Goal: Communication & Community: Answer question/provide support

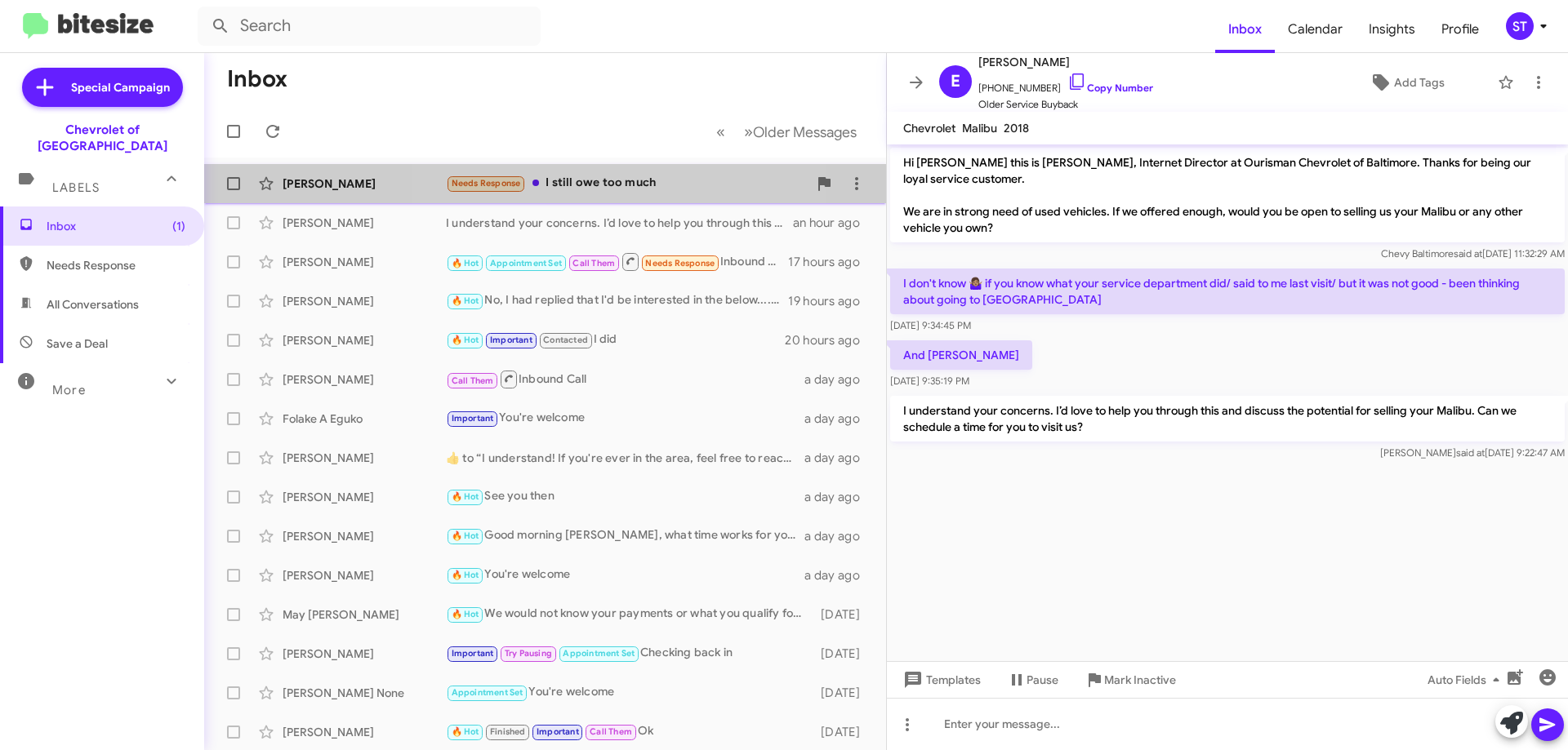
click at [580, 188] on div "Needs Response I still owe too much" at bounding box center [627, 183] width 362 height 19
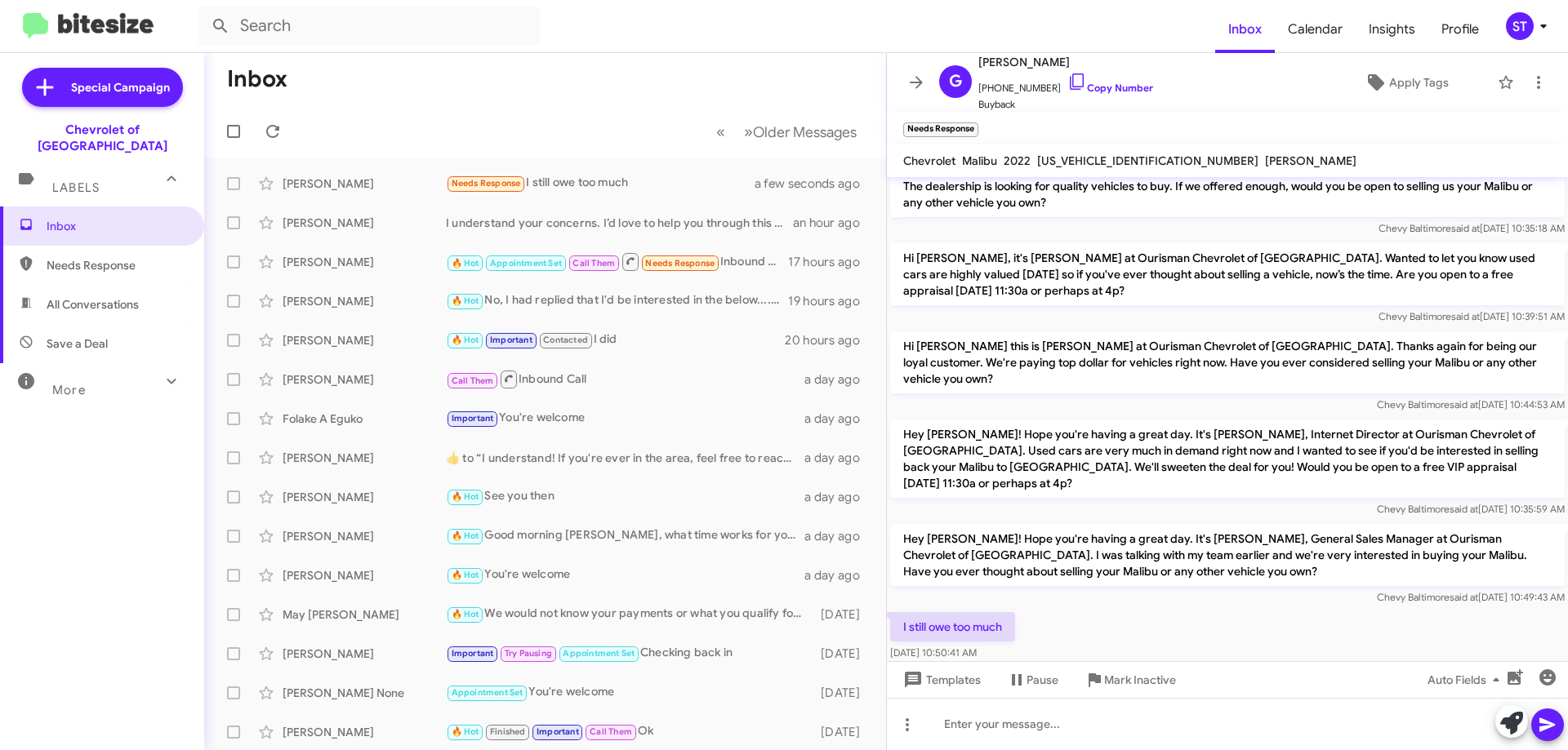
scroll to position [69, 0]
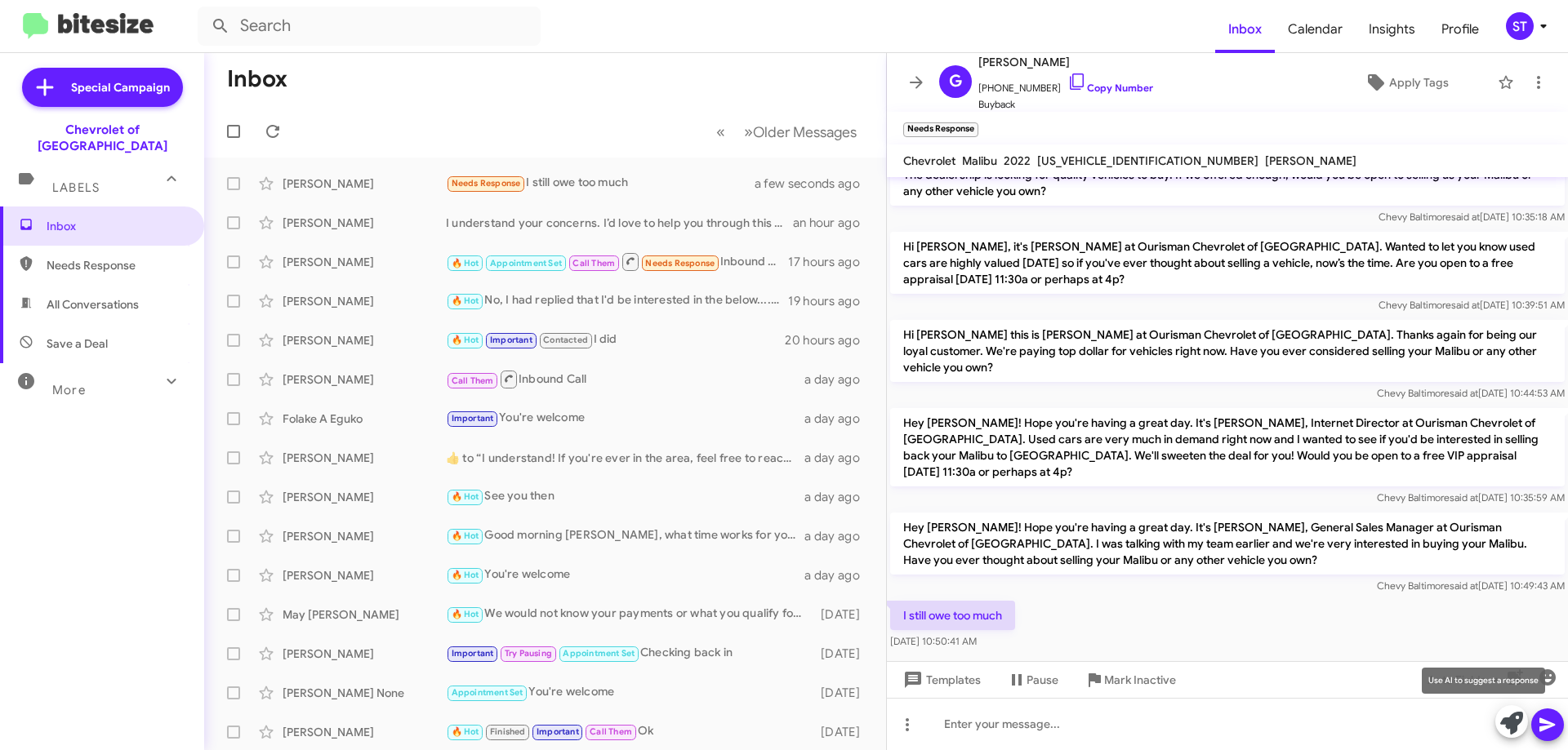
click at [1514, 723] on icon at bounding box center [1512, 723] width 23 height 23
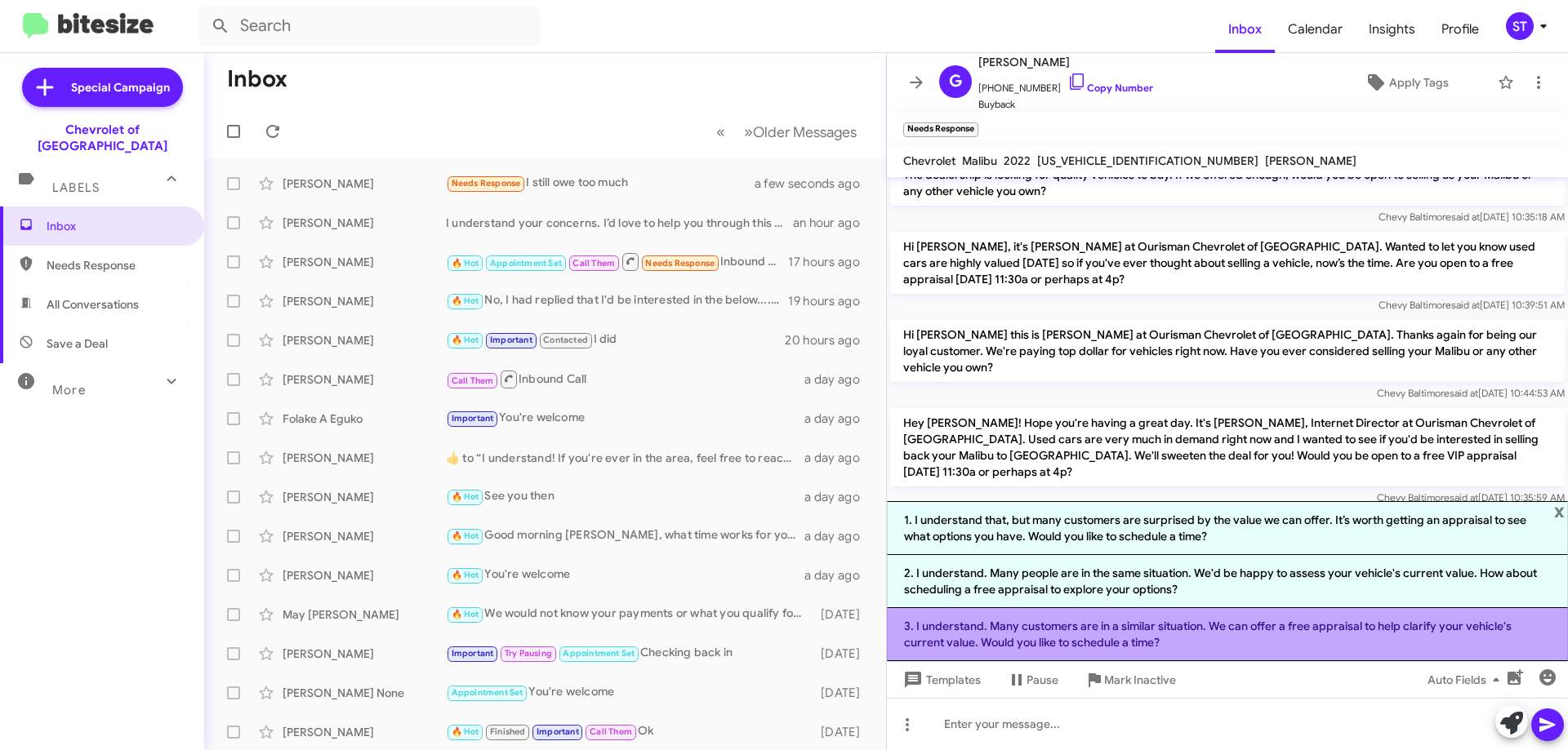
click at [952, 645] on li "3. I understand. Many customers are in a similar situation. We can offer a free…" at bounding box center [1228, 635] width 681 height 53
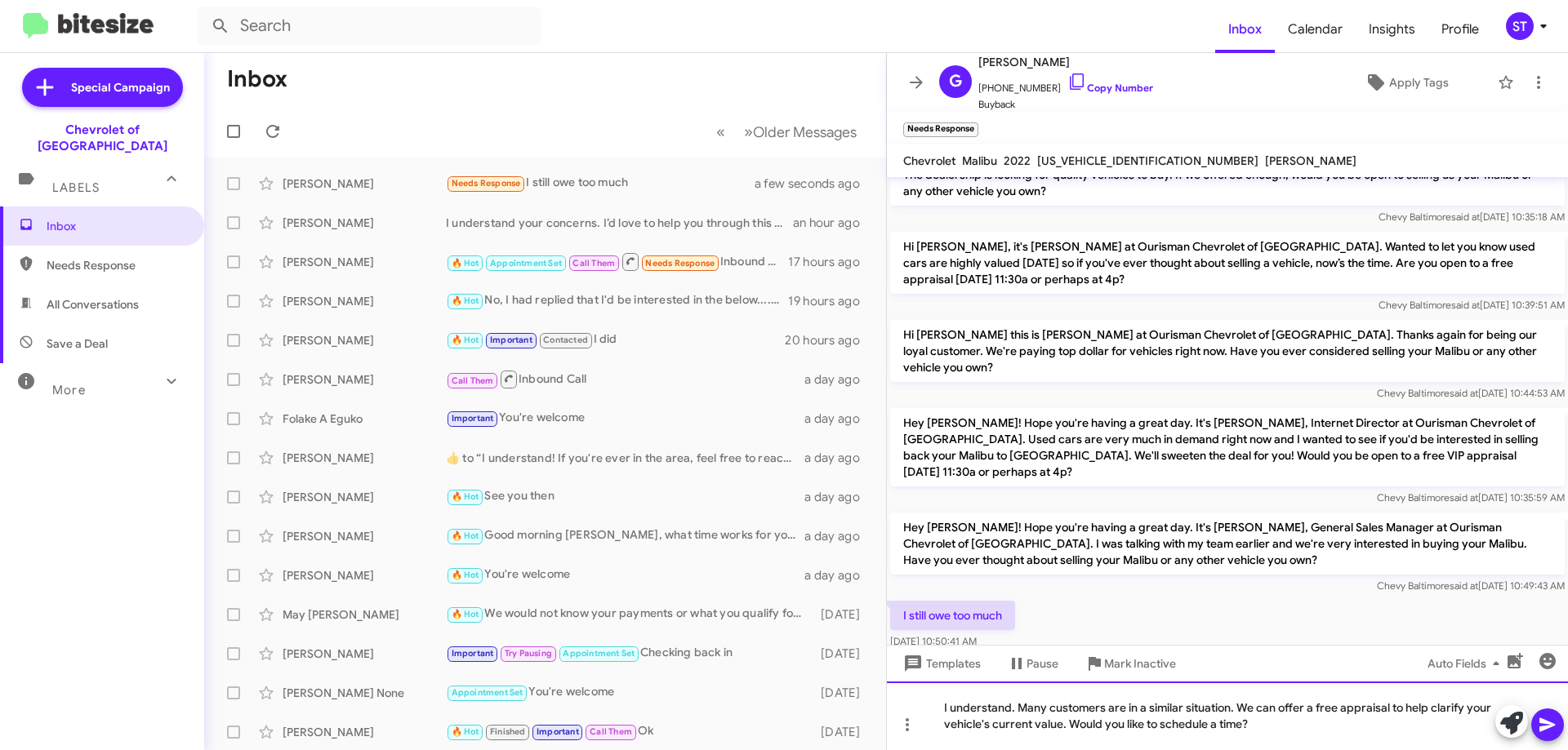
click at [1335, 739] on div "I understand. Many customers are in a similar situation. We can offer a free ap…" at bounding box center [1228, 715] width 681 height 68
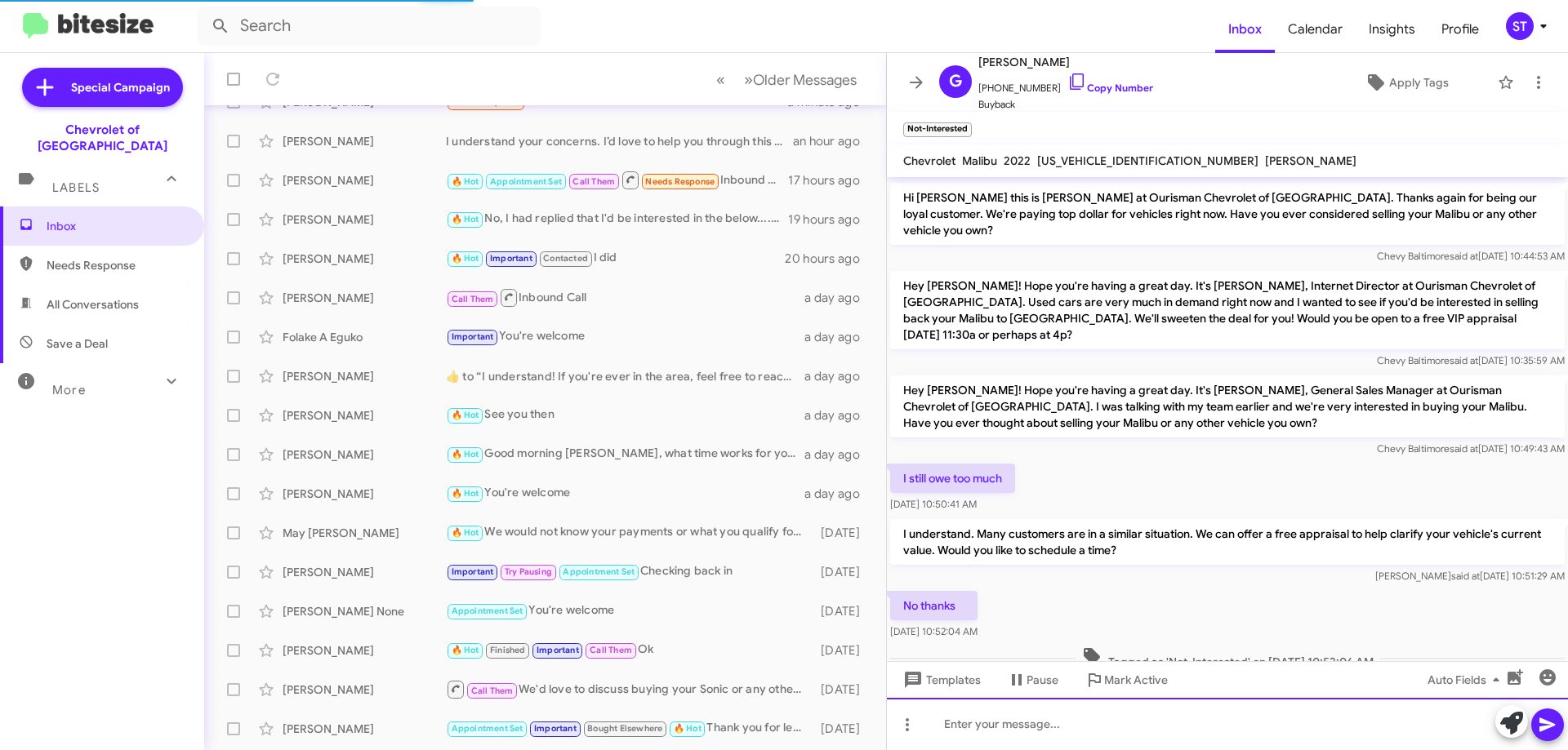
scroll to position [43, 0]
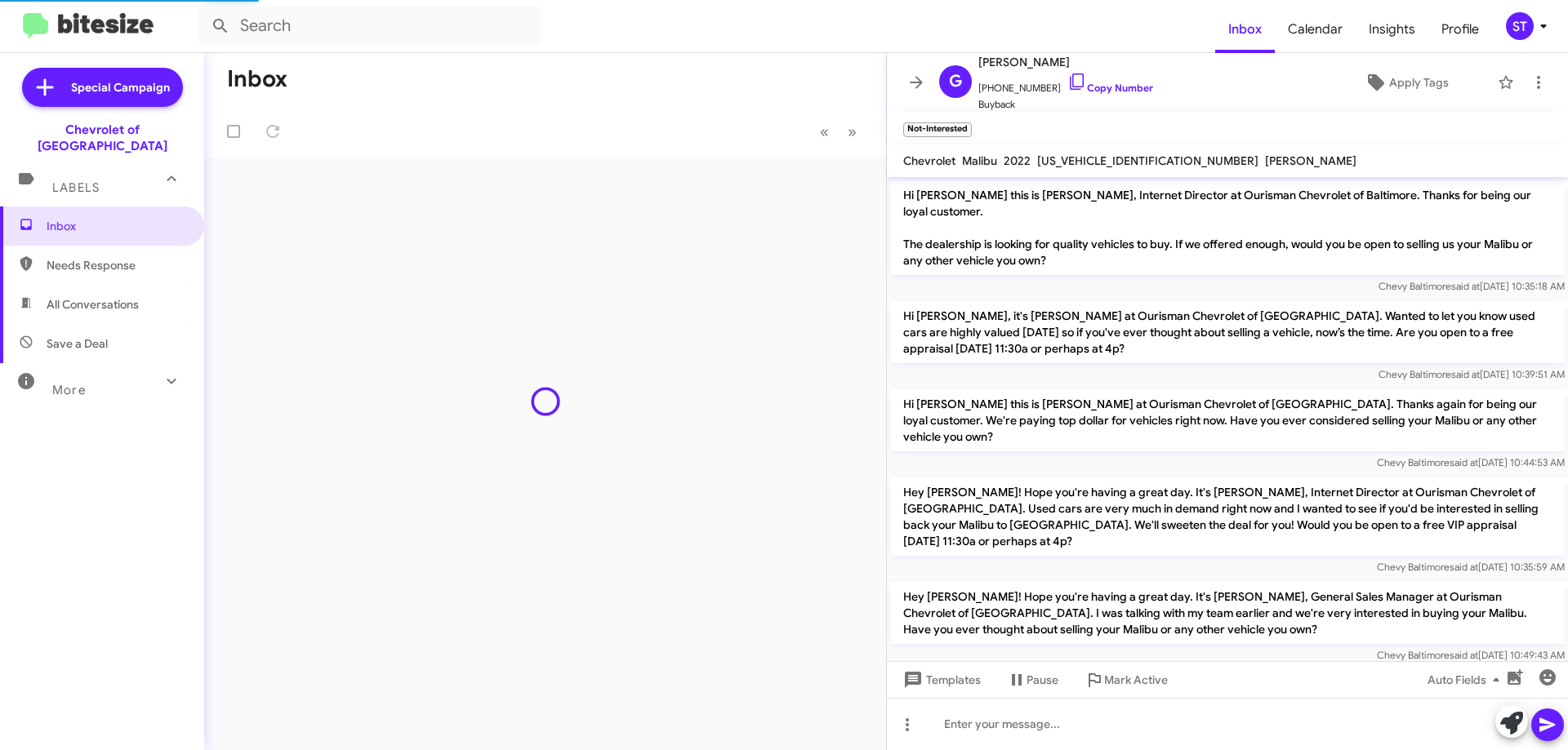
scroll to position [239, 0]
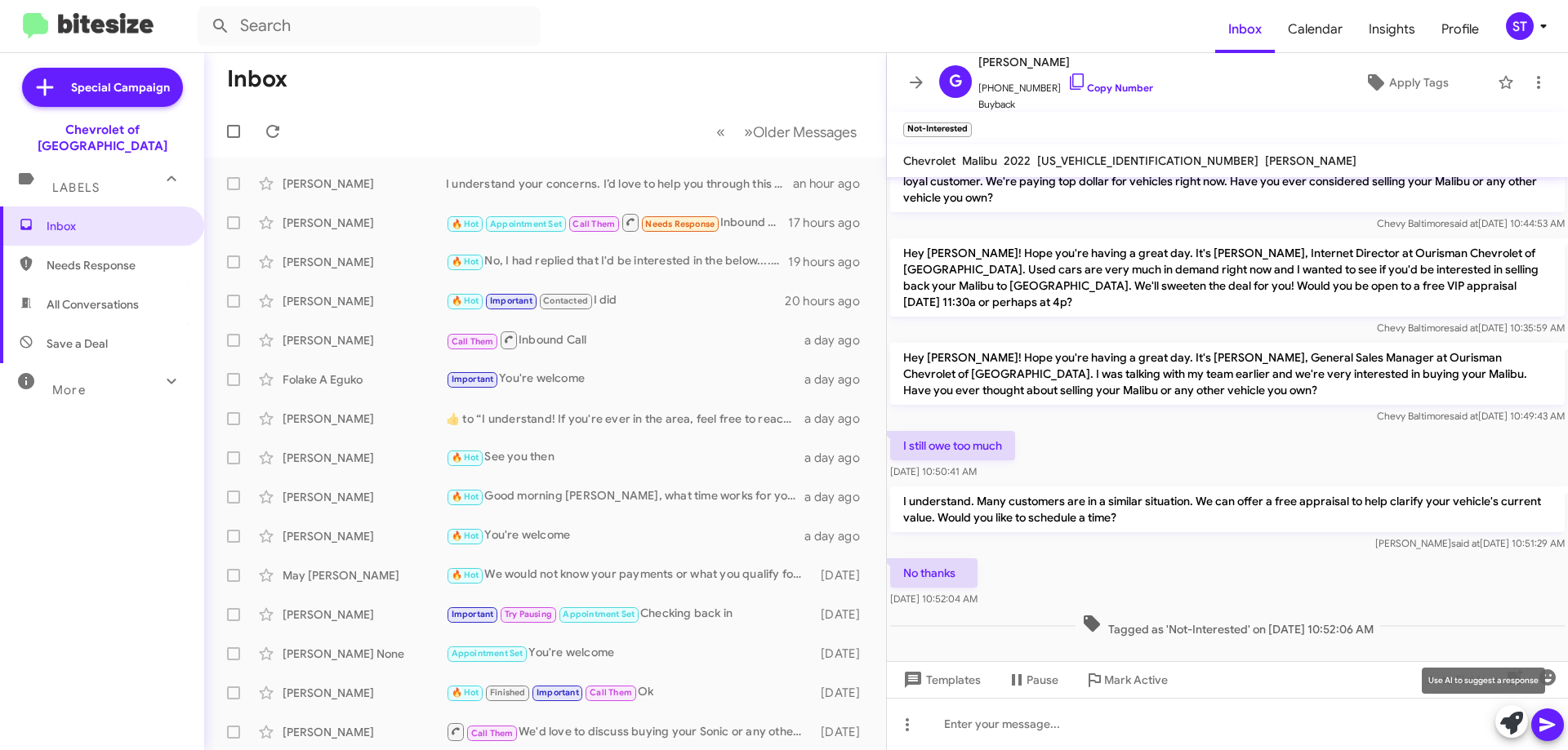
click at [1511, 720] on icon at bounding box center [1512, 723] width 23 height 23
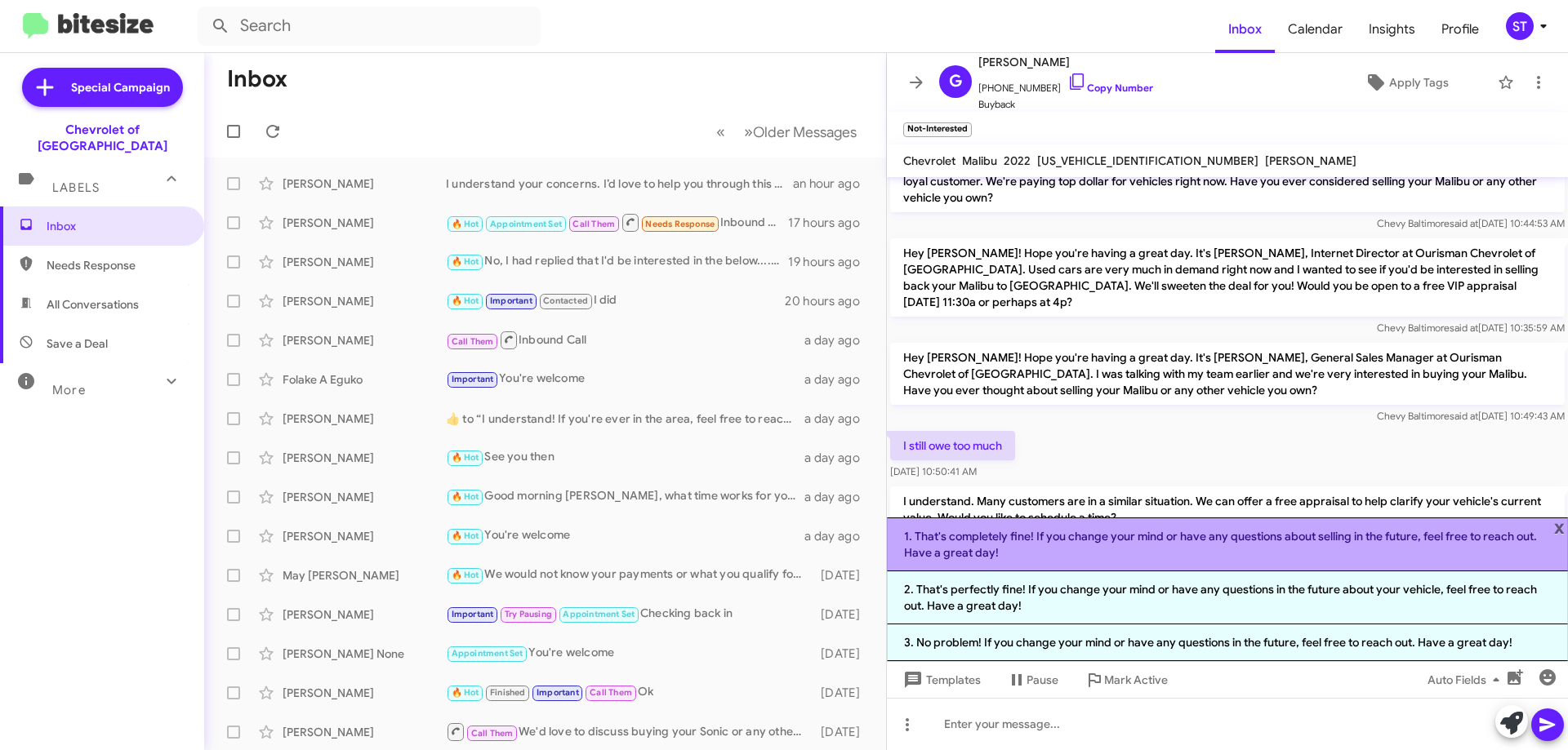
click at [1131, 554] on li "1. That's completely fine! If you change your mind or have any questions about …" at bounding box center [1228, 545] width 681 height 54
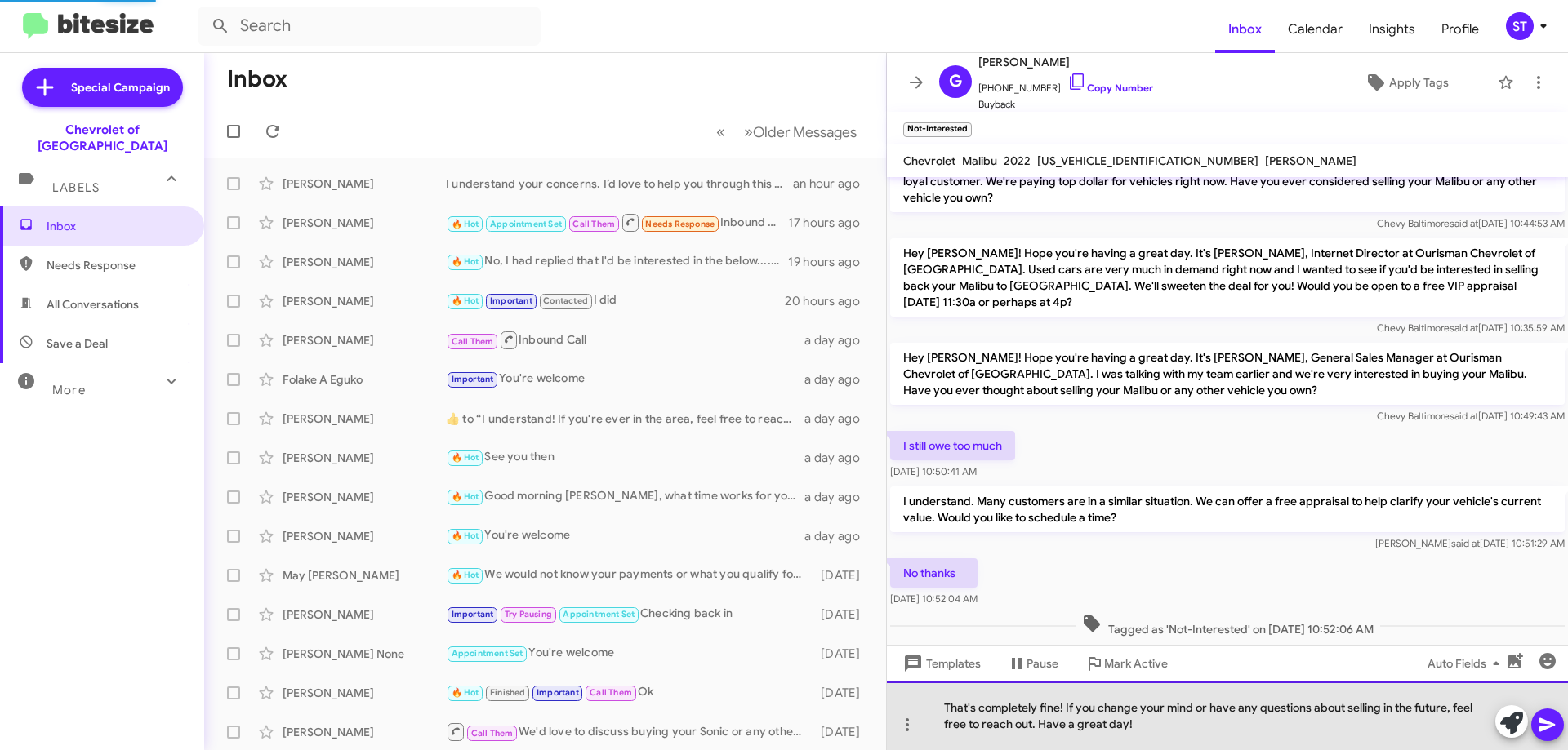
click at [1185, 722] on div "That's completely fine! If you change your mind or have any questions about sel…" at bounding box center [1228, 715] width 681 height 68
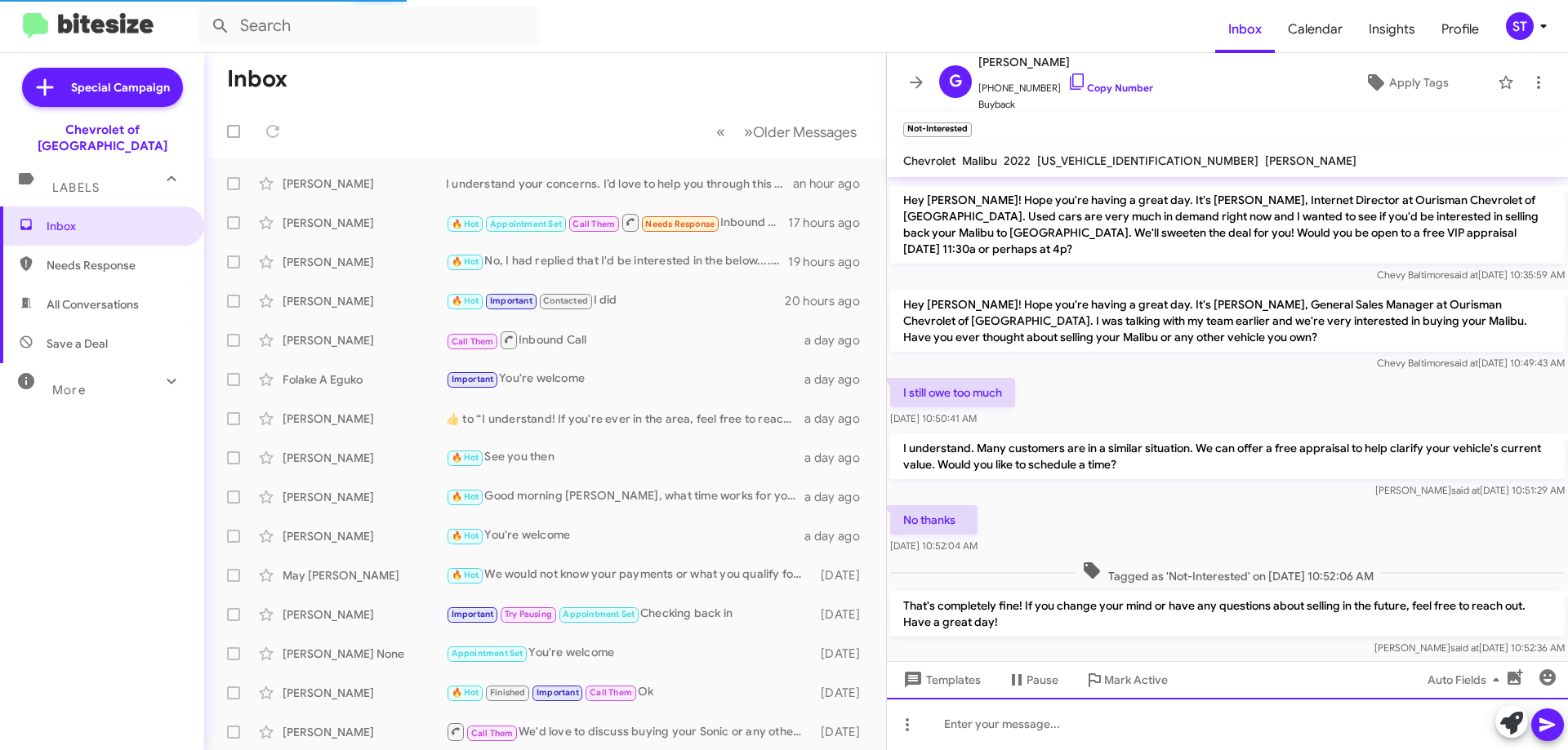
scroll to position [315, 0]
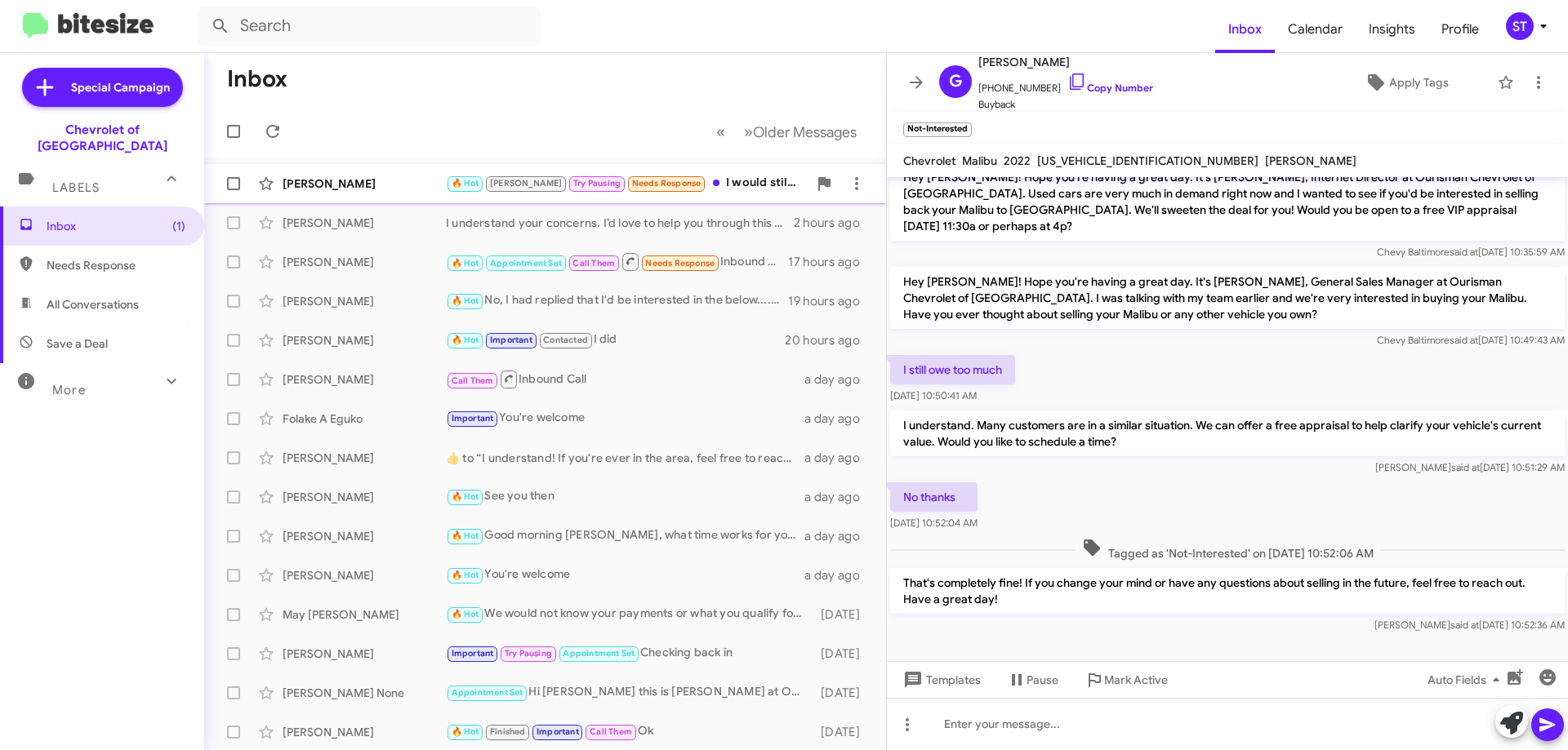
click at [696, 176] on div "🔥 Hot Jay Try Pausing Needs Response I would still like to purchase the Tahoe h…" at bounding box center [627, 183] width 362 height 19
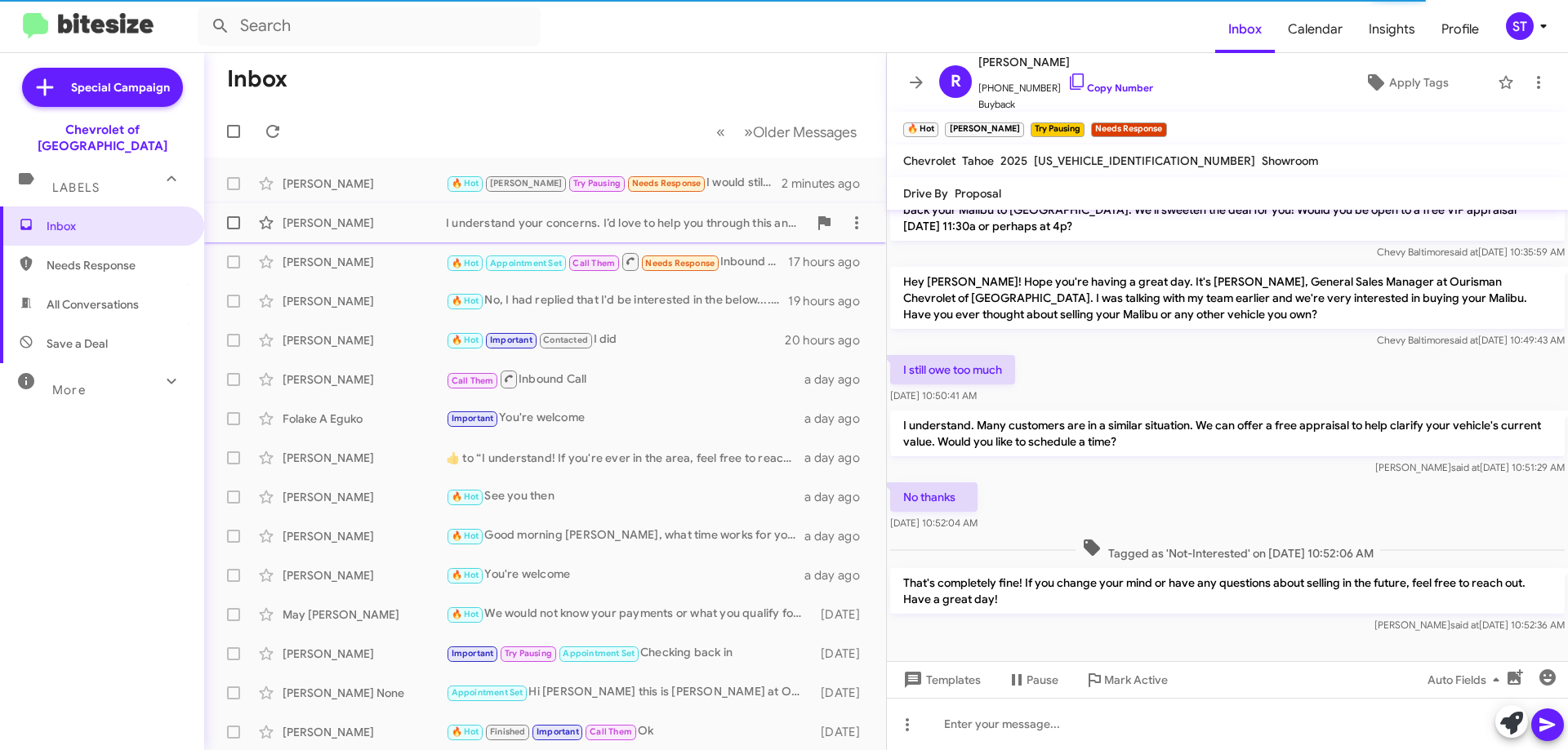
scroll to position [408, 0]
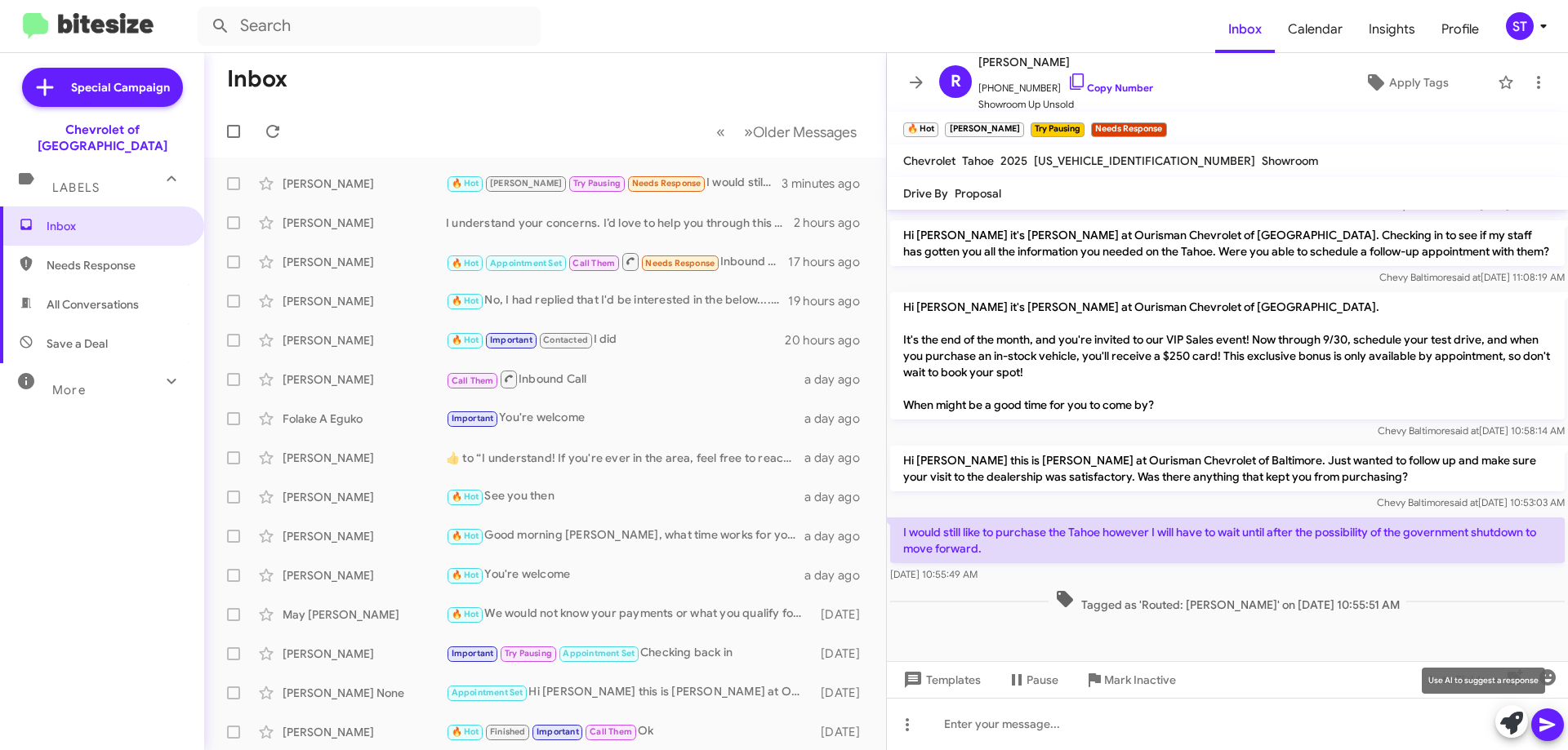
click at [1506, 730] on icon at bounding box center [1512, 723] width 23 height 23
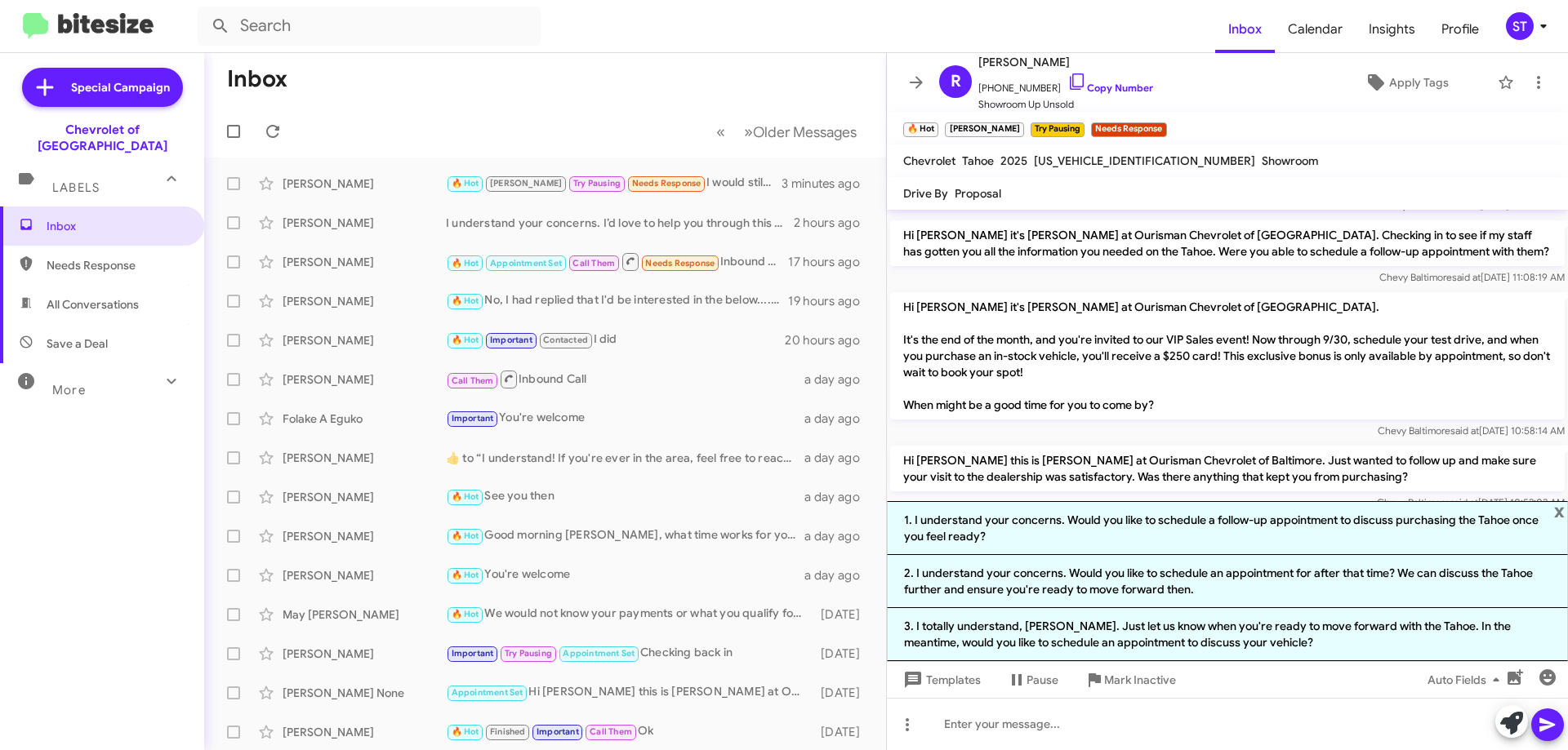
click at [1053, 622] on li "3. I totally understand, Robert. Just let us know when you're ready to move for…" at bounding box center [1228, 635] width 681 height 53
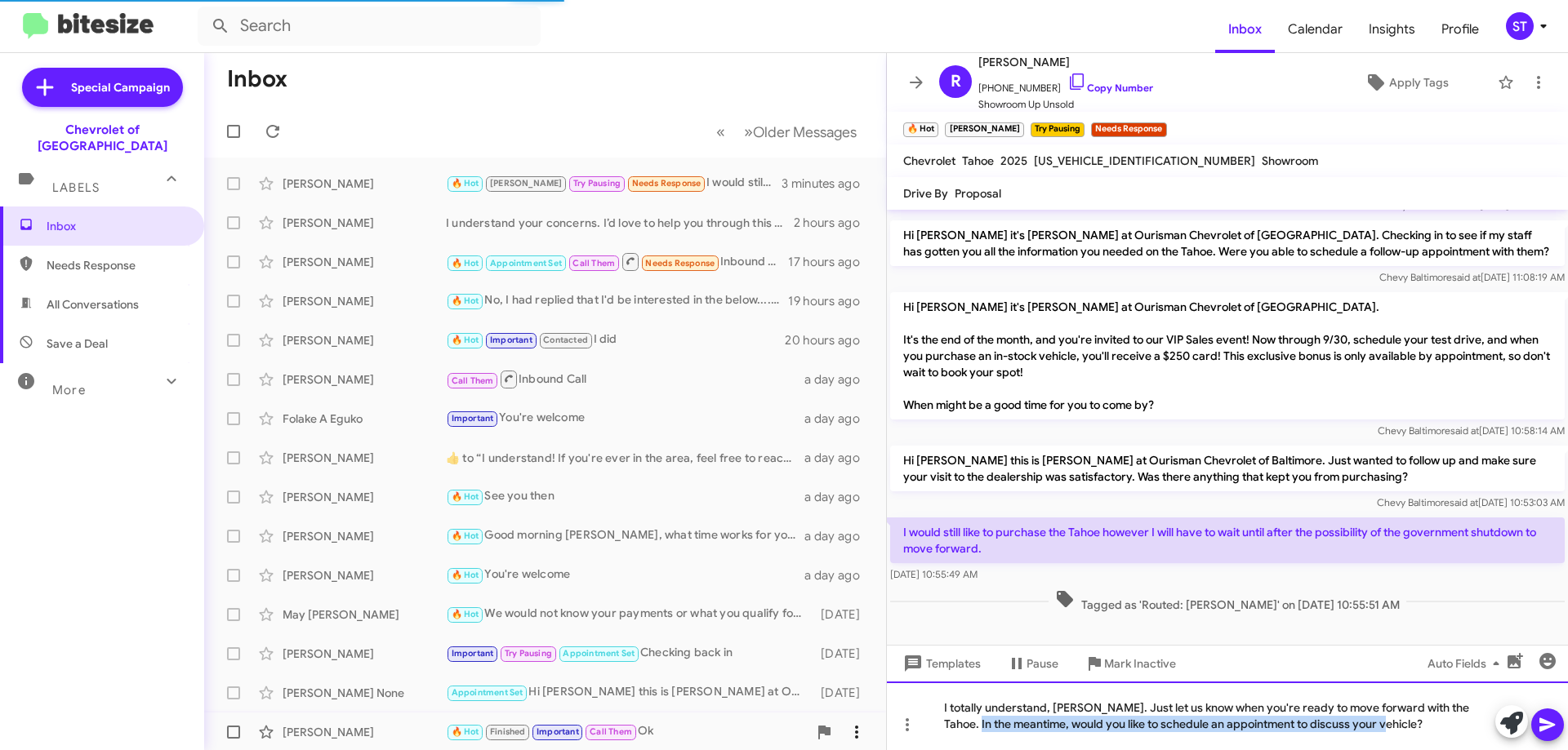
drag, startPoint x: 1424, startPoint y: 733, endPoint x: 852, endPoint y: 737, distance: 572.0
click at [871, 739] on div "Inbox « Previous » Next Older Messages Robert Stewart 🔥 Hot Jay Try Pausing Nee…" at bounding box center [886, 402] width 1364 height 698
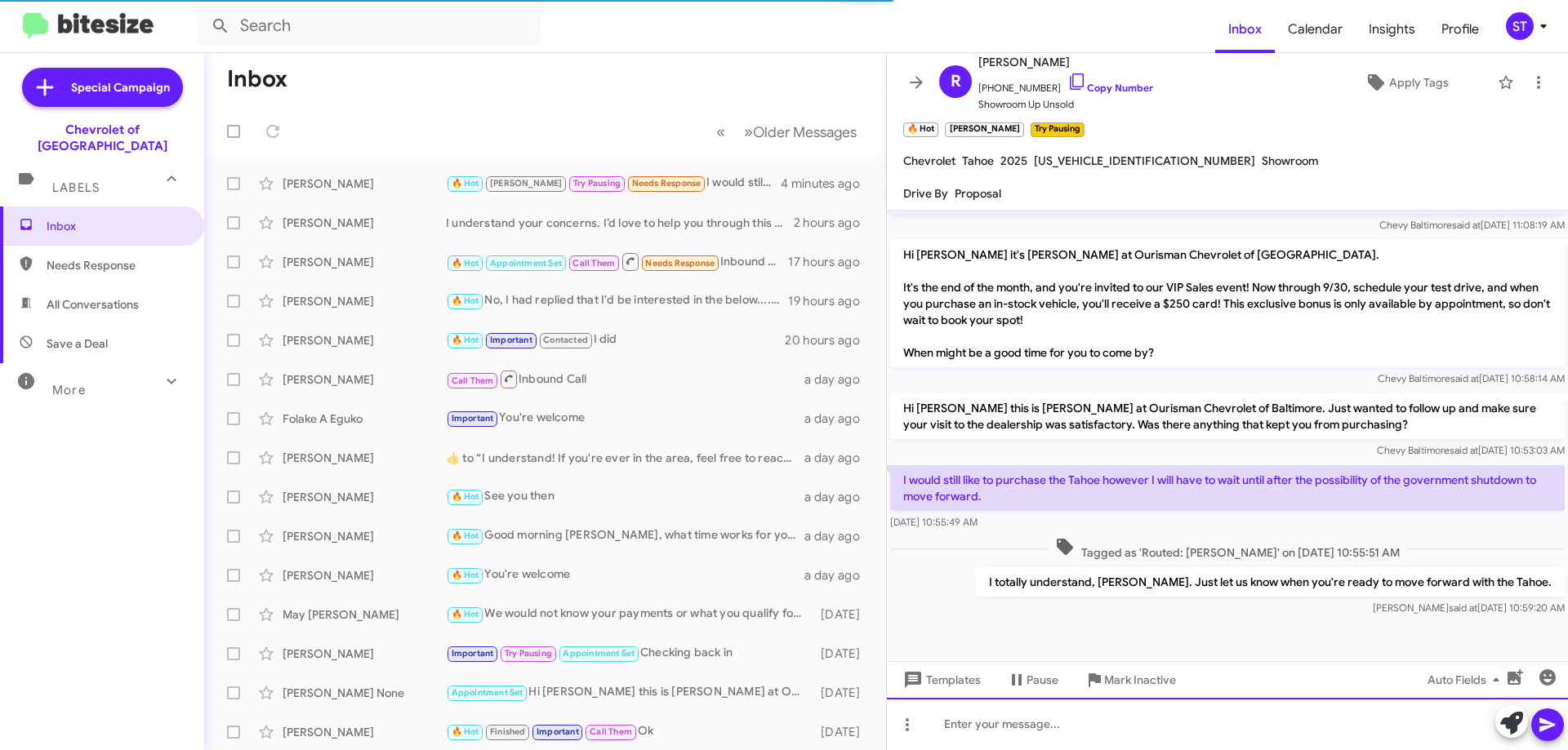
scroll to position [467, 0]
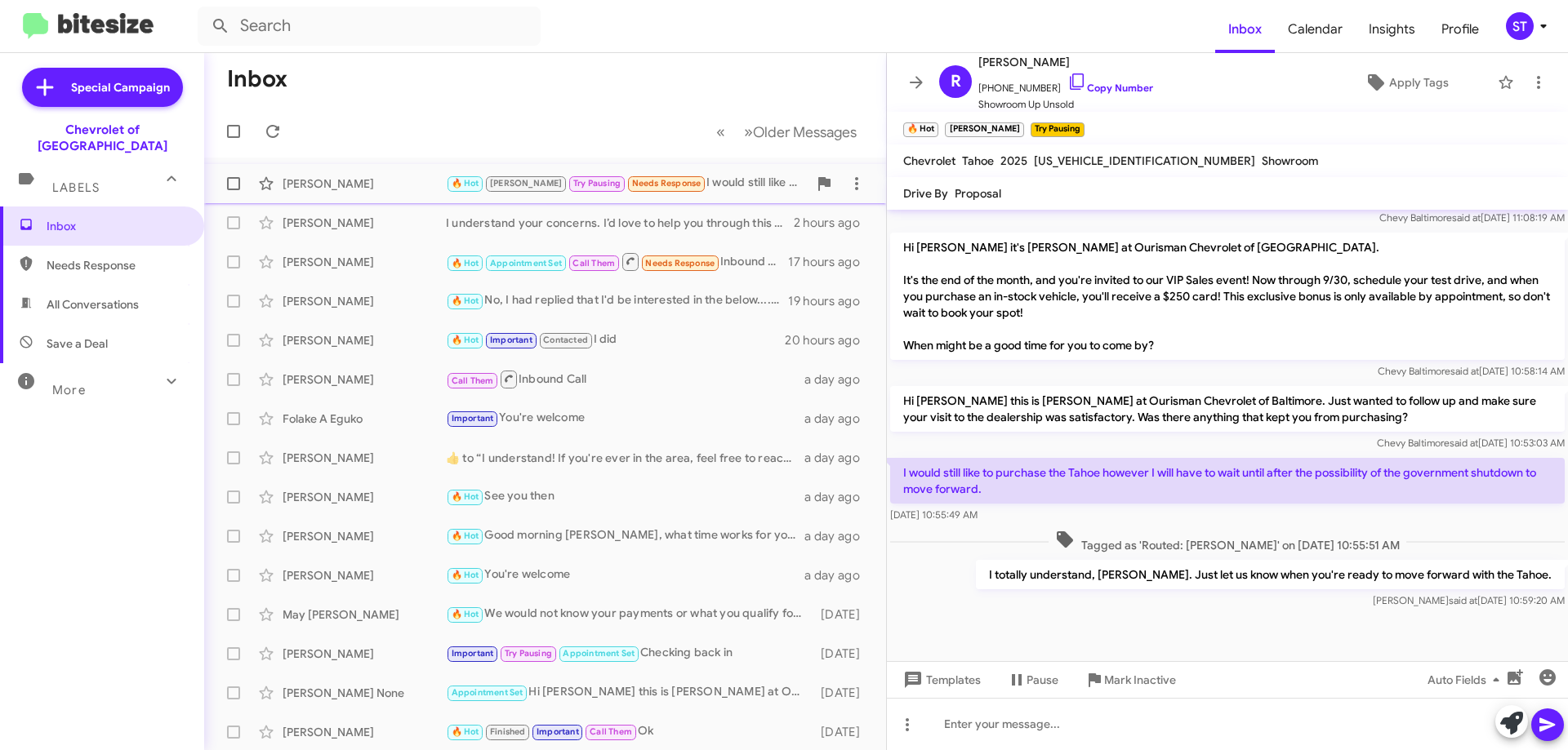
click at [696, 182] on div "🔥 Hot Jay Try Pausing Needs Response I would still like to purchase the Tahoe h…" at bounding box center [627, 183] width 362 height 19
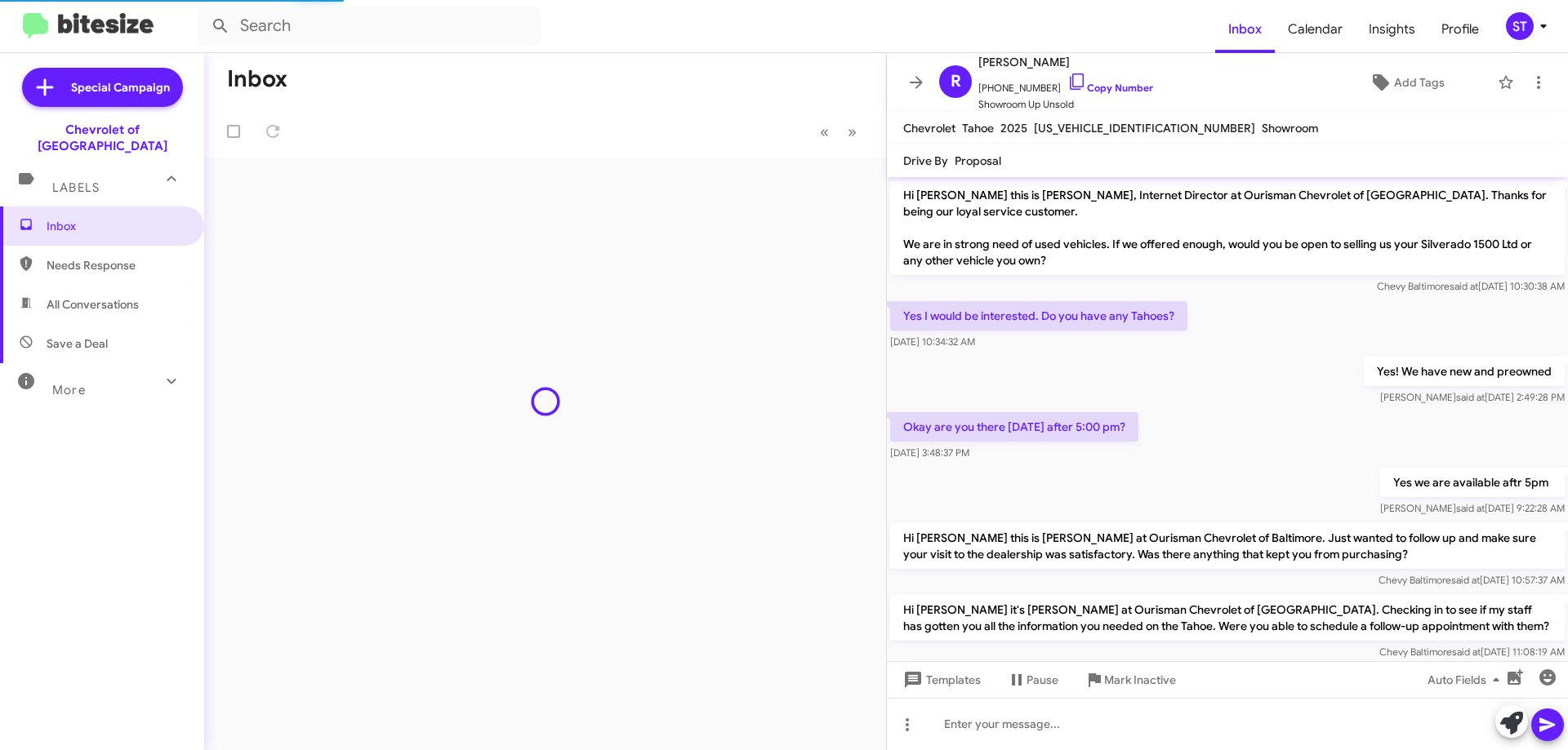
scroll to position [435, 0]
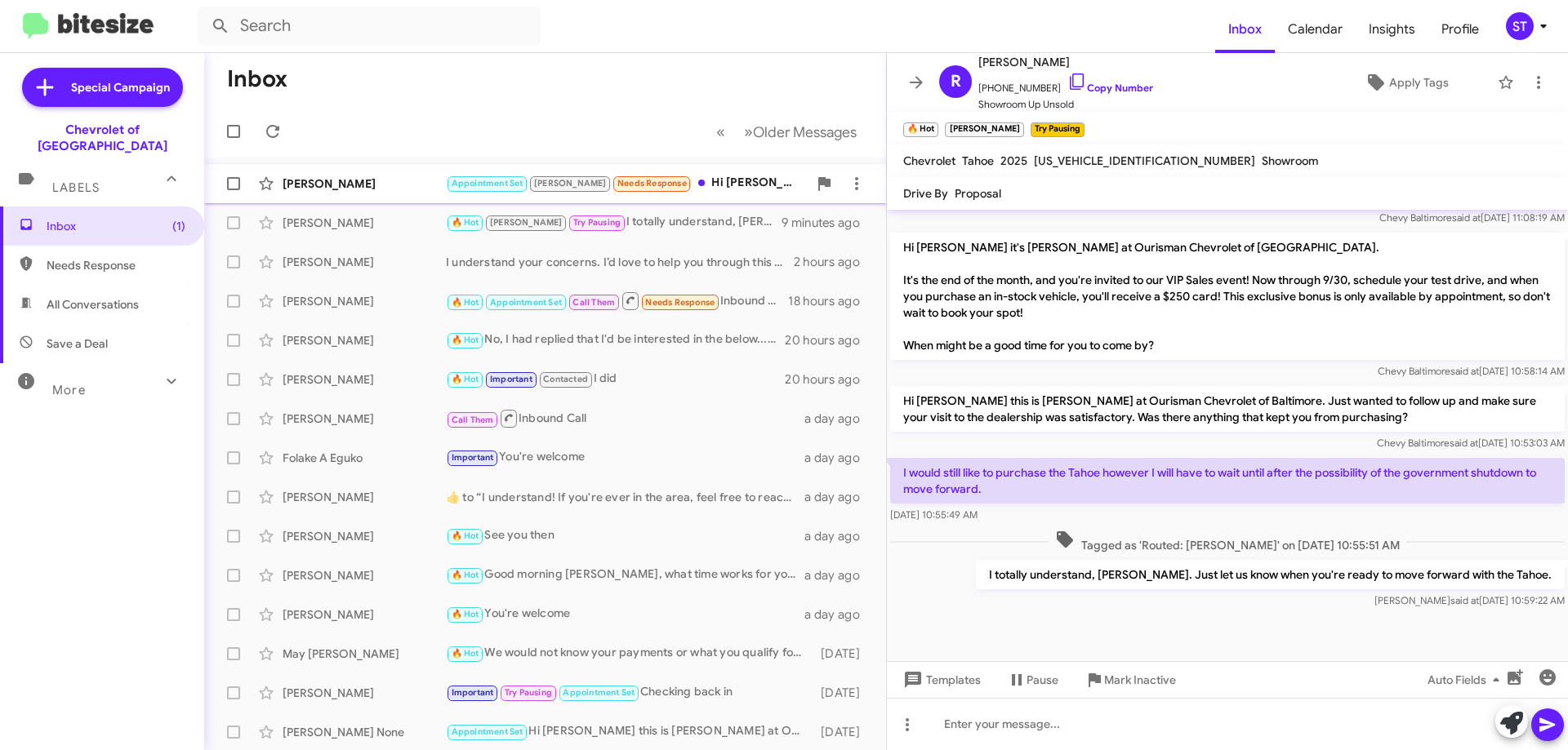
click at [382, 187] on div "[PERSON_NAME]" at bounding box center [364, 184] width 164 height 16
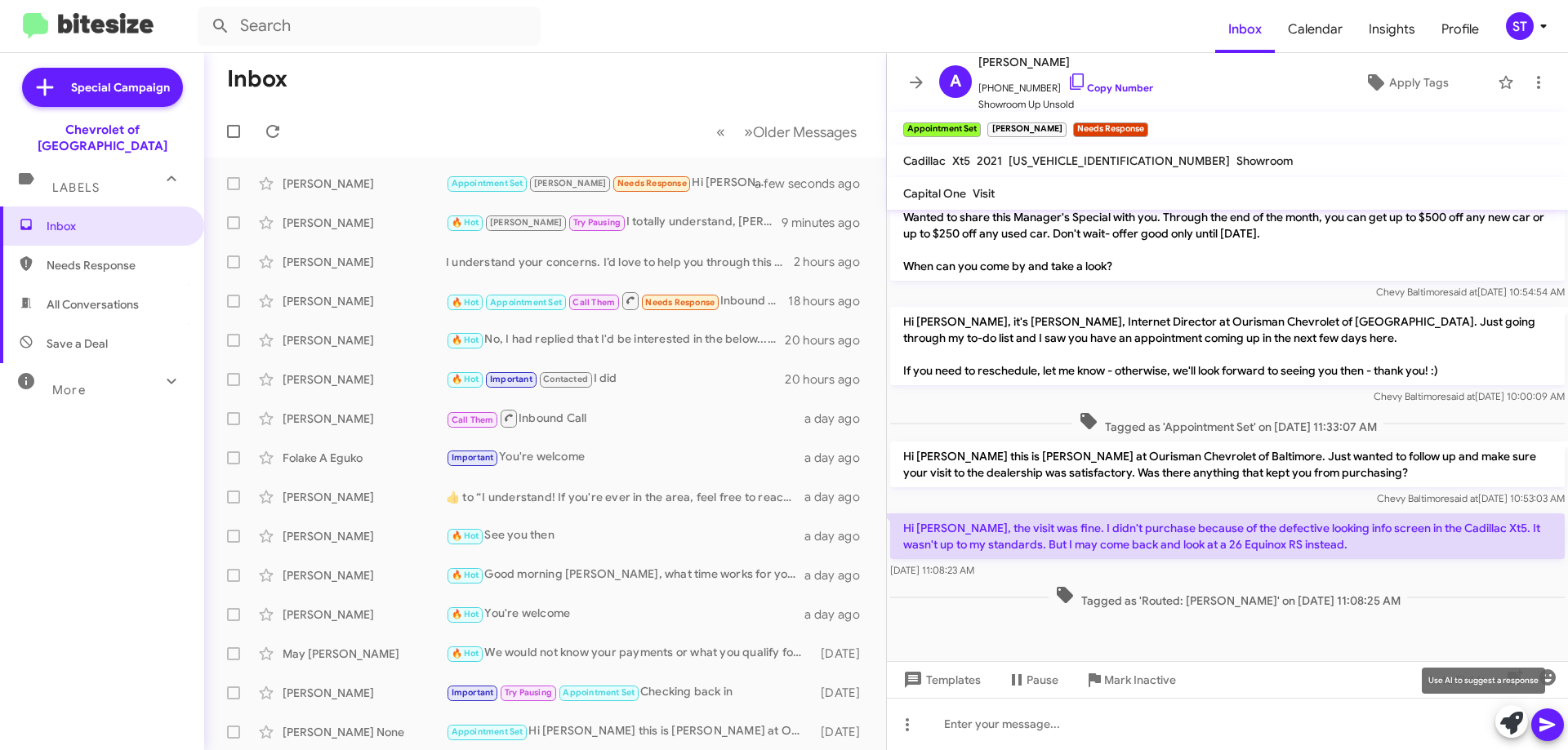
click at [1502, 723] on icon at bounding box center [1512, 723] width 23 height 23
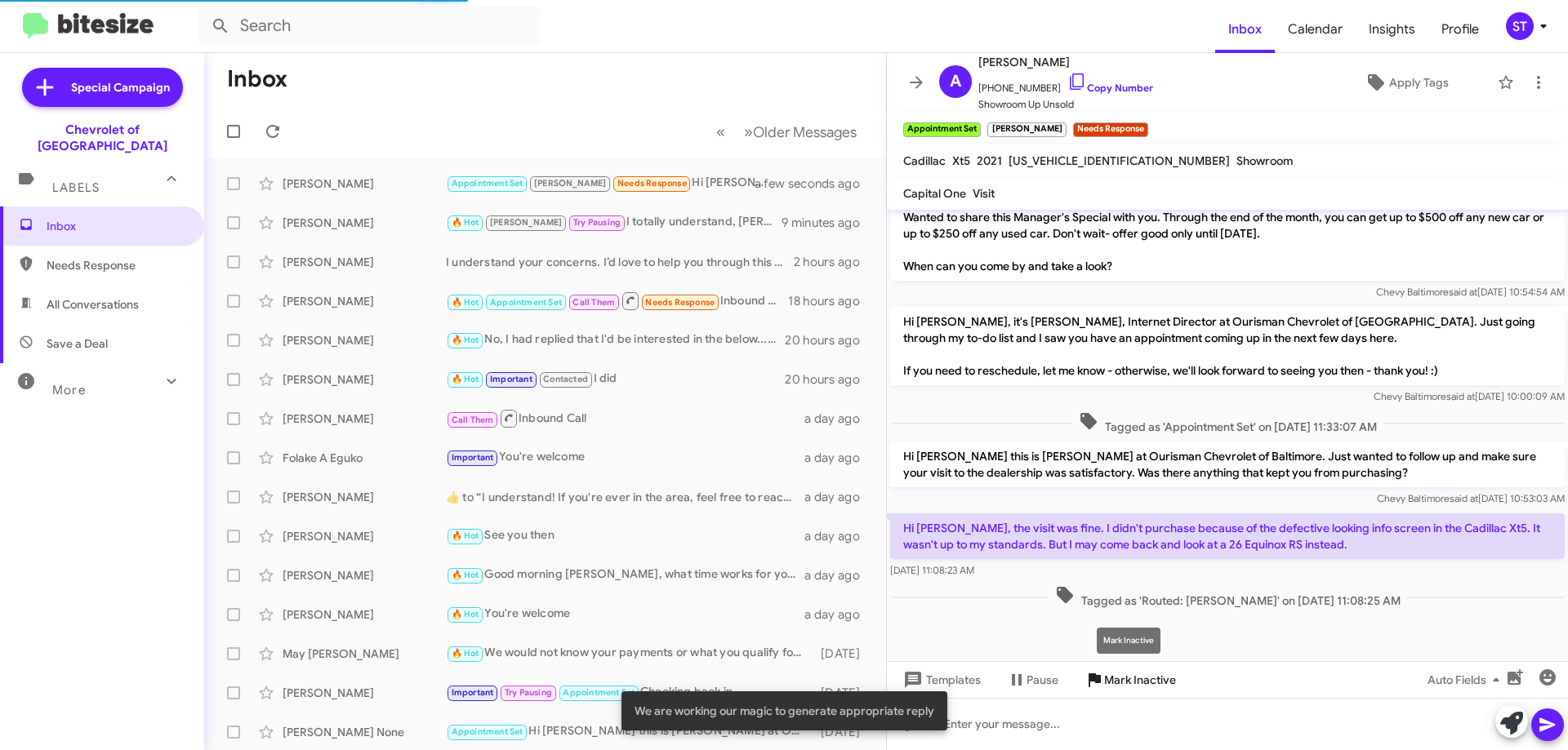
scroll to position [467, 0]
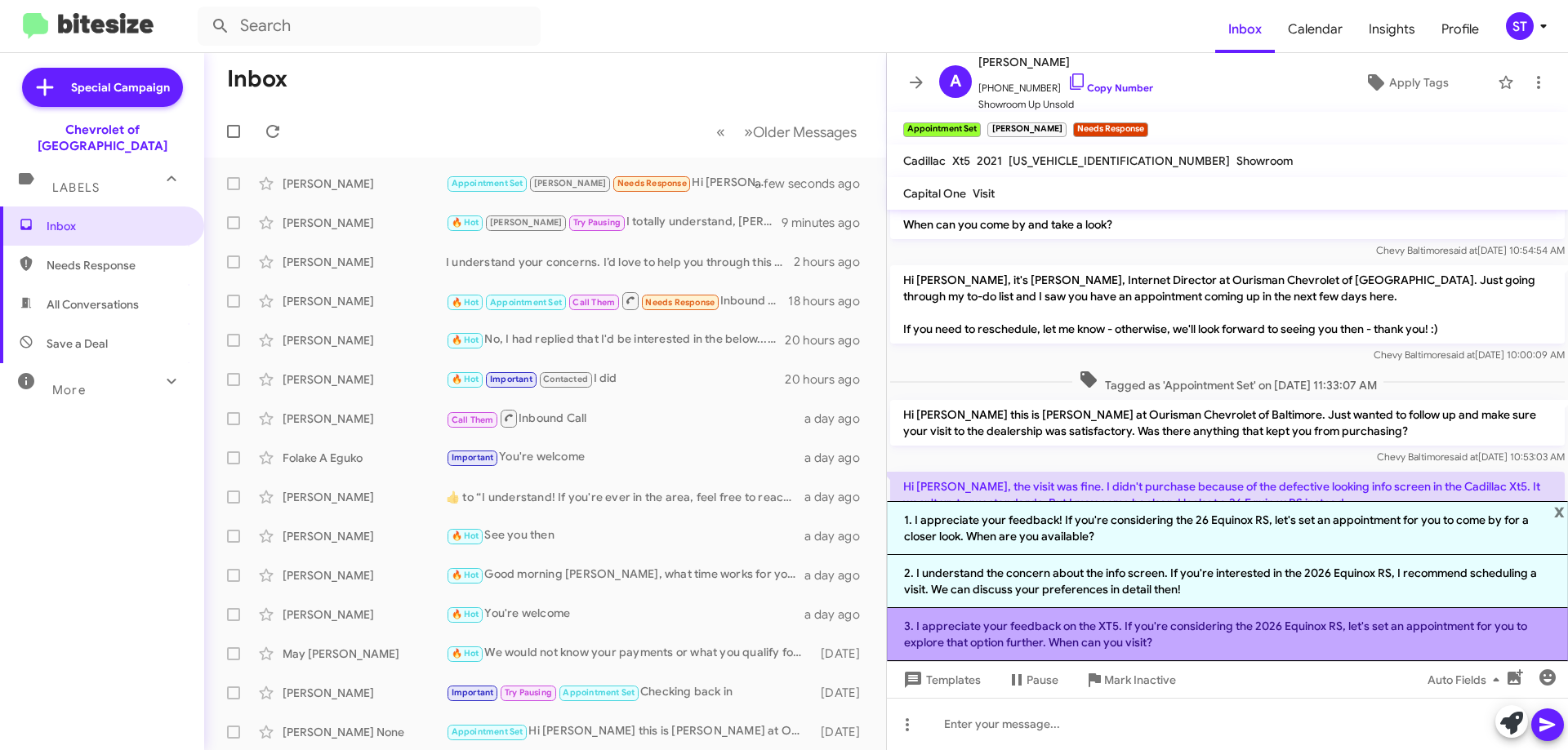
click at [1045, 631] on li "3. I appreciate your feedback on the XT5. If you're considering the 2026 Equino…" at bounding box center [1228, 635] width 681 height 53
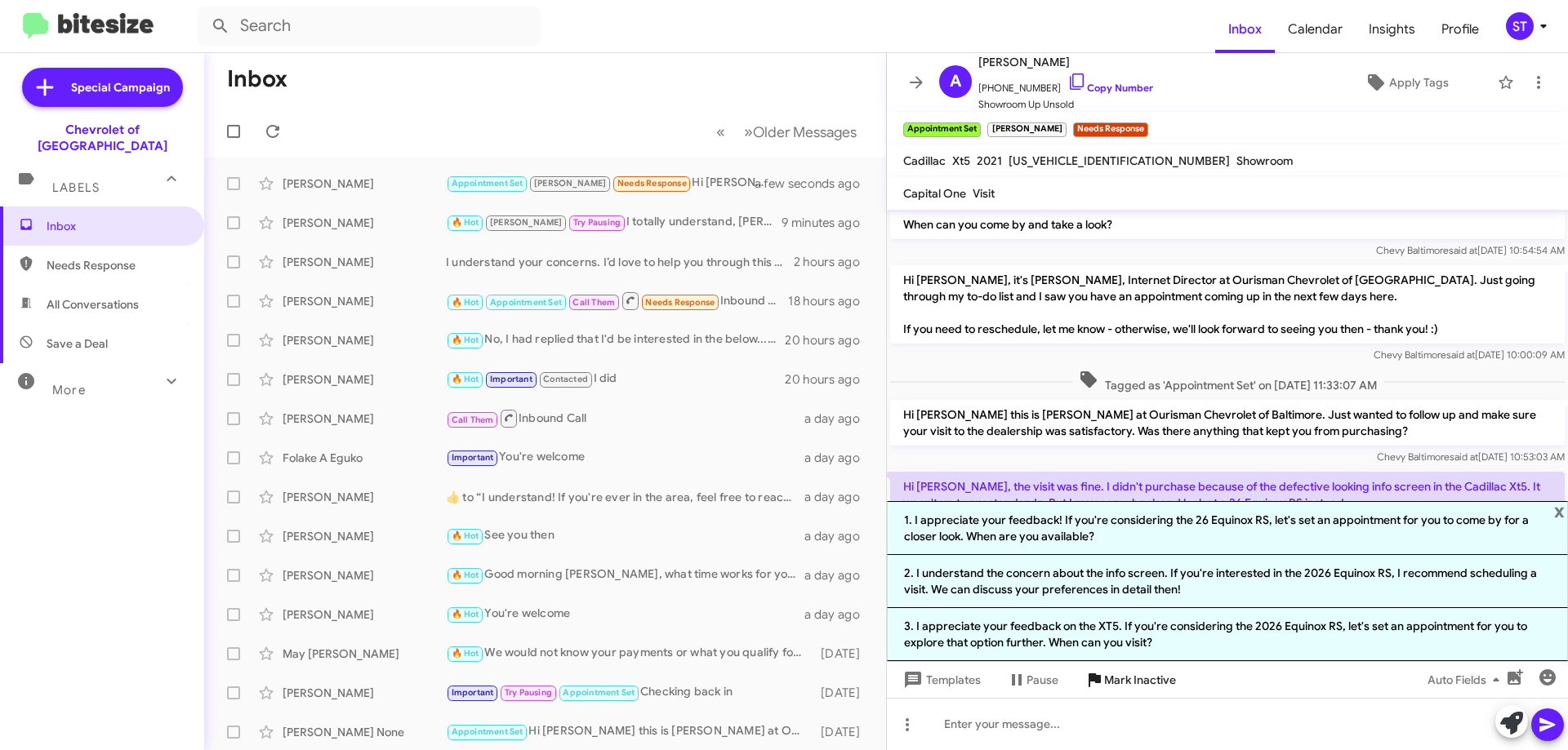
scroll to position [442, 0]
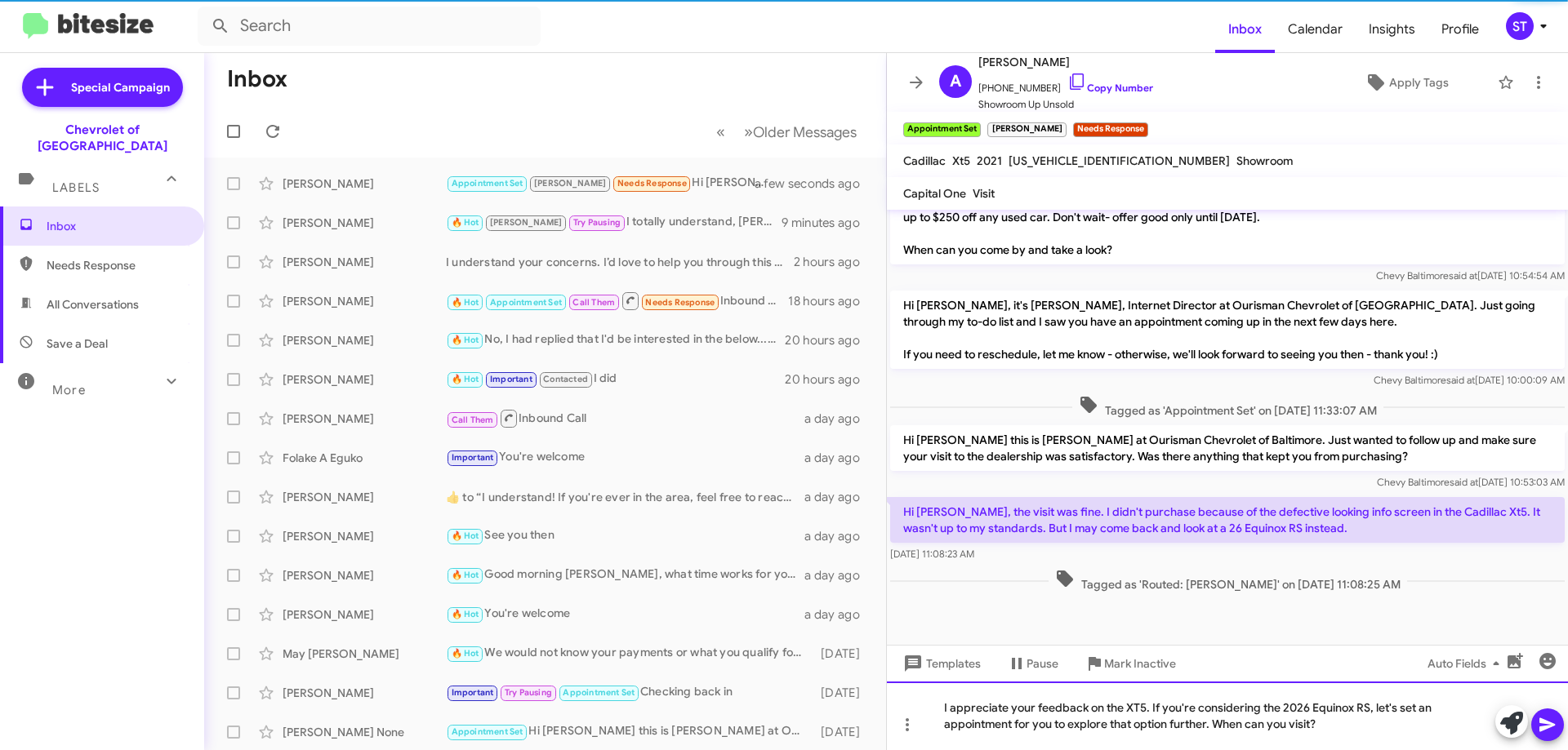
click at [1377, 729] on div "I appreciate your feedback on the XT5. If you're considering the 2026 Equinox R…" at bounding box center [1228, 715] width 681 height 68
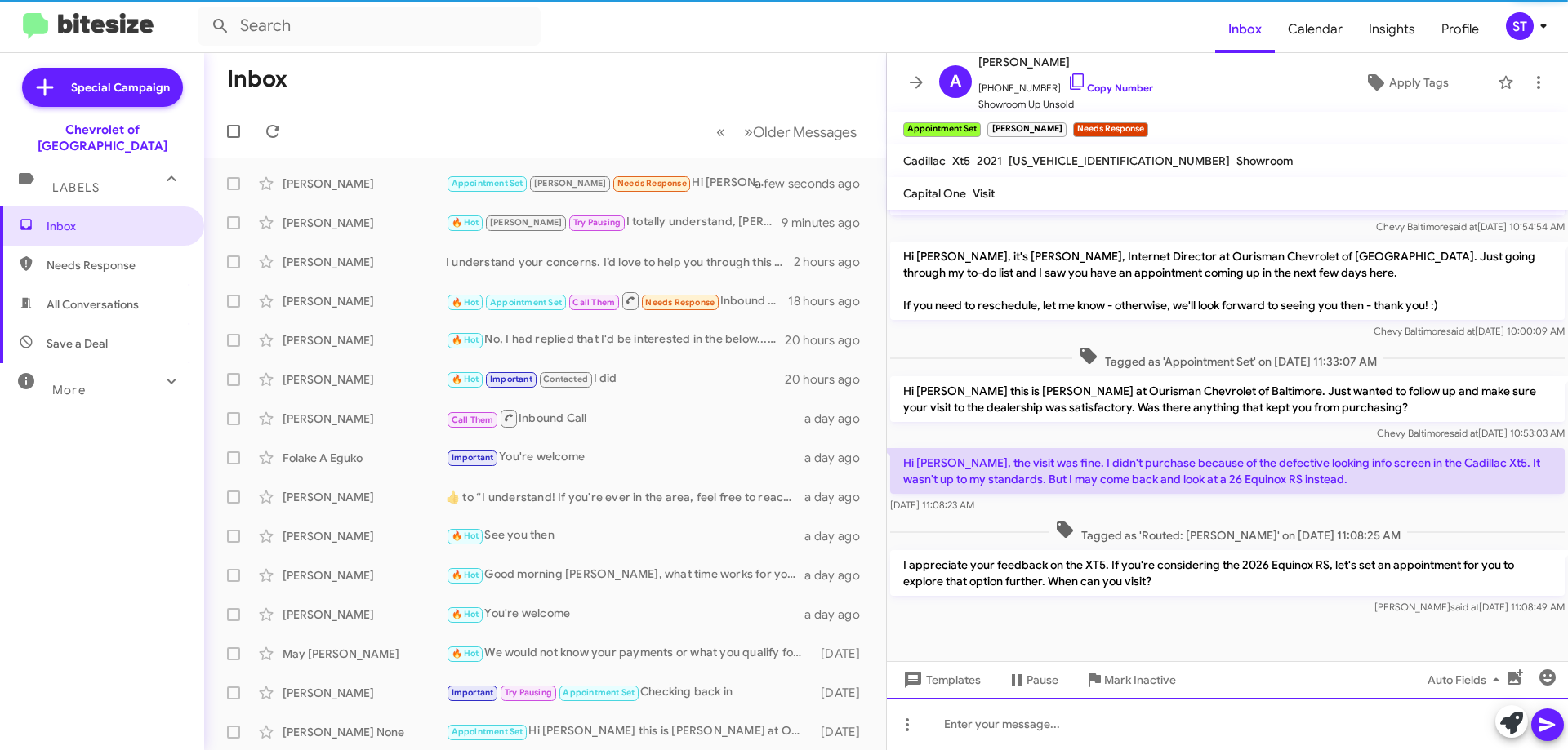
scroll to position [501, 0]
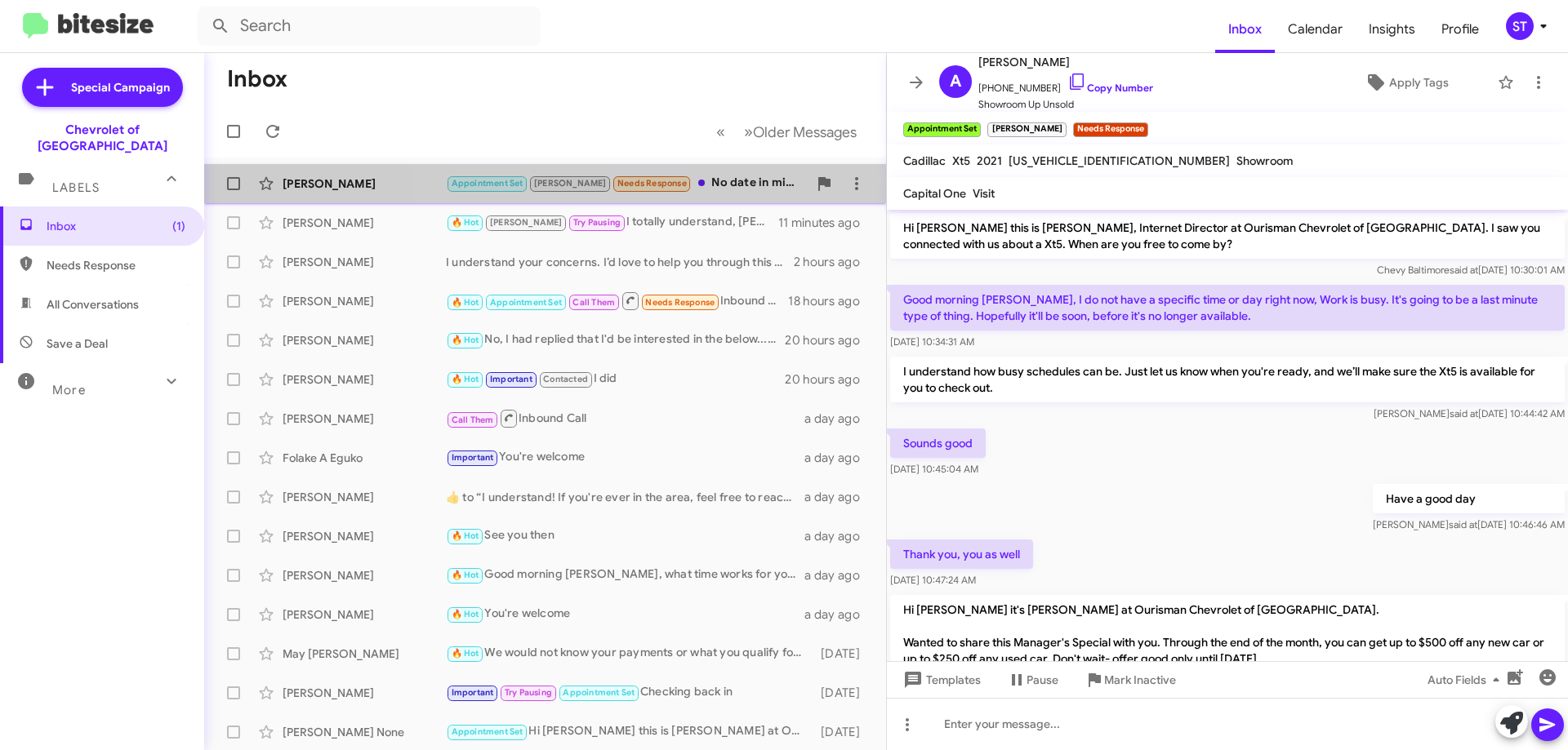
click at [713, 176] on div "Appointment Set [PERSON_NAME] Needs Response No date in mind yet,but I have [PE…" at bounding box center [627, 183] width 362 height 19
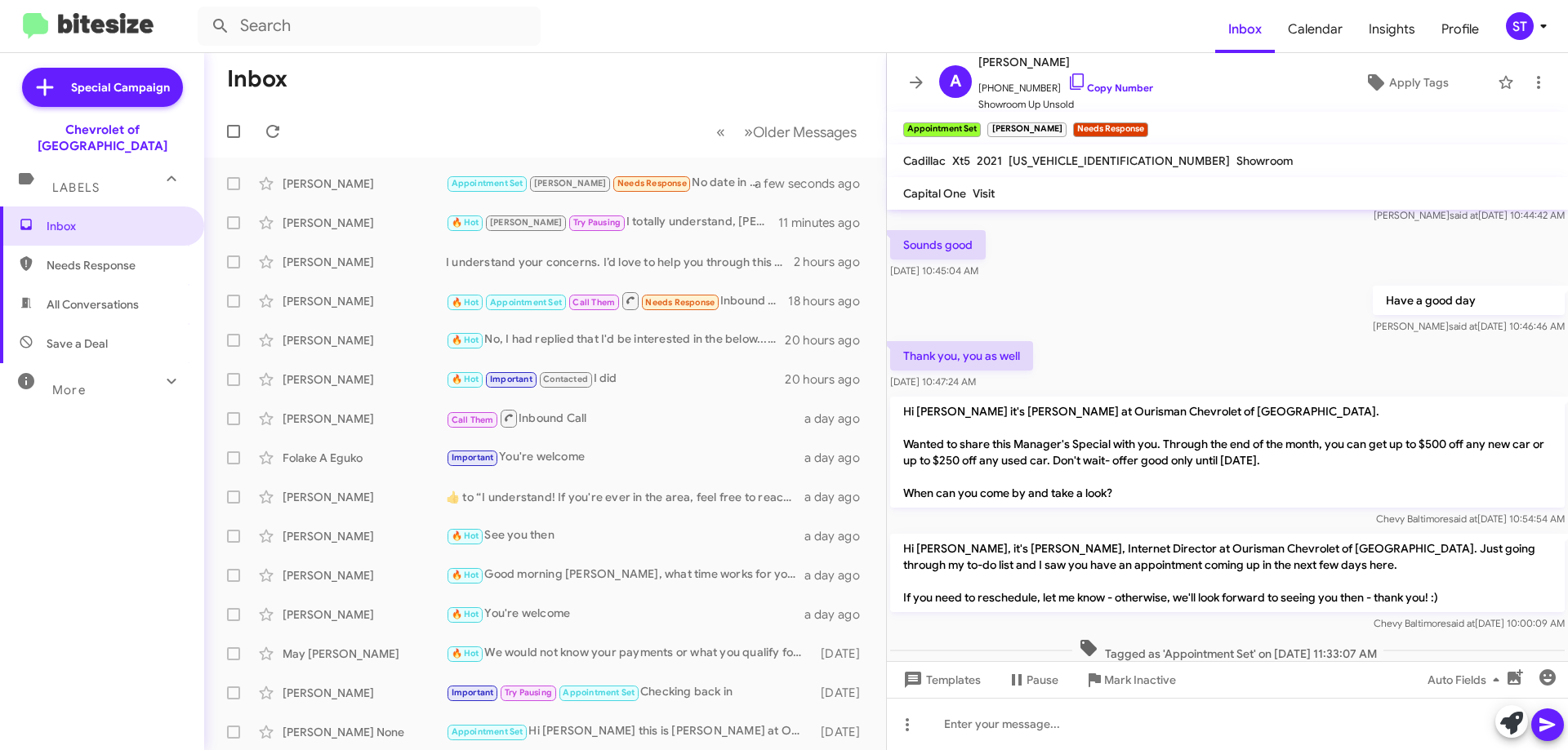
scroll to position [561, 0]
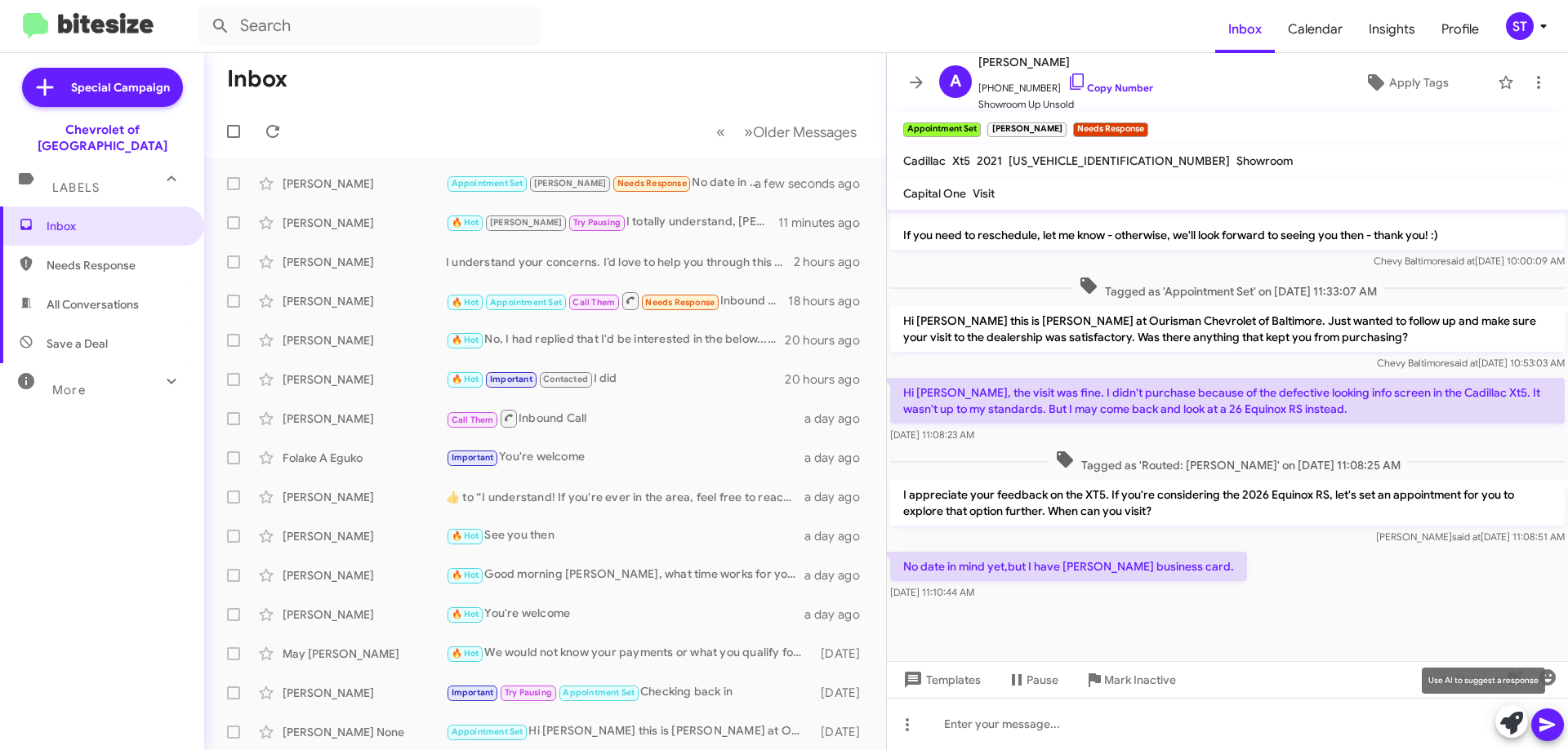
click at [1508, 721] on icon at bounding box center [1512, 723] width 23 height 23
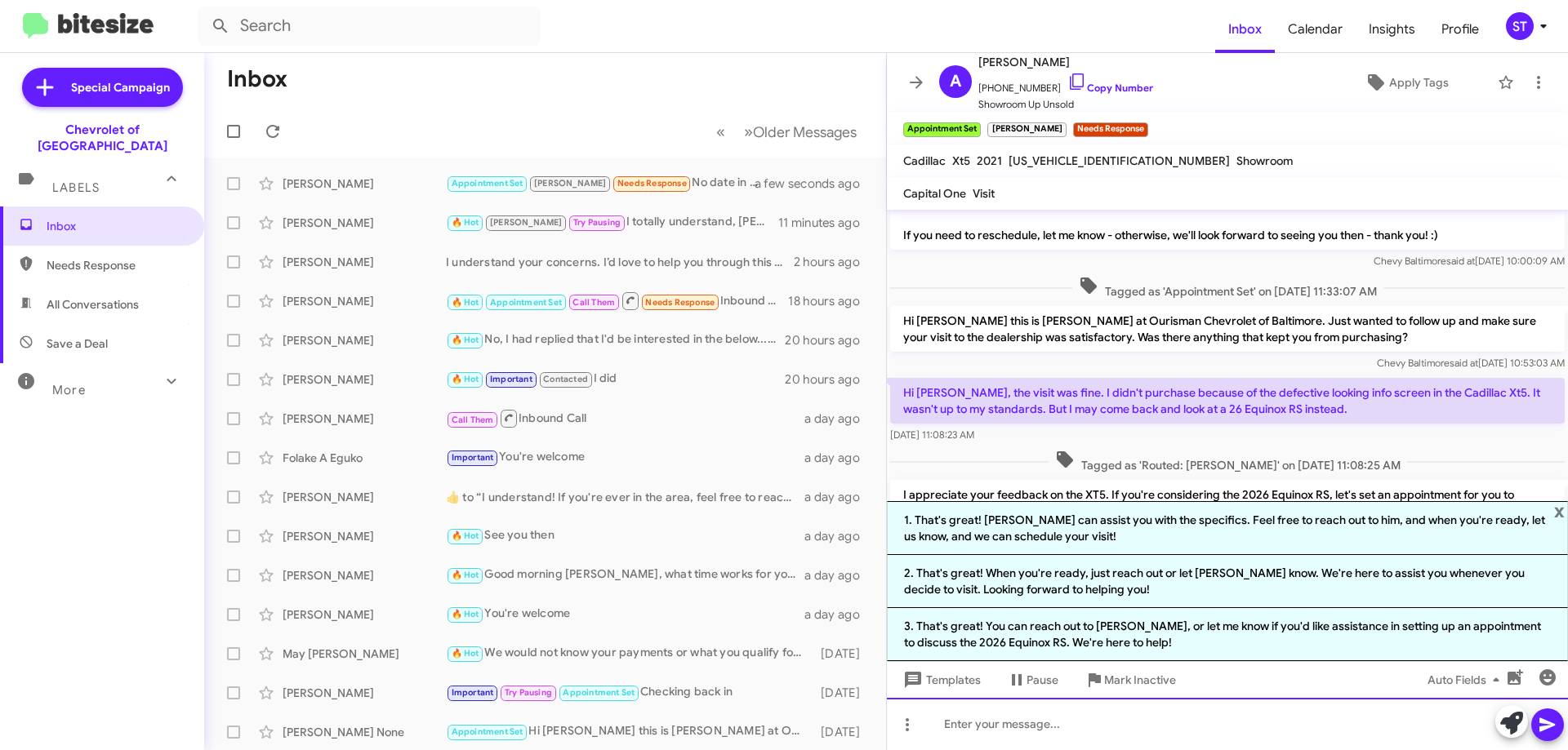
click at [1039, 728] on div at bounding box center [1228, 724] width 681 height 52
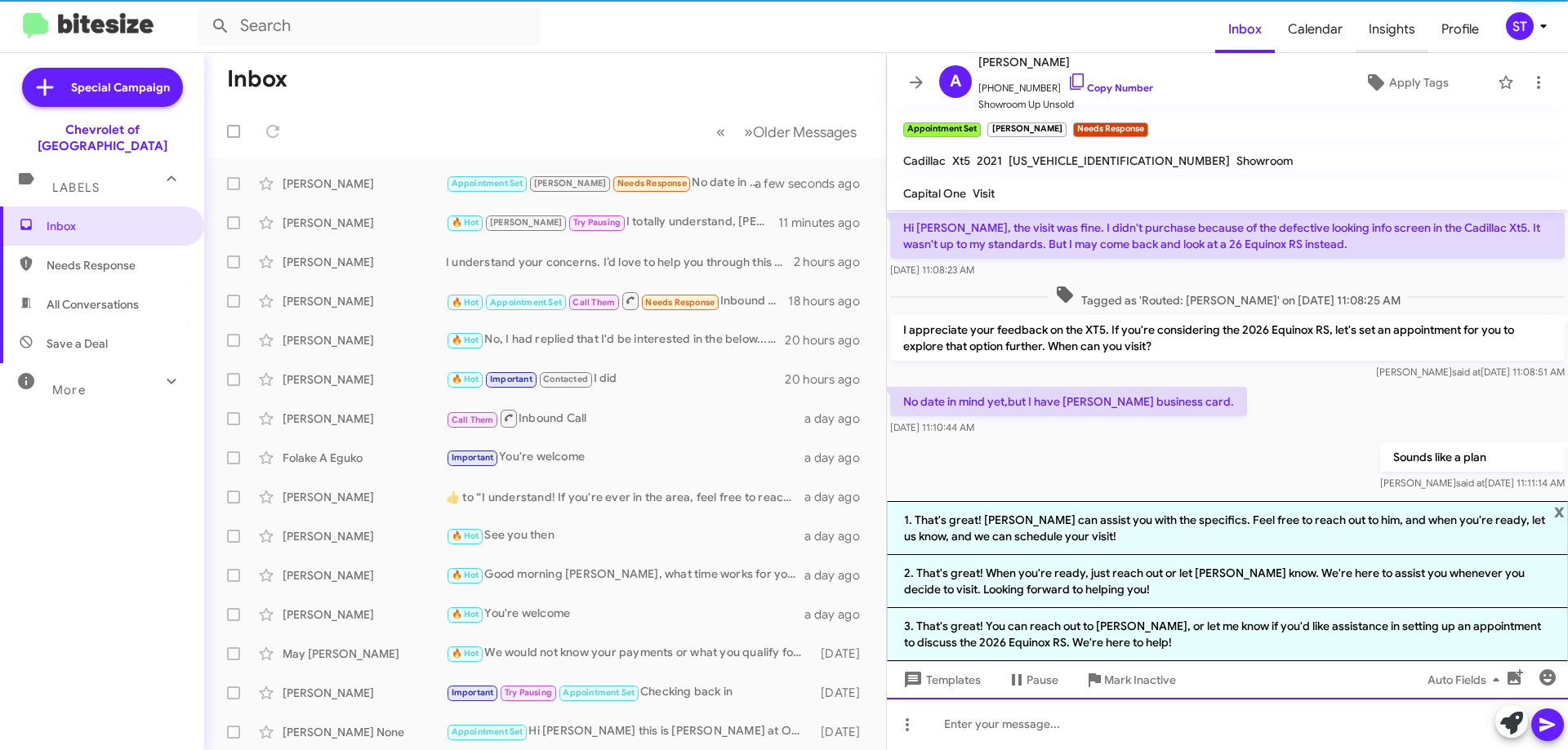
scroll to position [780, 0]
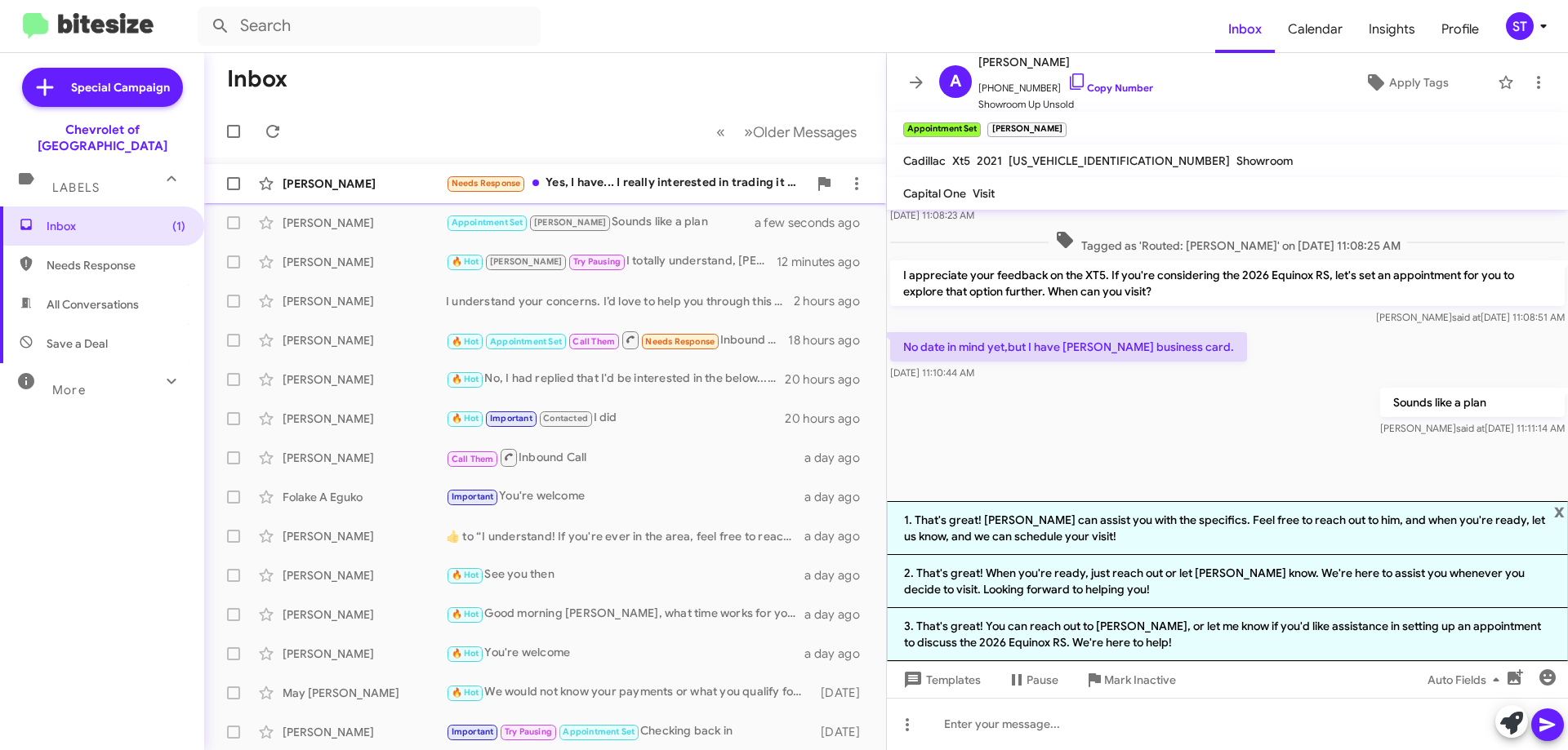
click at [640, 182] on div "Needs Response Yes, I have... I really interested in trading it in for a Chevy …" at bounding box center [627, 183] width 362 height 19
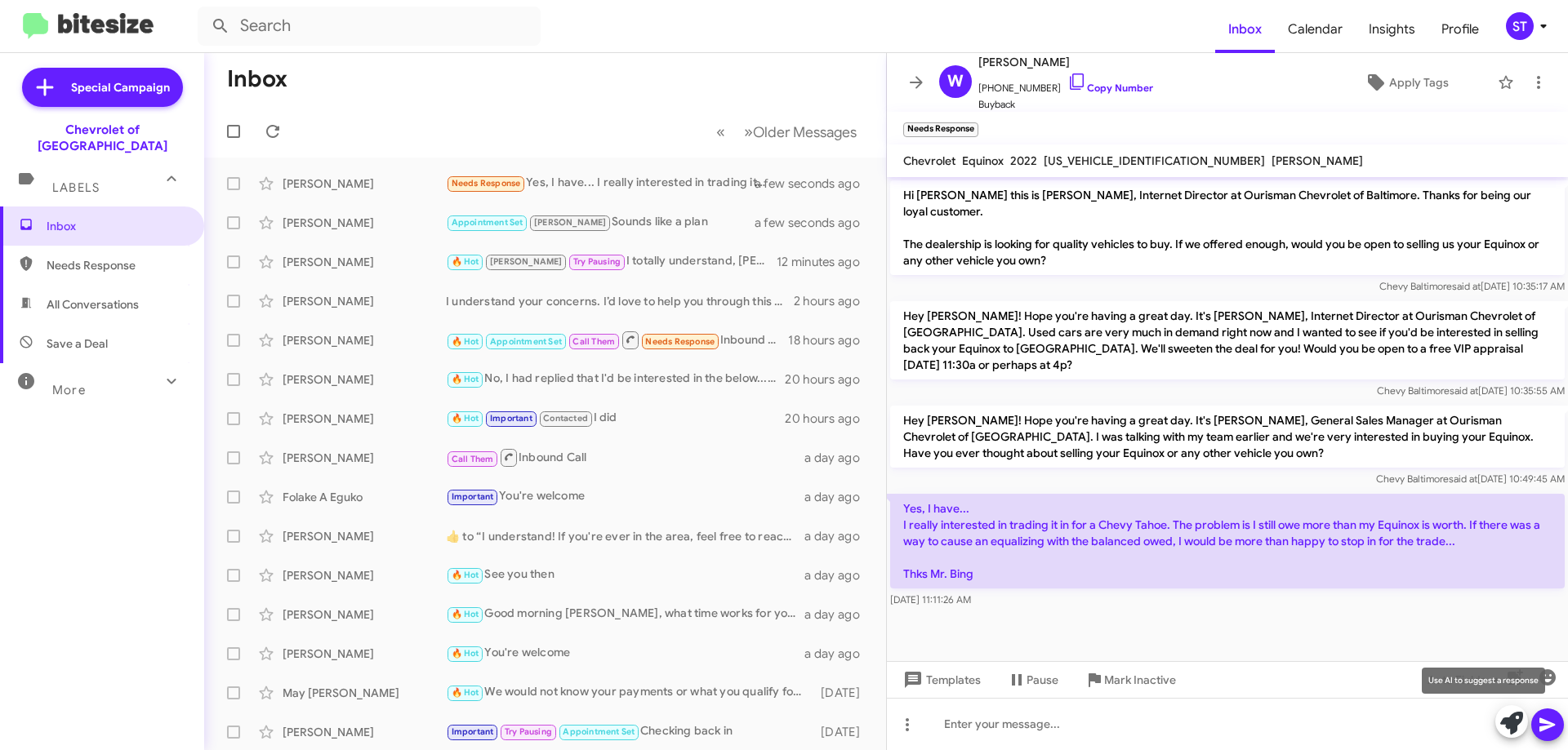
click at [1509, 719] on icon at bounding box center [1512, 723] width 23 height 23
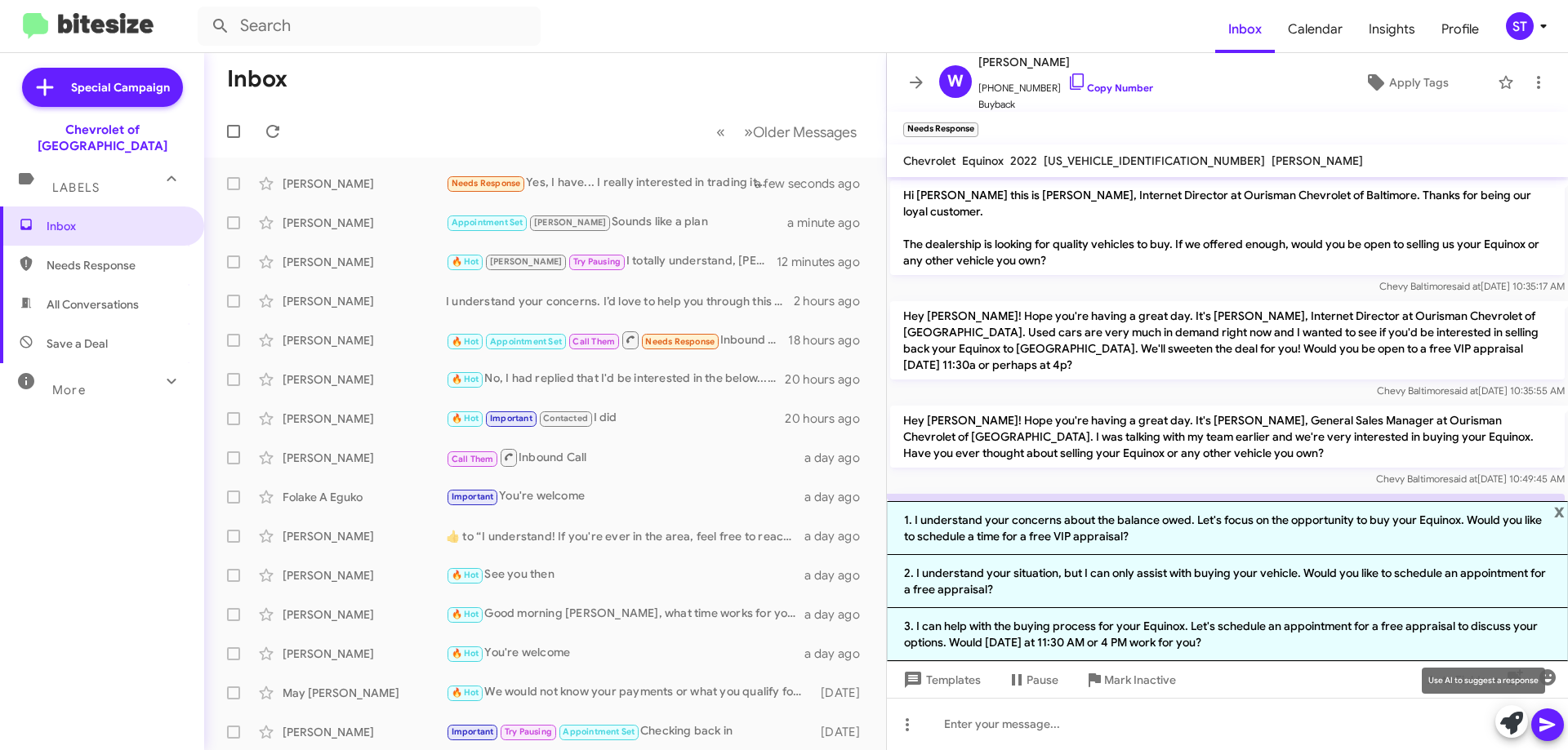
click at [1508, 722] on icon at bounding box center [1512, 723] width 23 height 23
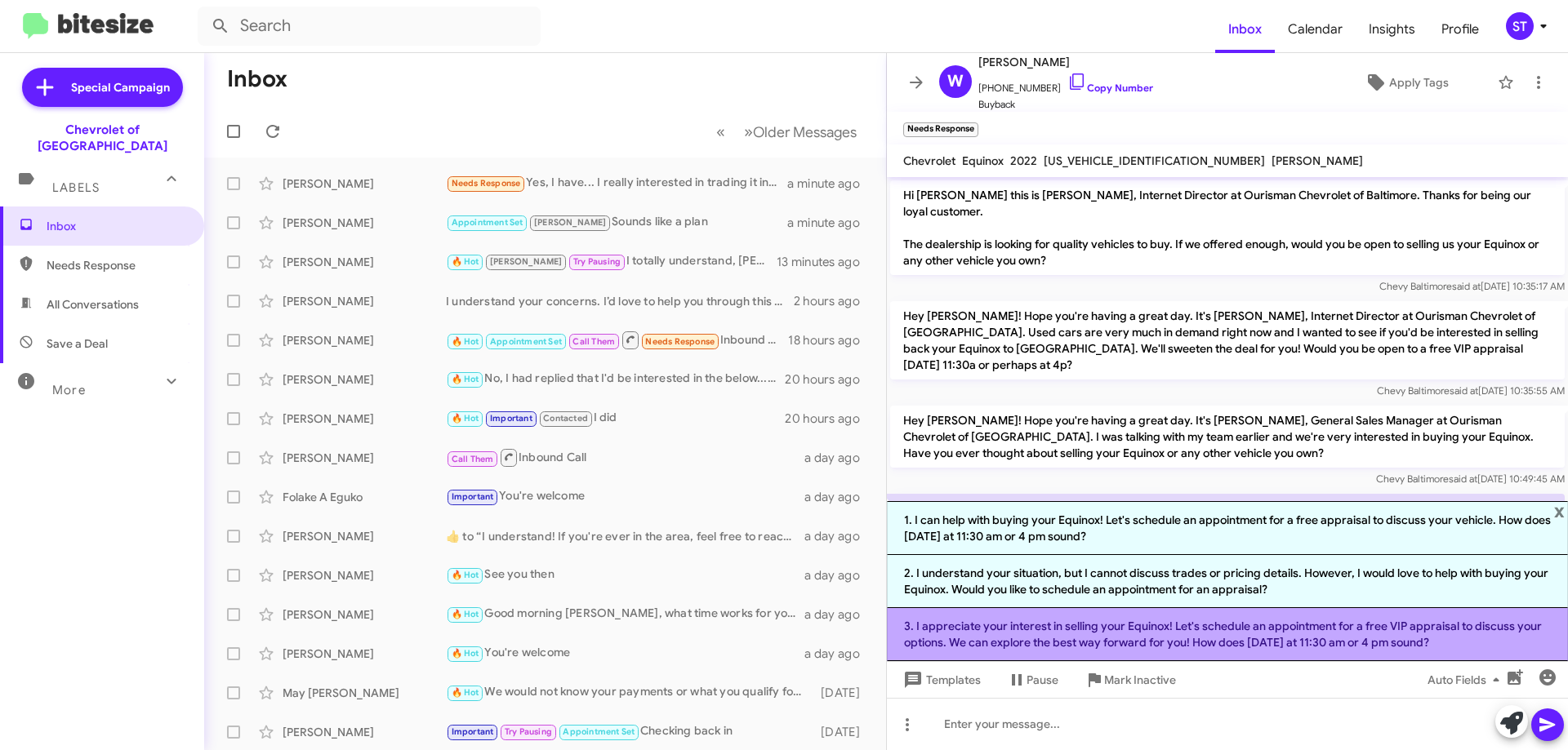
click at [1005, 645] on li "3. I appreciate your interest in selling your Equinox! Let's schedule an appoin…" at bounding box center [1228, 635] width 681 height 53
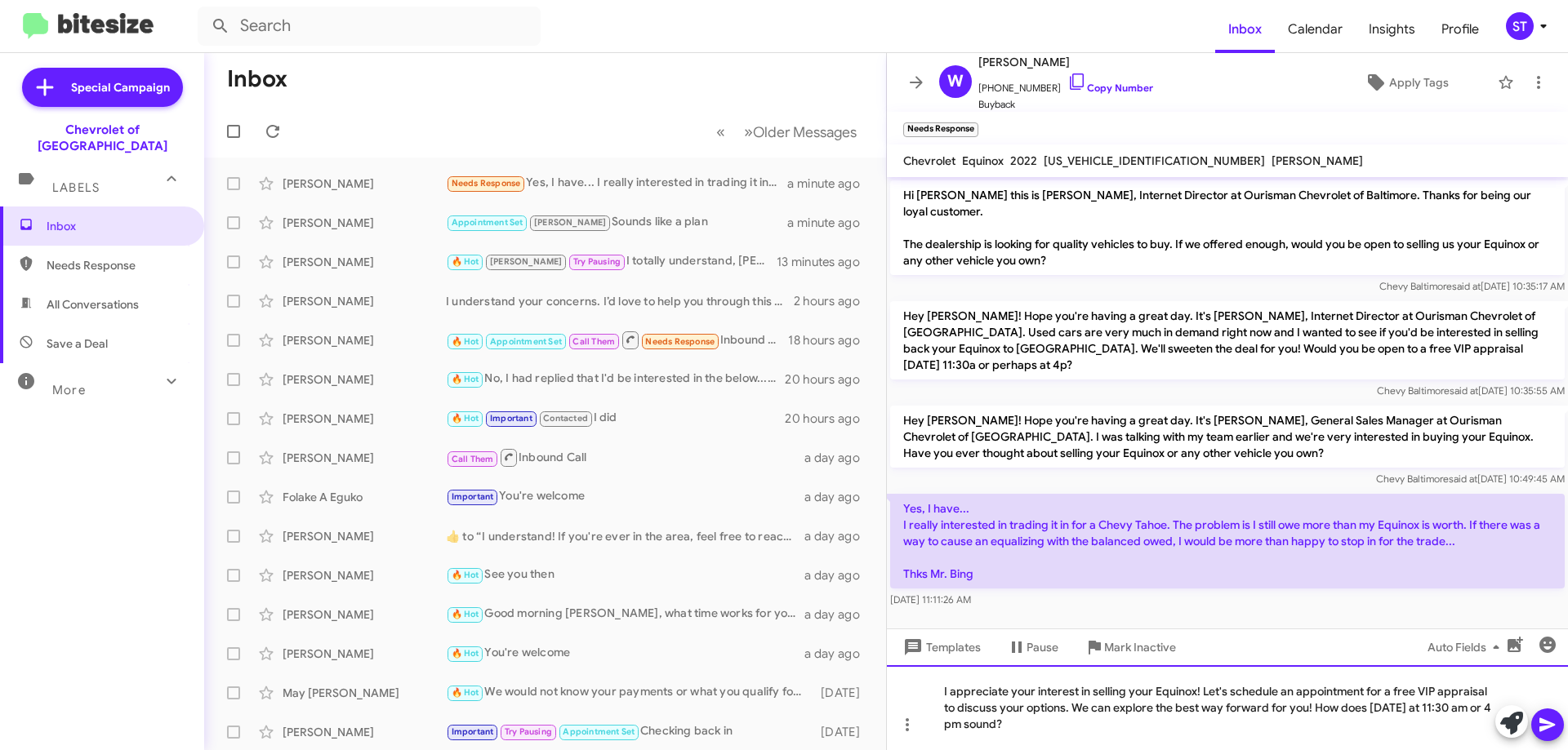
click at [1125, 689] on div "I appreciate your interest in selling your Equinox! Let's schedule an appointme…" at bounding box center [1228, 708] width 681 height 85
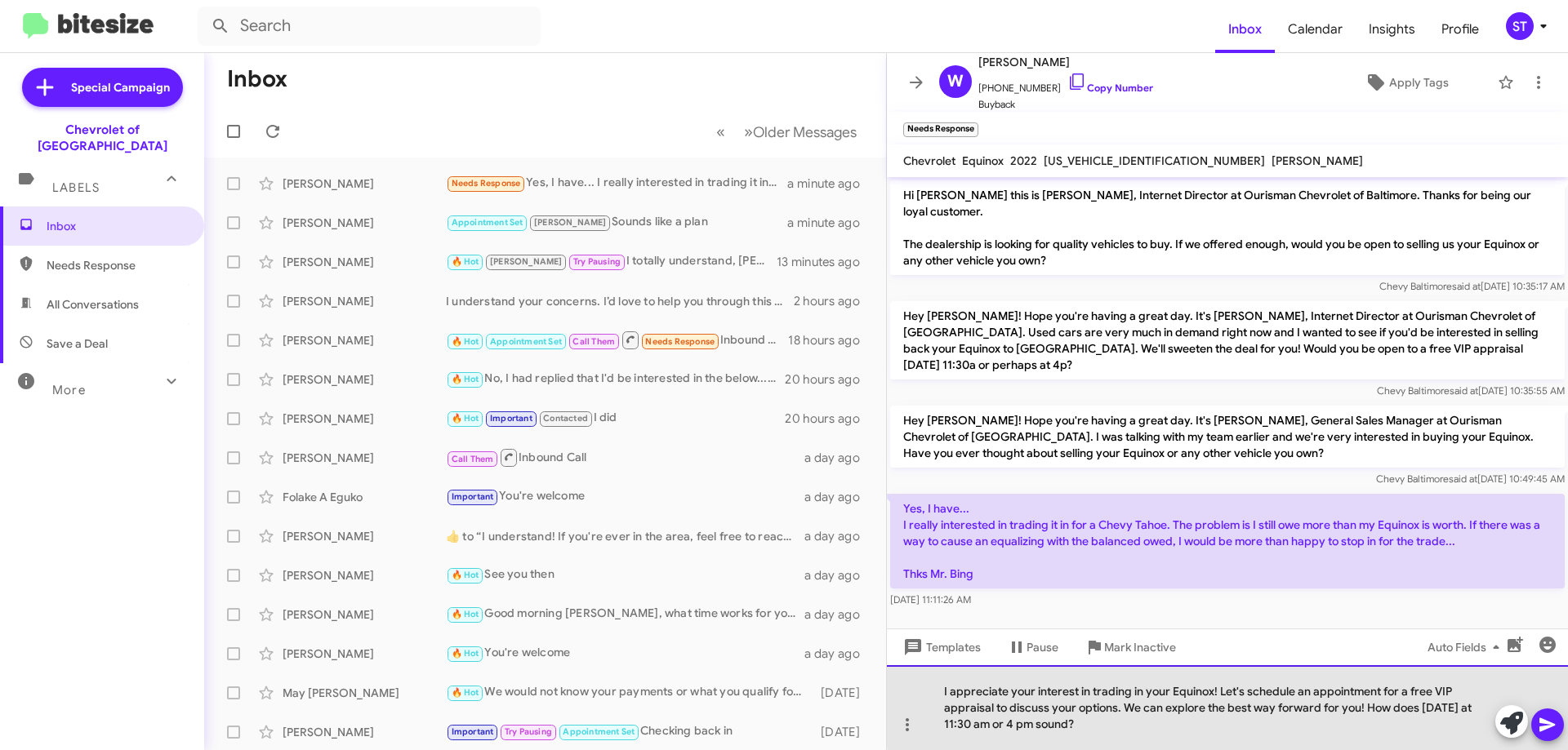
click at [1465, 693] on div "I appreciate your interest in trading in your Equinox! Let's schedule an appoin…" at bounding box center [1228, 708] width 681 height 85
drag, startPoint x: 1463, startPoint y: 692, endPoint x: 1413, endPoint y: 689, distance: 50.1
click at [1413, 689] on div "I appreciate your interest in trading in your Equinox! Let's schedule an appoin…" at bounding box center [1228, 708] width 681 height 85
click at [1212, 710] on div "I appreciate your interest in trading in your Equinox! Let's schedule an appoin…" at bounding box center [1228, 708] width 681 height 85
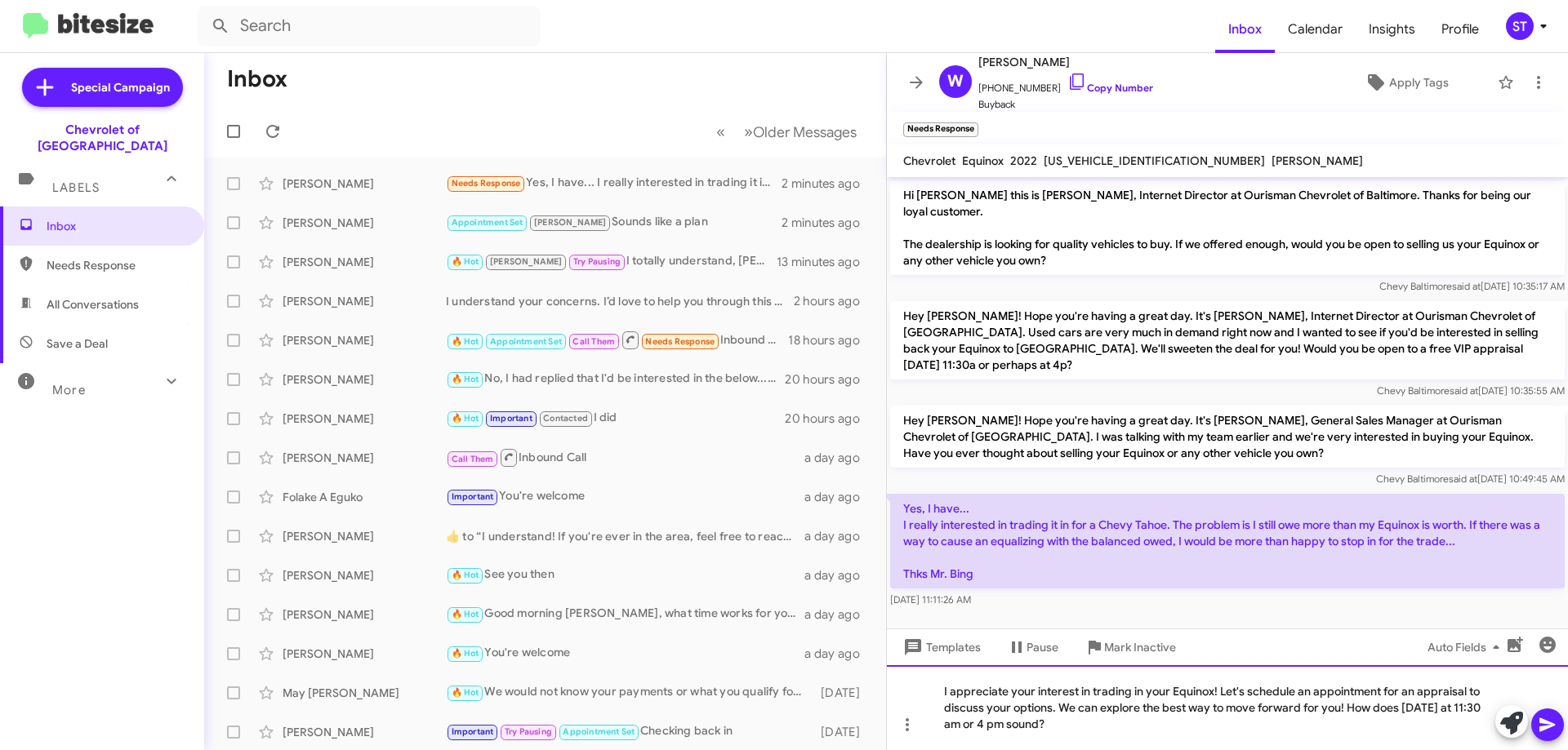
click at [1339, 710] on div "I appreciate your interest in trading in your Equinox! Let's schedule an appoin…" at bounding box center [1228, 708] width 681 height 85
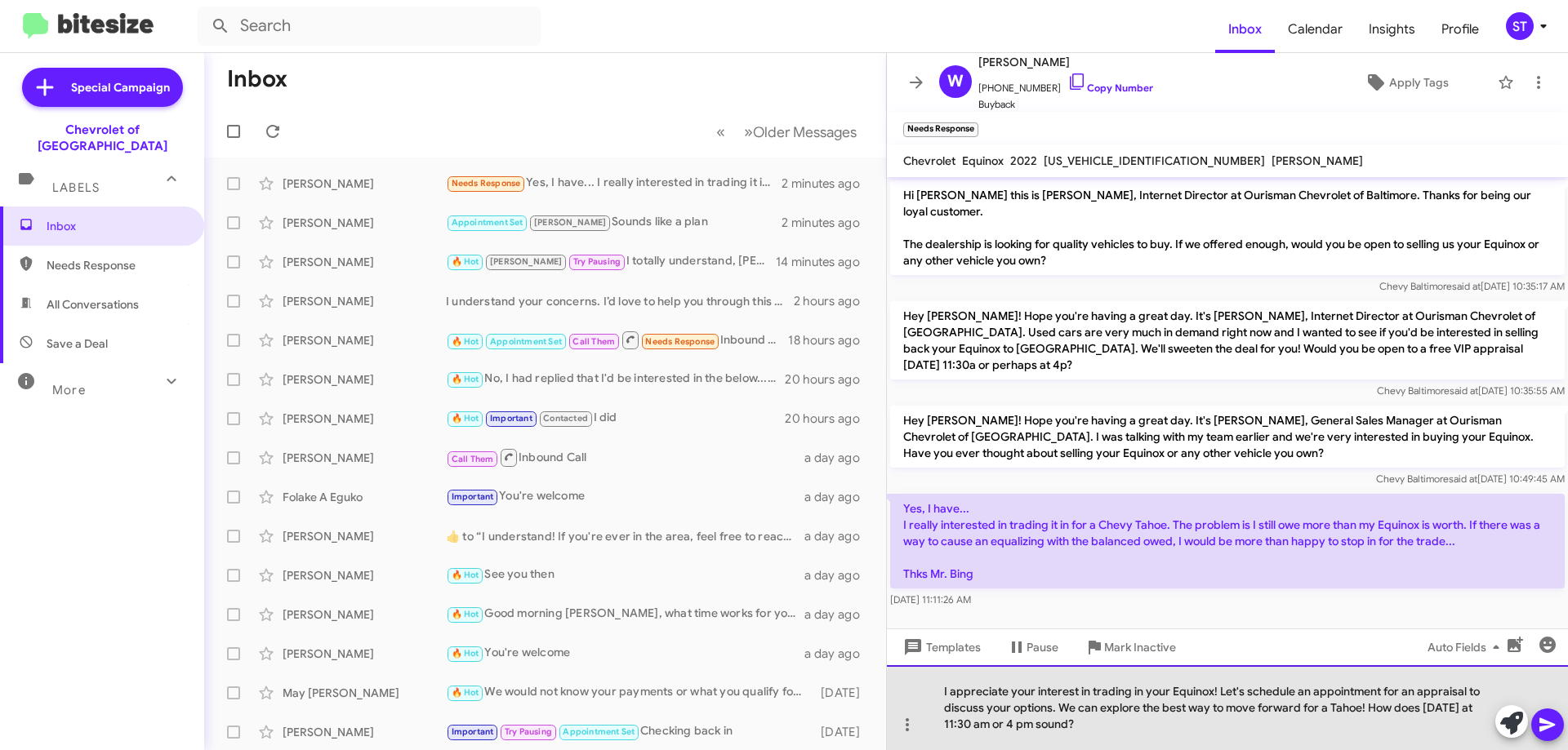
click at [1476, 714] on div "I appreciate your interest in trading in your Equinox! Let's schedule an appoin…" at bounding box center [1228, 708] width 681 height 85
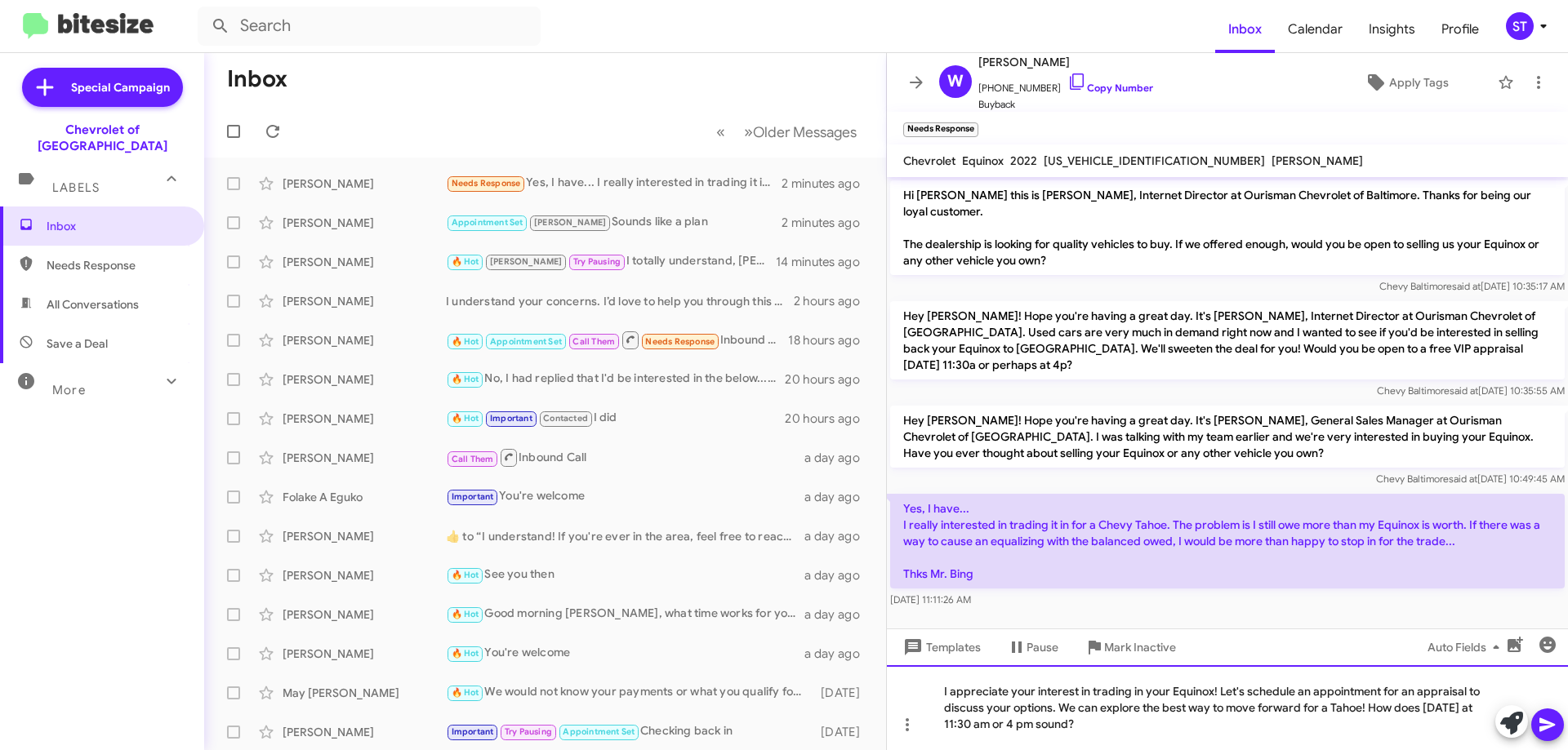
click at [970, 722] on div "I appreciate your interest in trading in your Equinox! Let's schedule an appoin…" at bounding box center [1228, 708] width 681 height 85
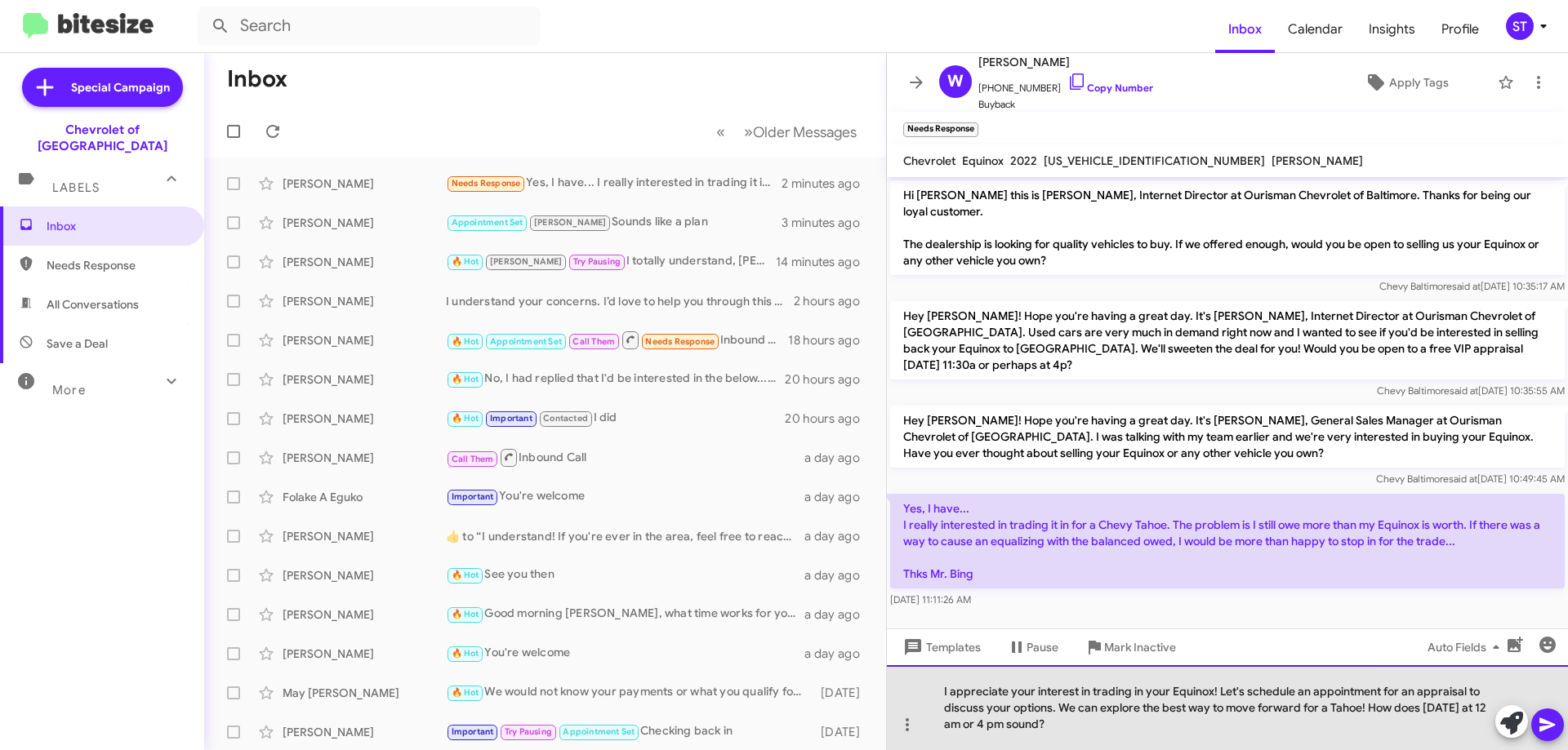
drag, startPoint x: 953, startPoint y: 720, endPoint x: 964, endPoint y: 749, distance: 31.0
click at [953, 721] on div "I appreciate your interest in trading in your Equinox! Let's schedule an appoin…" at bounding box center [1228, 708] width 681 height 85
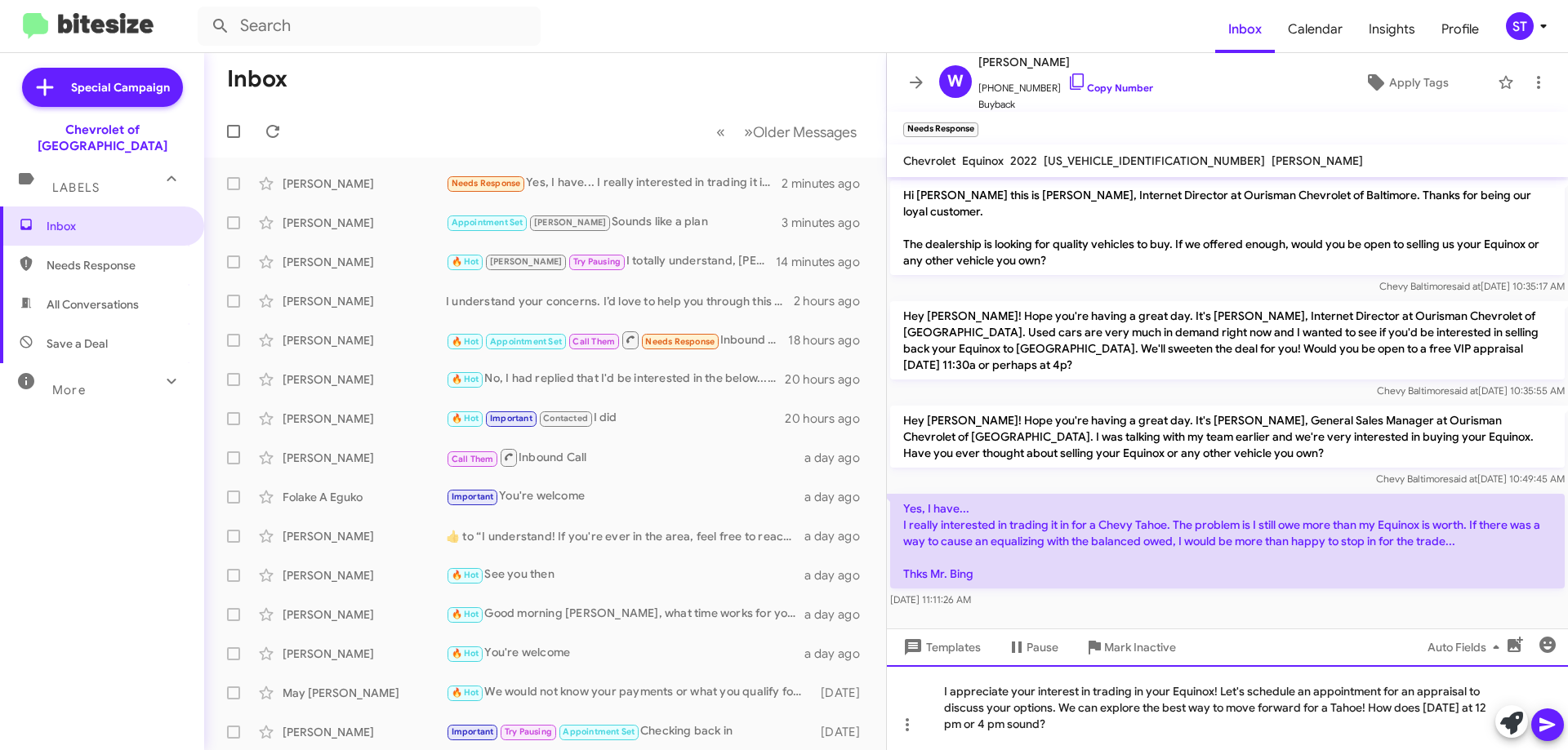
click at [1112, 729] on div "I appreciate your interest in trading in your Equinox! Let's schedule an appoin…" at bounding box center [1228, 708] width 681 height 85
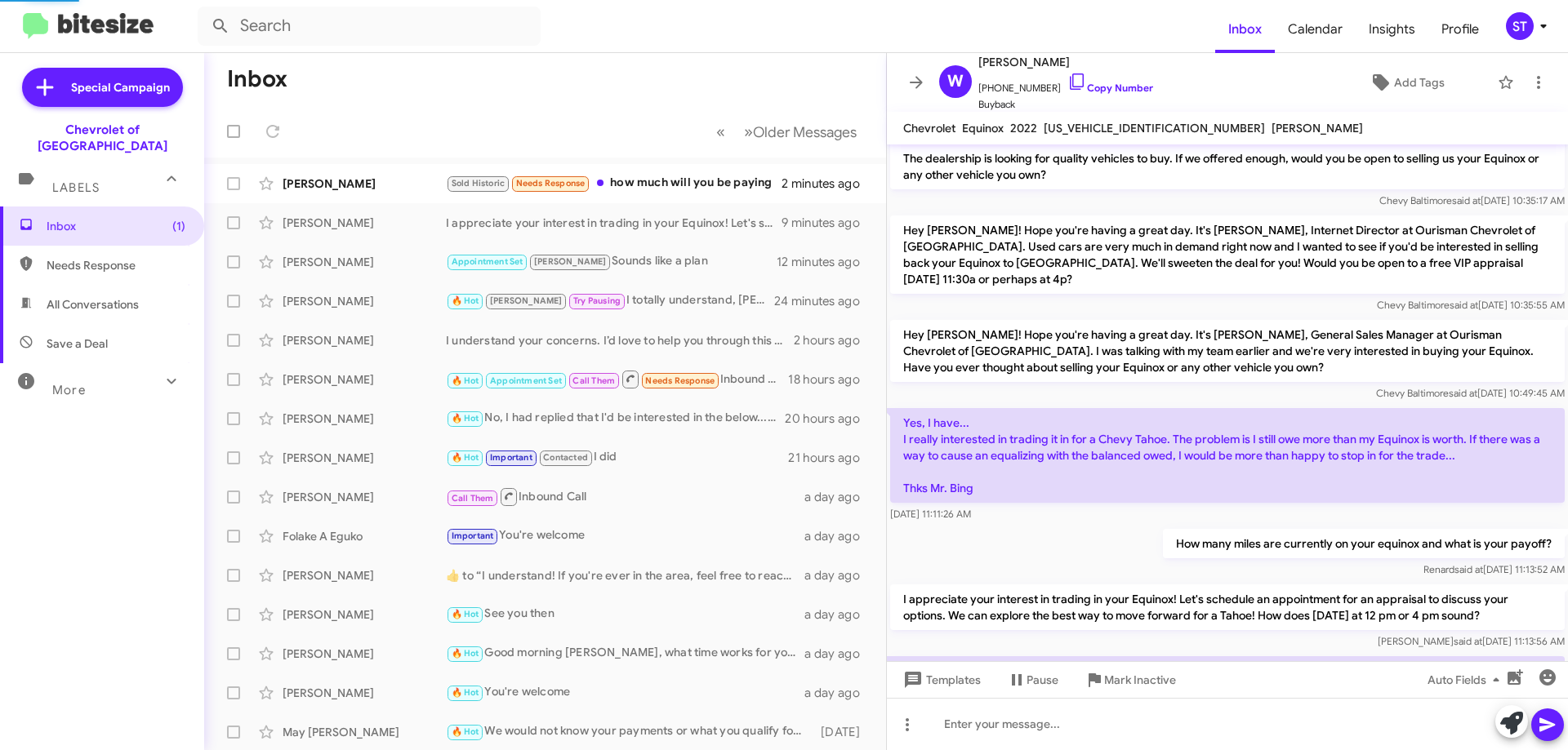
scroll to position [129, 0]
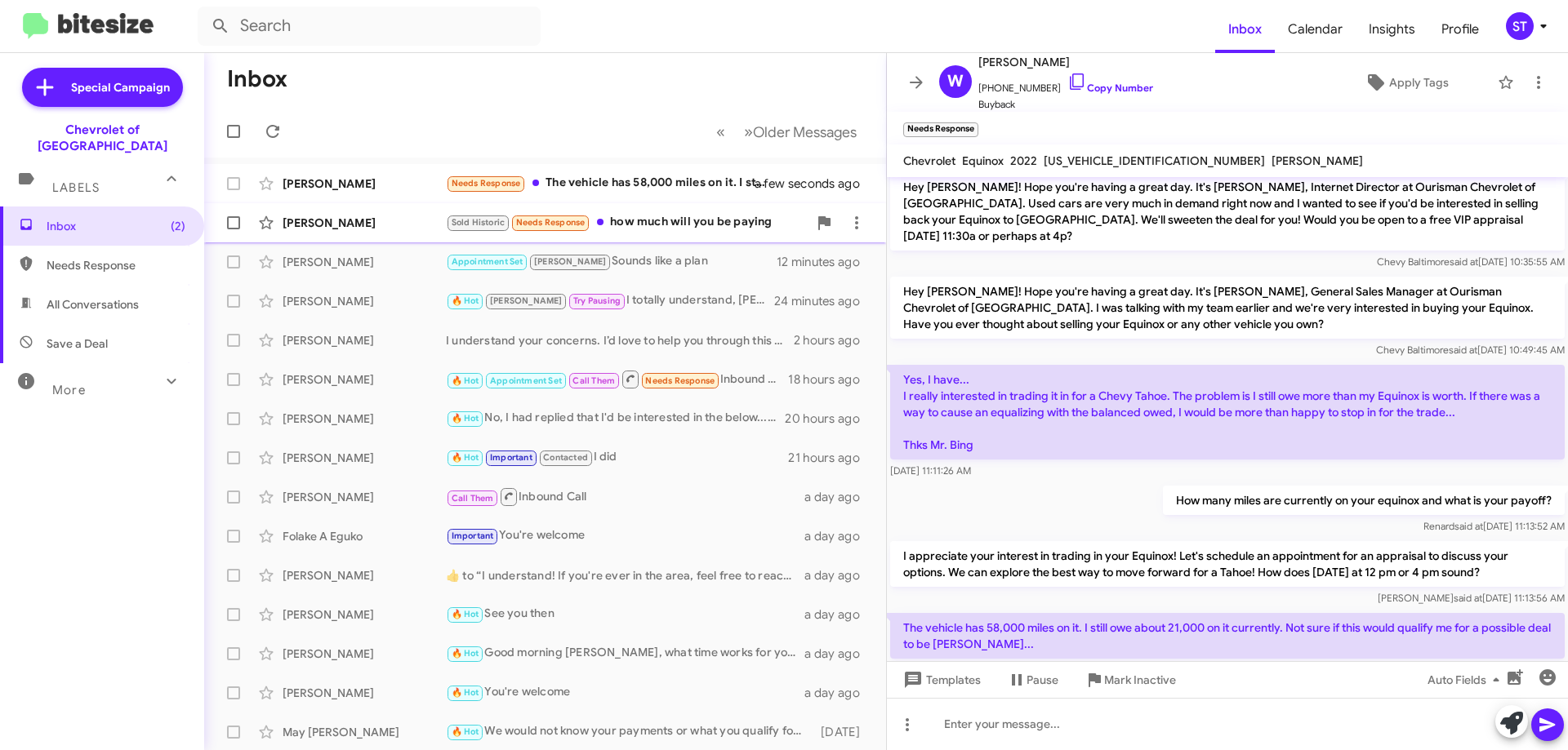
click at [655, 220] on div "Sold Historic Needs Response how much will you be paying" at bounding box center [627, 222] width 362 height 19
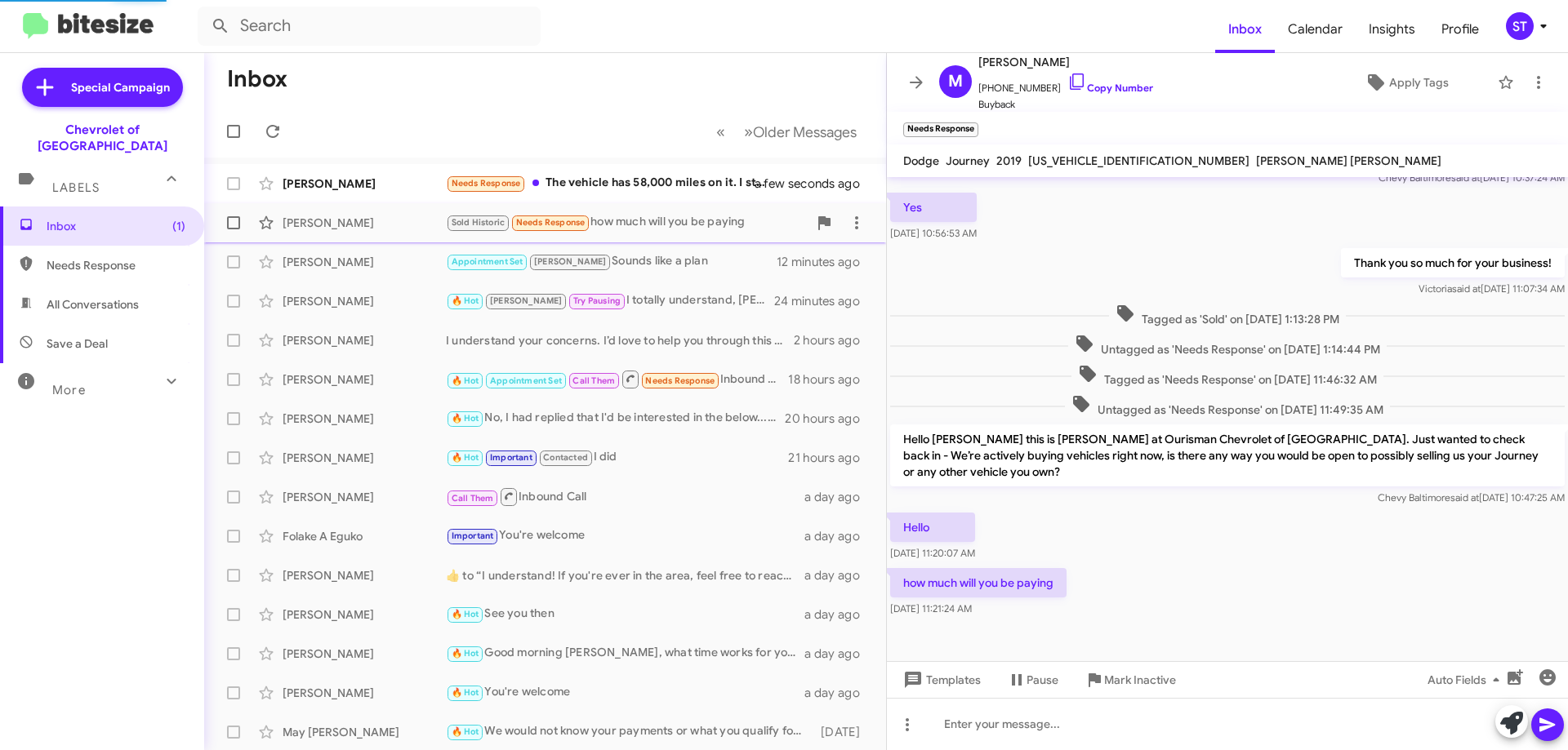
scroll to position [44, 0]
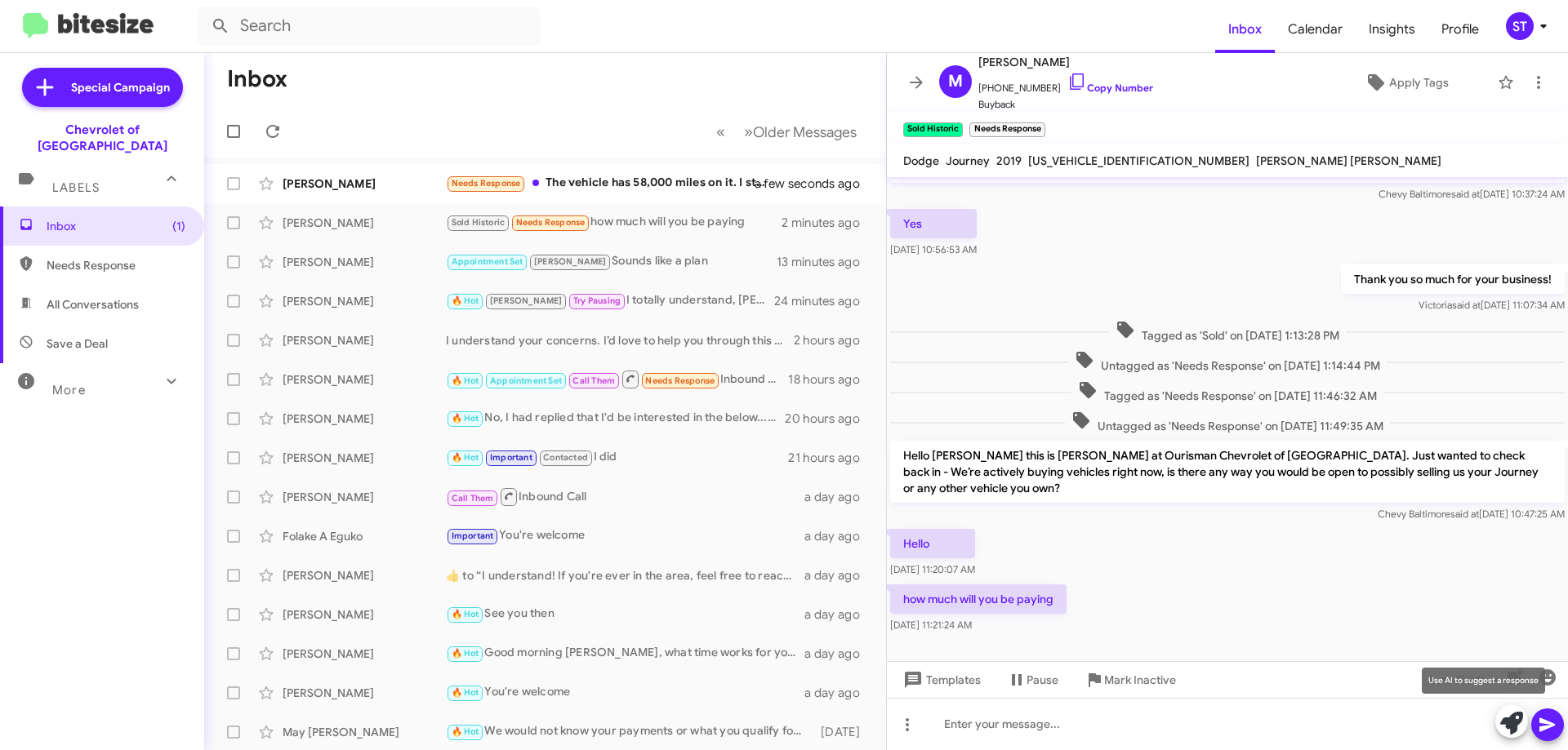
click at [1507, 726] on icon at bounding box center [1512, 723] width 23 height 23
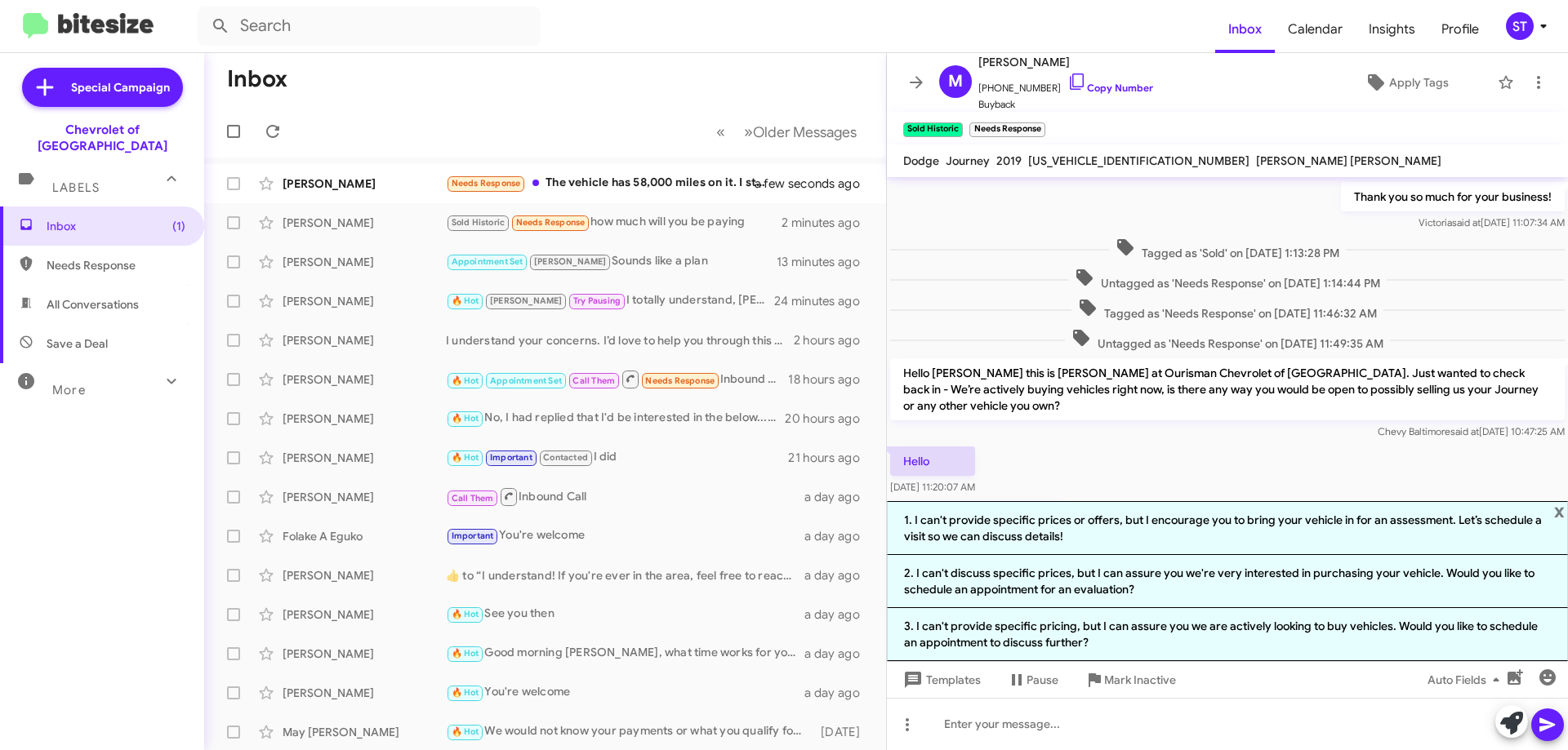
scroll to position [203, 0]
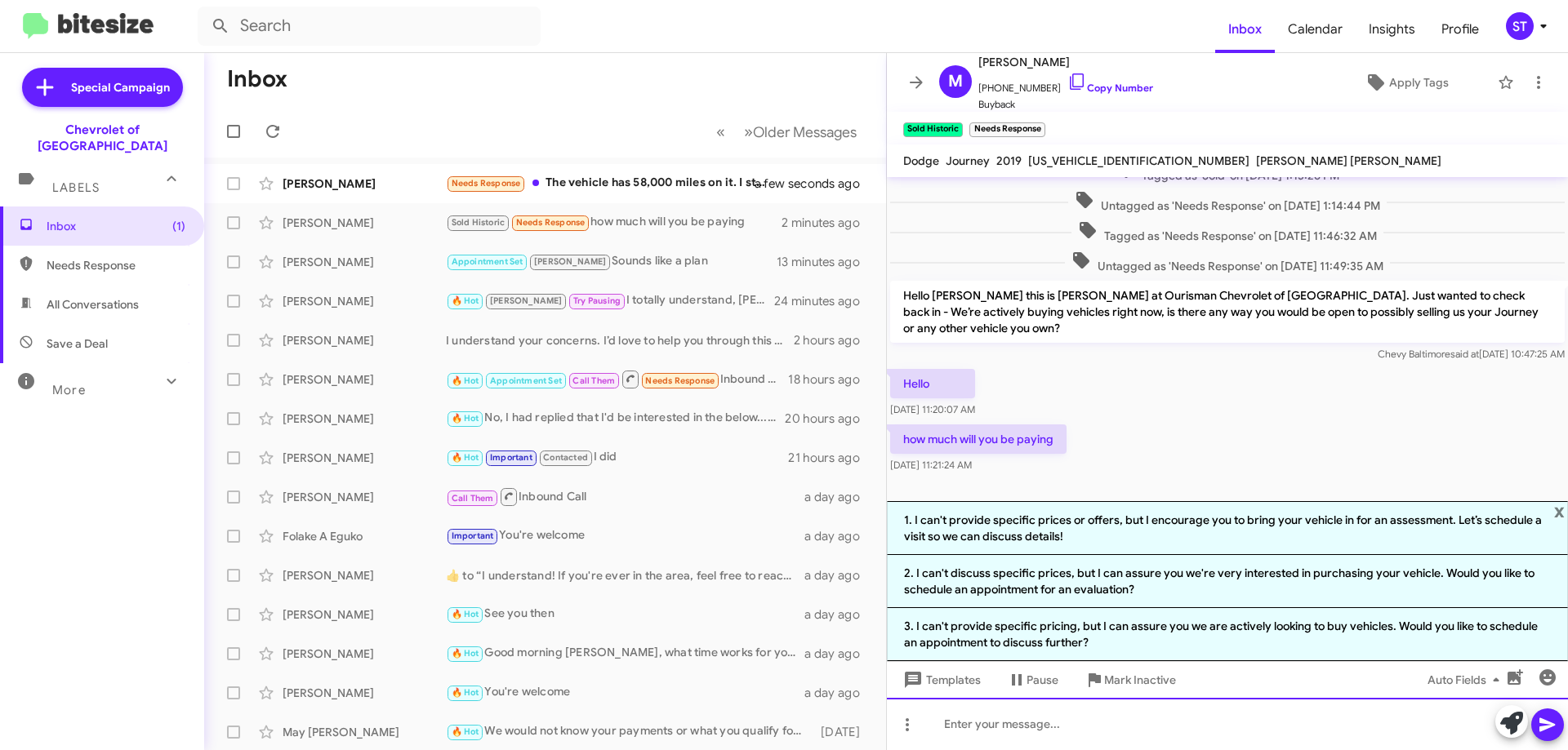
click at [980, 739] on div at bounding box center [1228, 724] width 681 height 52
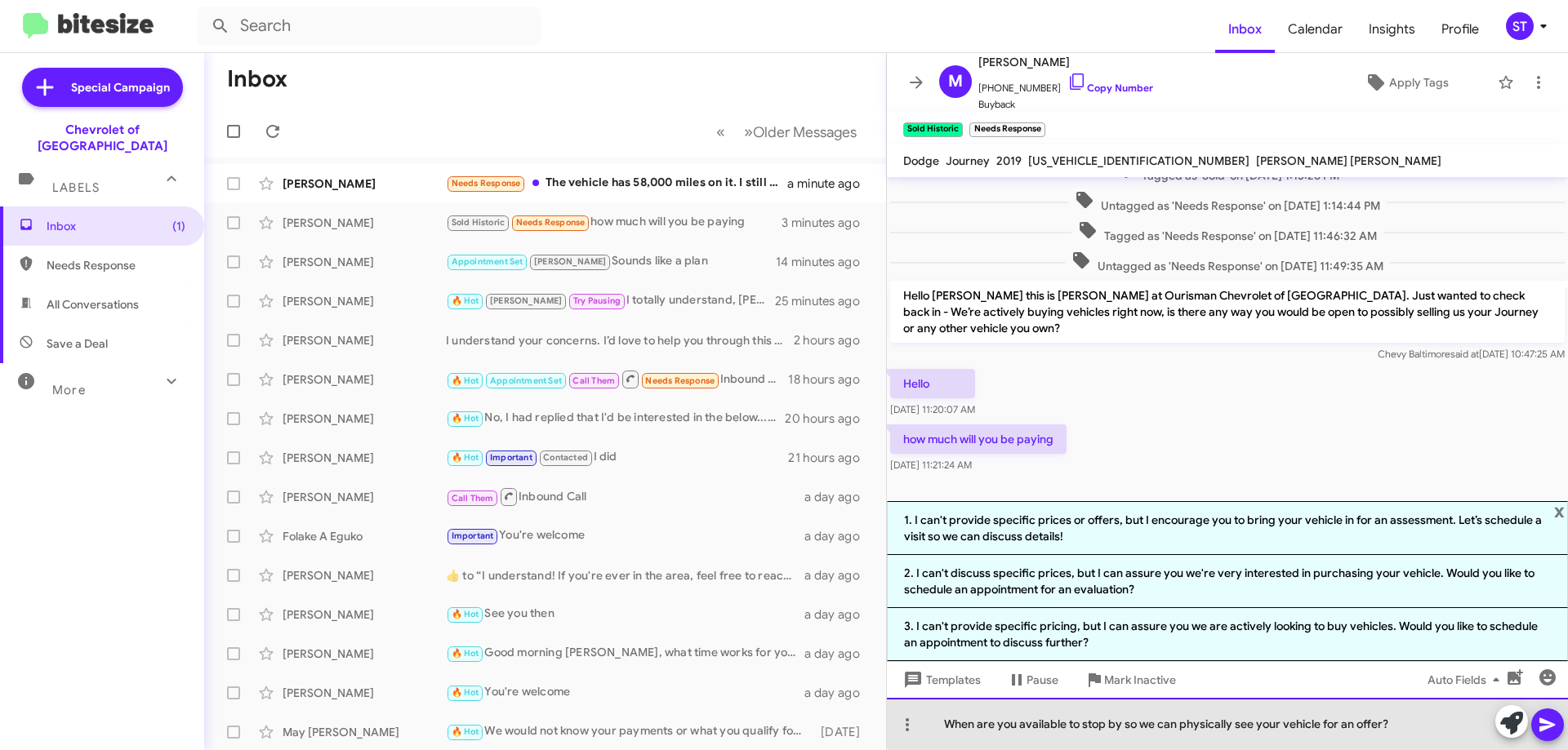
click at [1426, 717] on div "When are you available to stop by so we can physically see your vehicle for an …" at bounding box center [1228, 724] width 681 height 52
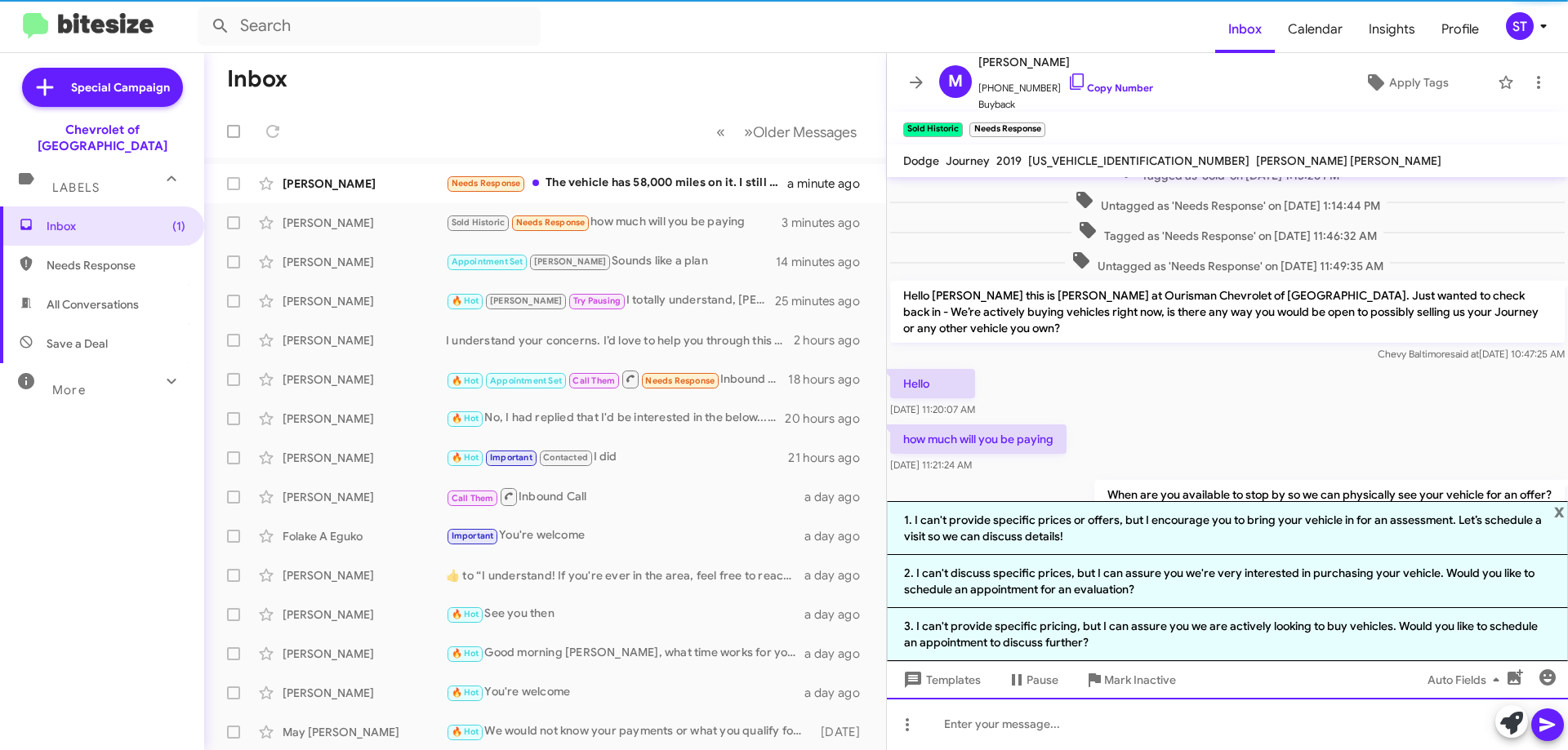
scroll to position [0, 0]
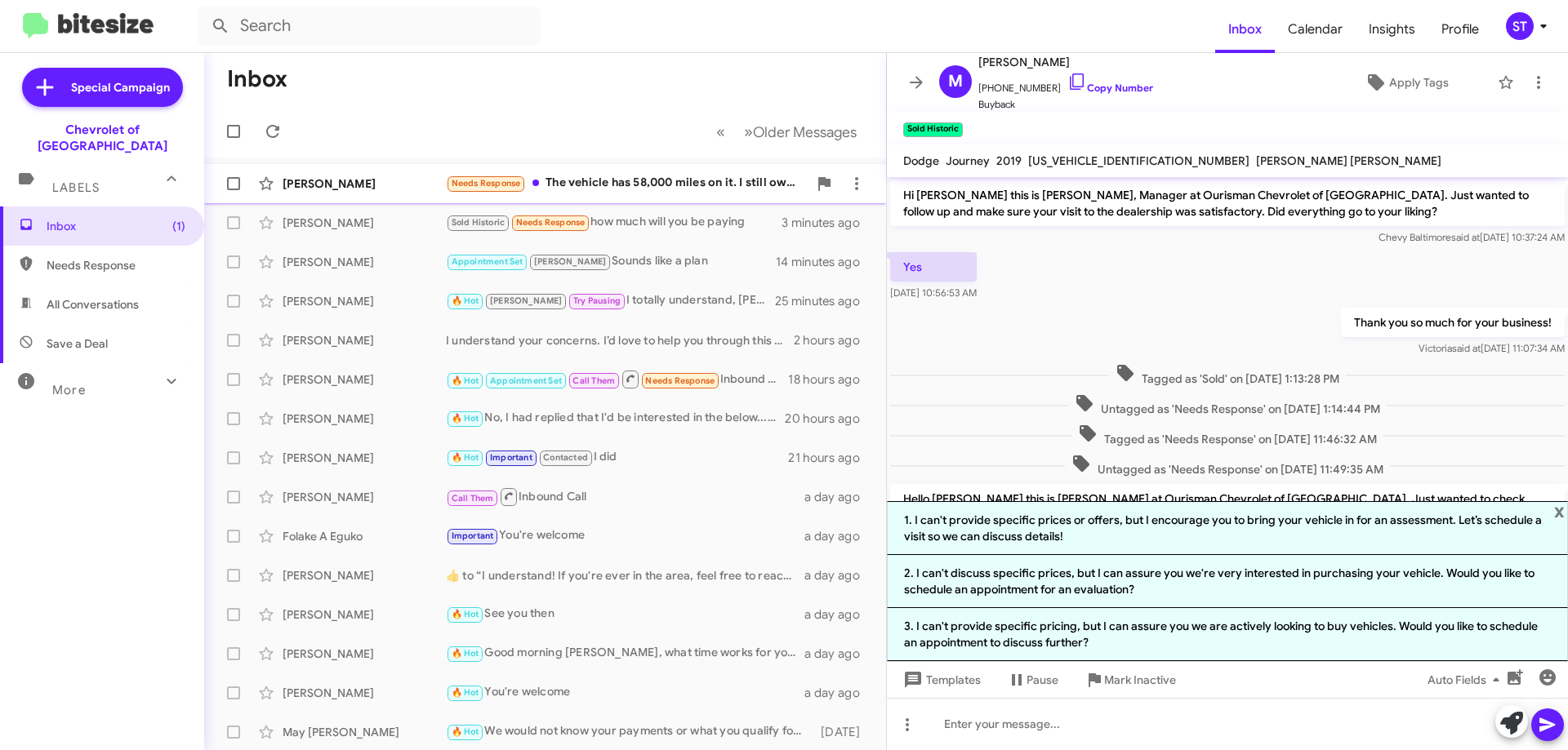
click at [628, 166] on span "Walter Bouknight Jr Needs Response The vehicle has 58,000 miles on it. I still …" at bounding box center [545, 184] width 682 height 39
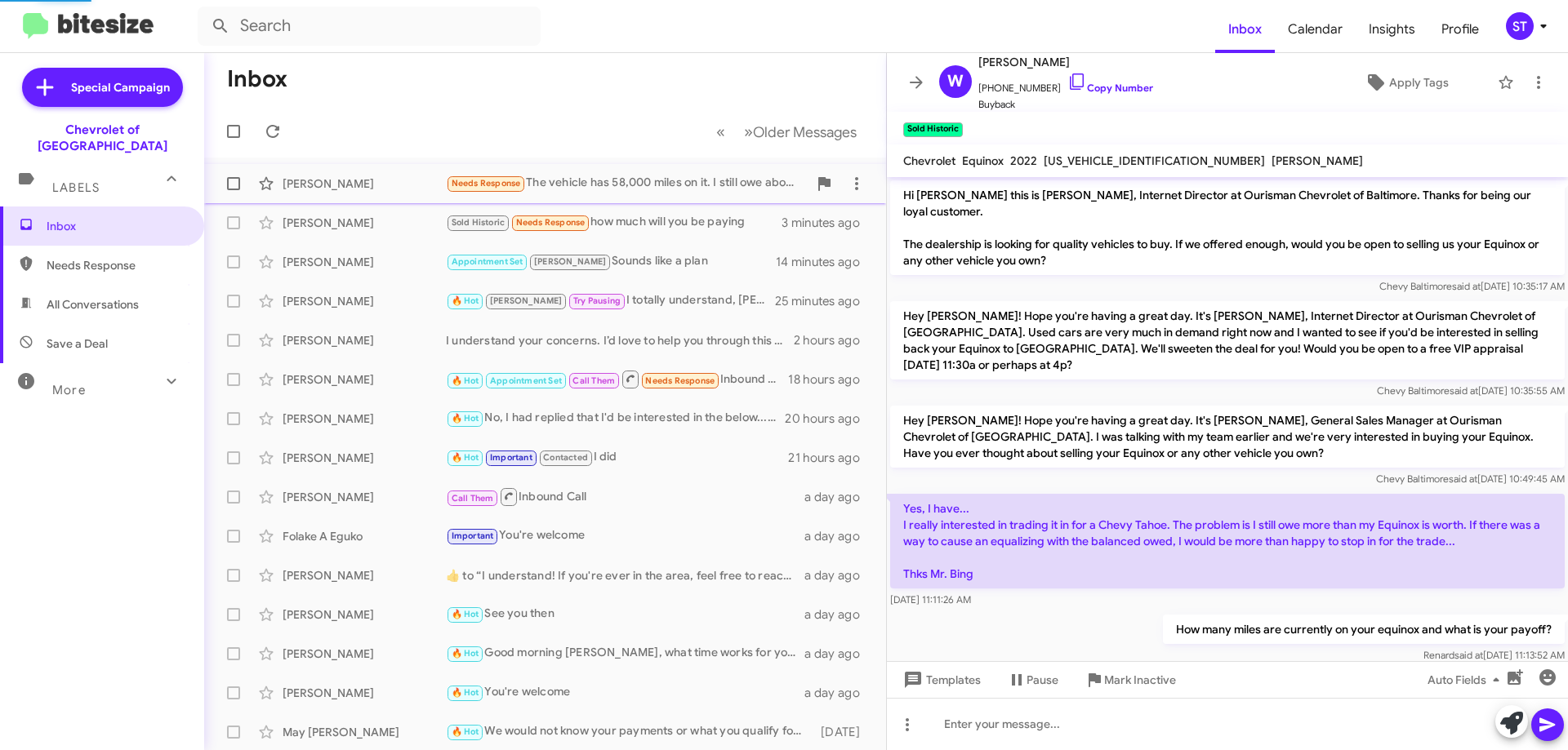
scroll to position [162, 0]
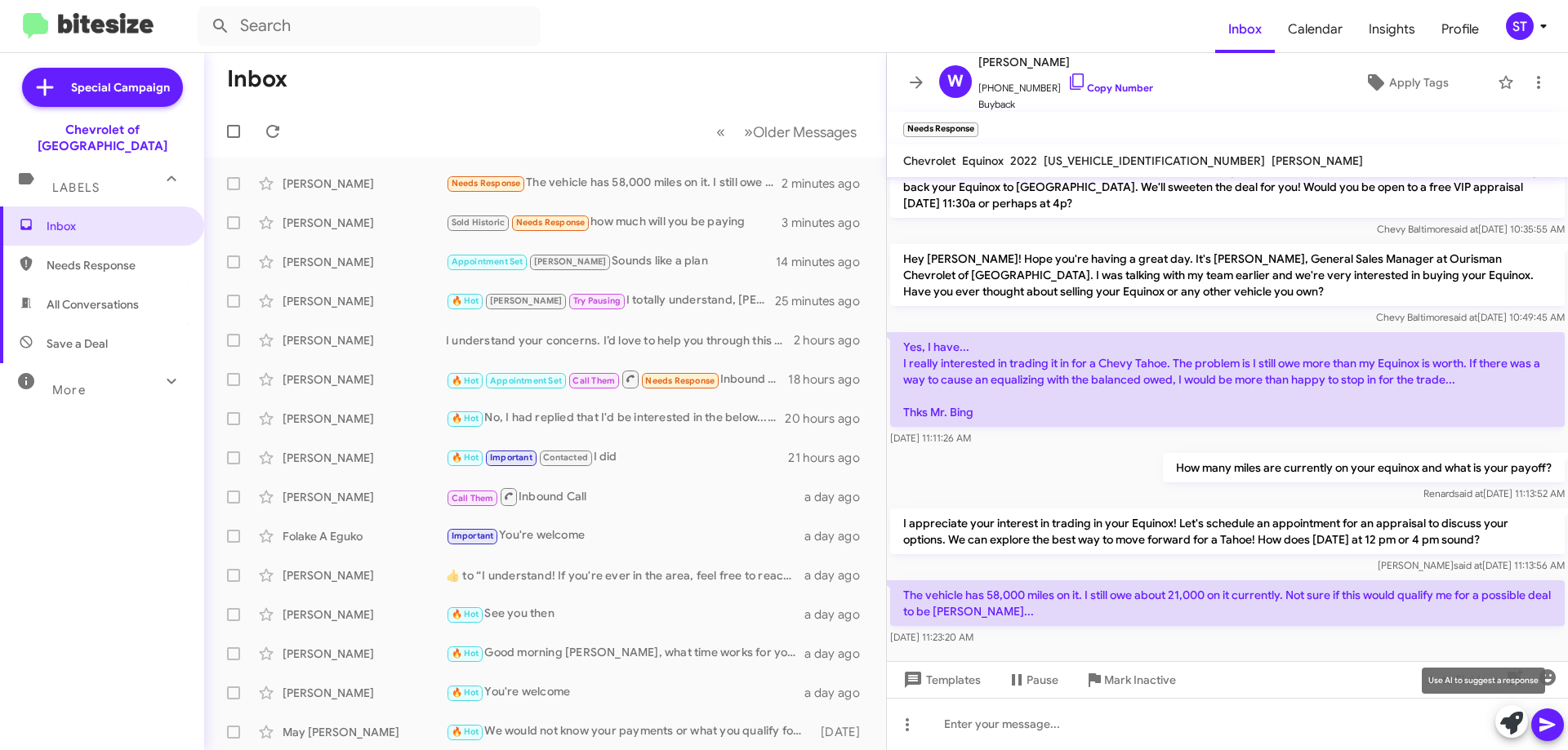
click at [1508, 729] on icon at bounding box center [1512, 723] width 23 height 23
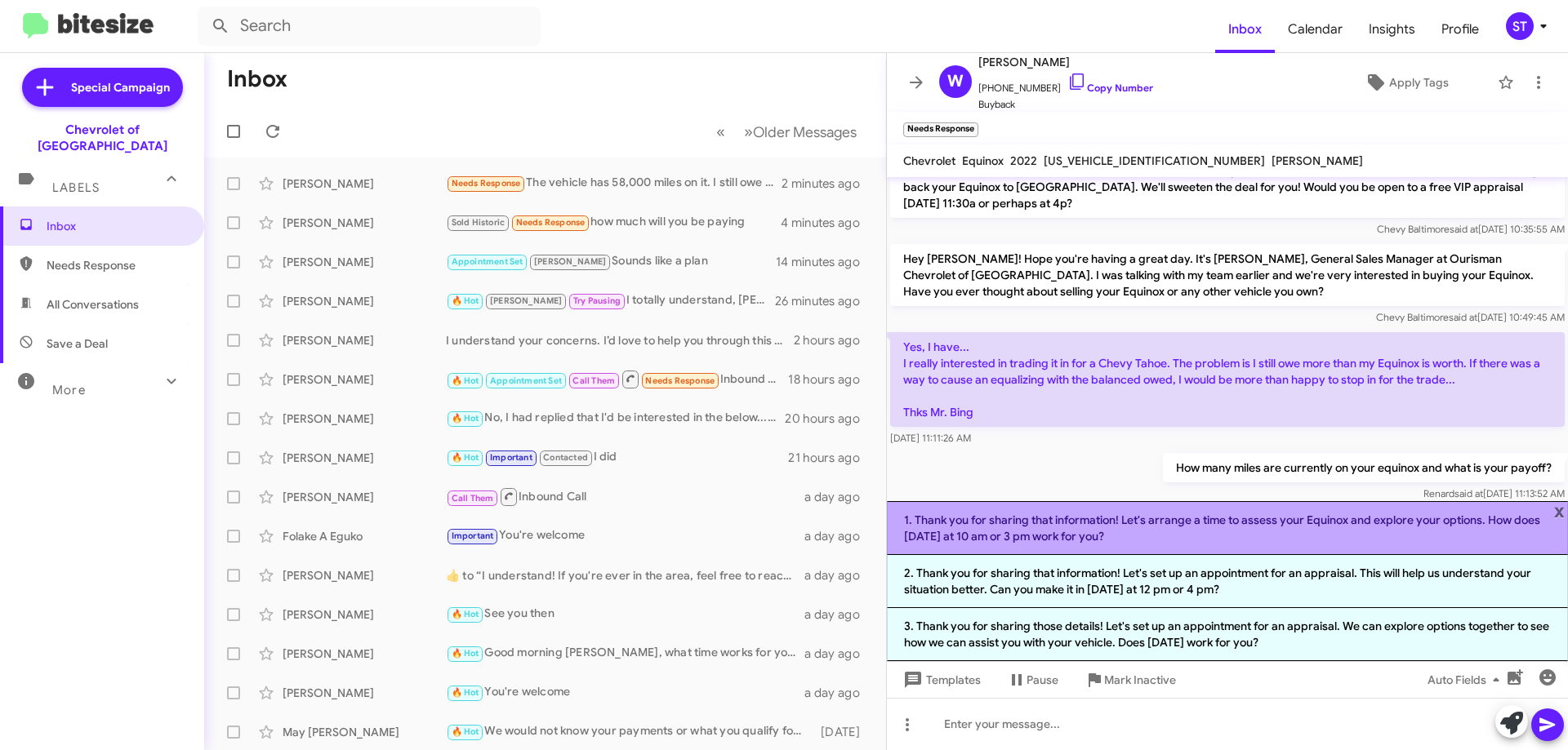
click at [1077, 539] on li "1. Thank you for sharing that information! Let's arrange a time to assess your …" at bounding box center [1228, 528] width 681 height 54
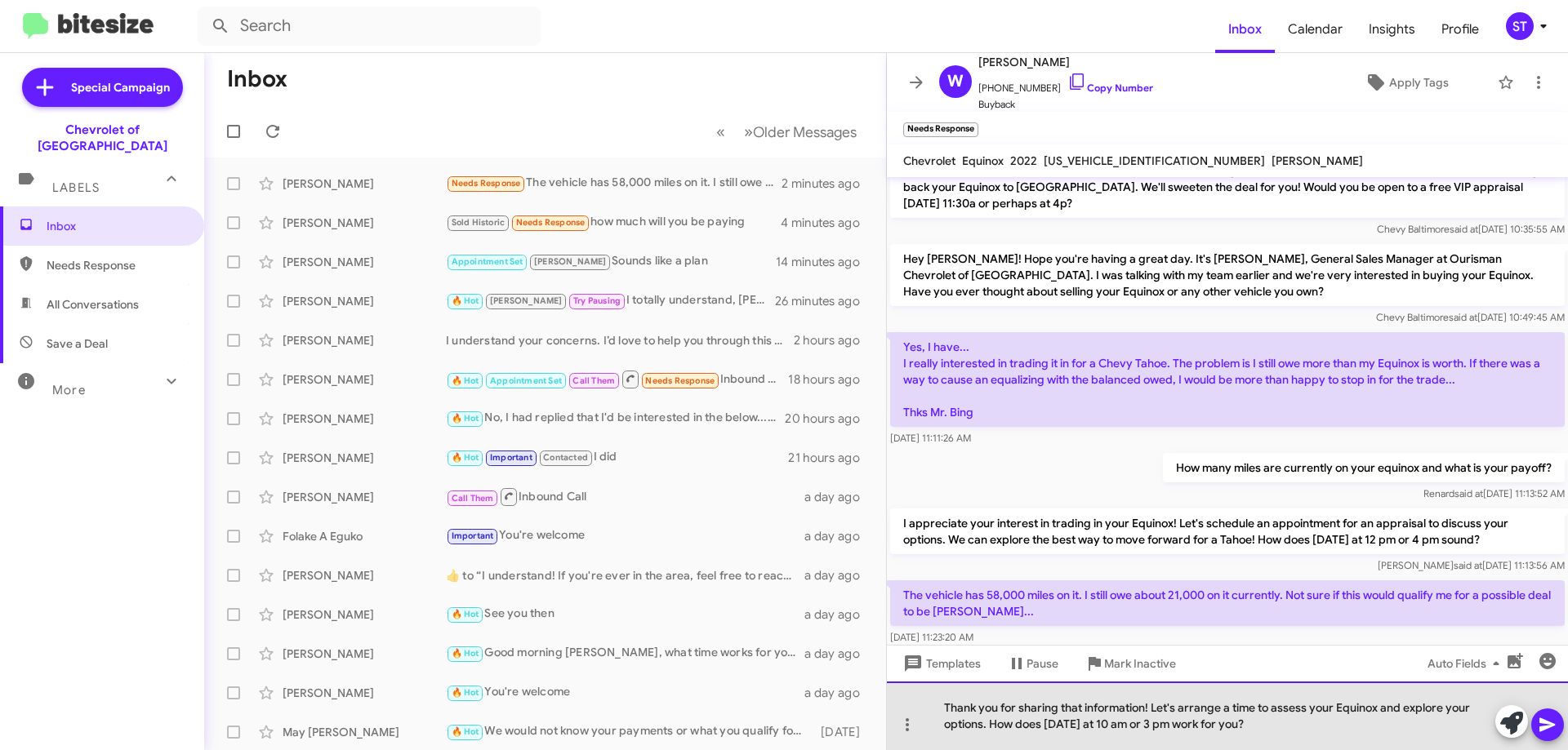
drag, startPoint x: 1321, startPoint y: 713, endPoint x: 1335, endPoint y: 734, distance: 25.2
click at [1274, 732] on div "Thank you for sharing that information! Let's arrange a time to assess your Equ…" at bounding box center [1228, 715] width 681 height 68
click at [1334, 722] on div "Thank you for sharing that information! Let's arrange a time to assess your Equ…" at bounding box center [1228, 715] width 681 height 68
drag, startPoint x: 1324, startPoint y: 725, endPoint x: 990, endPoint y: 744, distance: 334.5
click at [990, 744] on div "Thank you for sharing that information! Let's arrange a time to assess your Equ…" at bounding box center [1228, 715] width 681 height 68
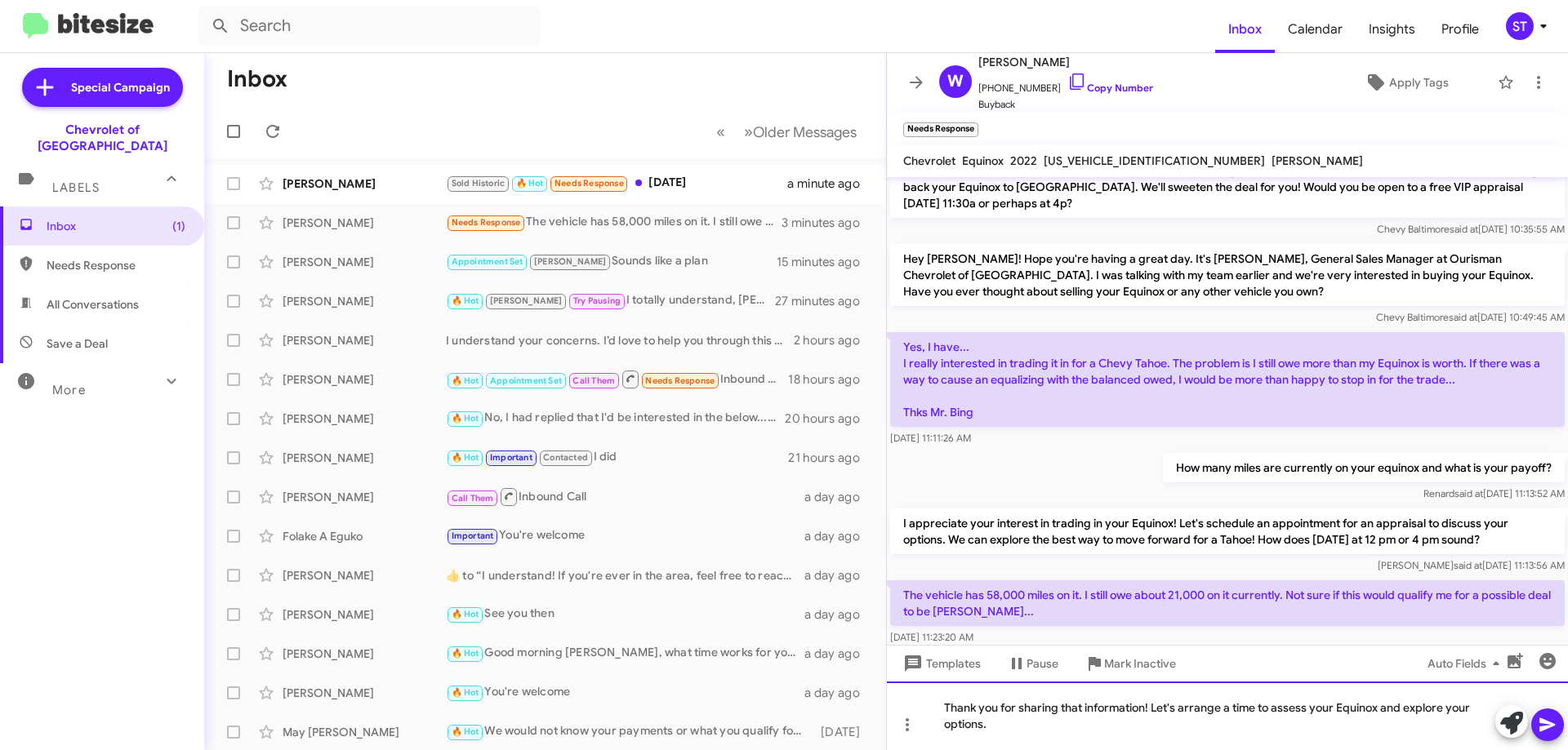
click at [1114, 729] on div "Thank you for sharing that information! Let's arrange a time to assess your Equ…" at bounding box center [1228, 715] width 681 height 68
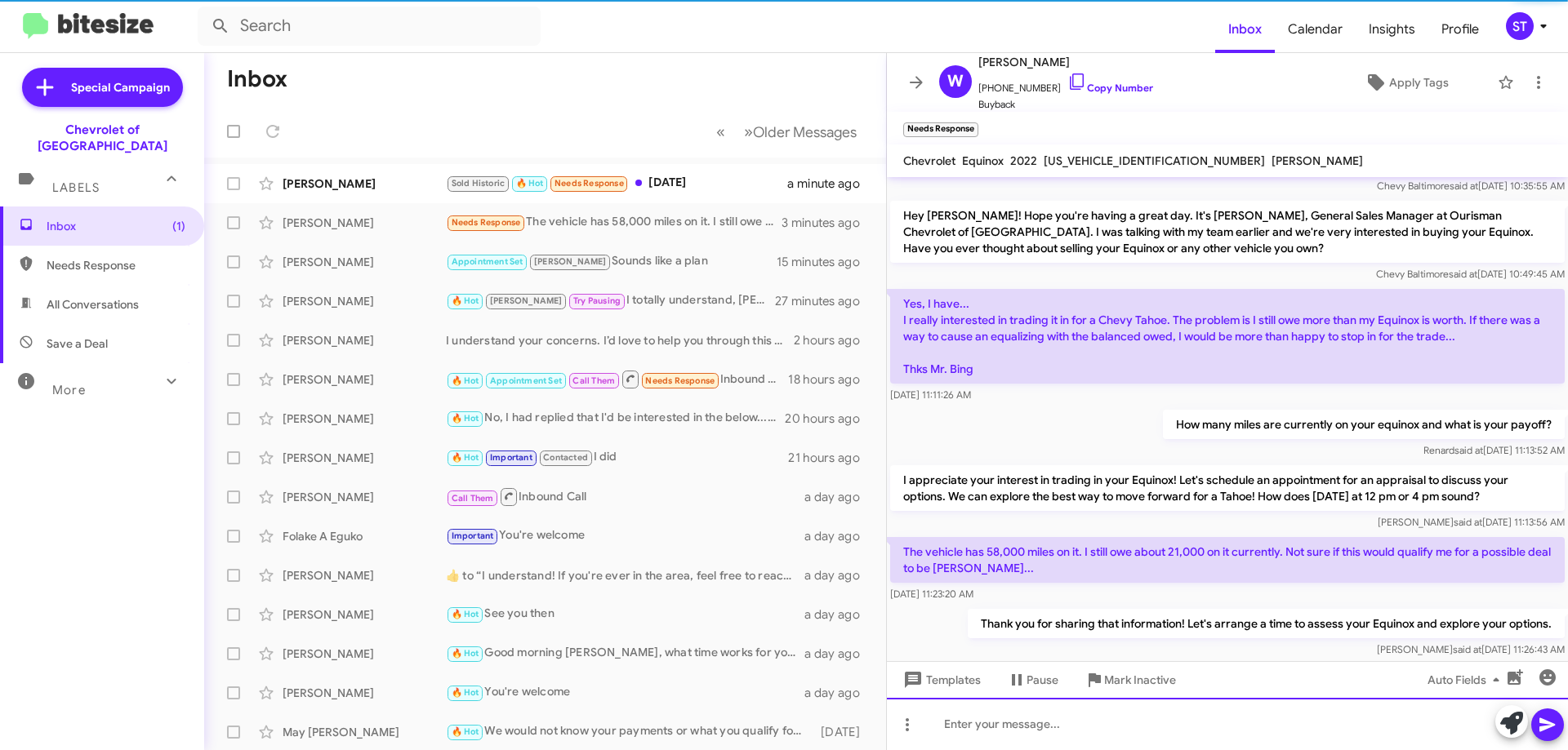
scroll to position [221, 0]
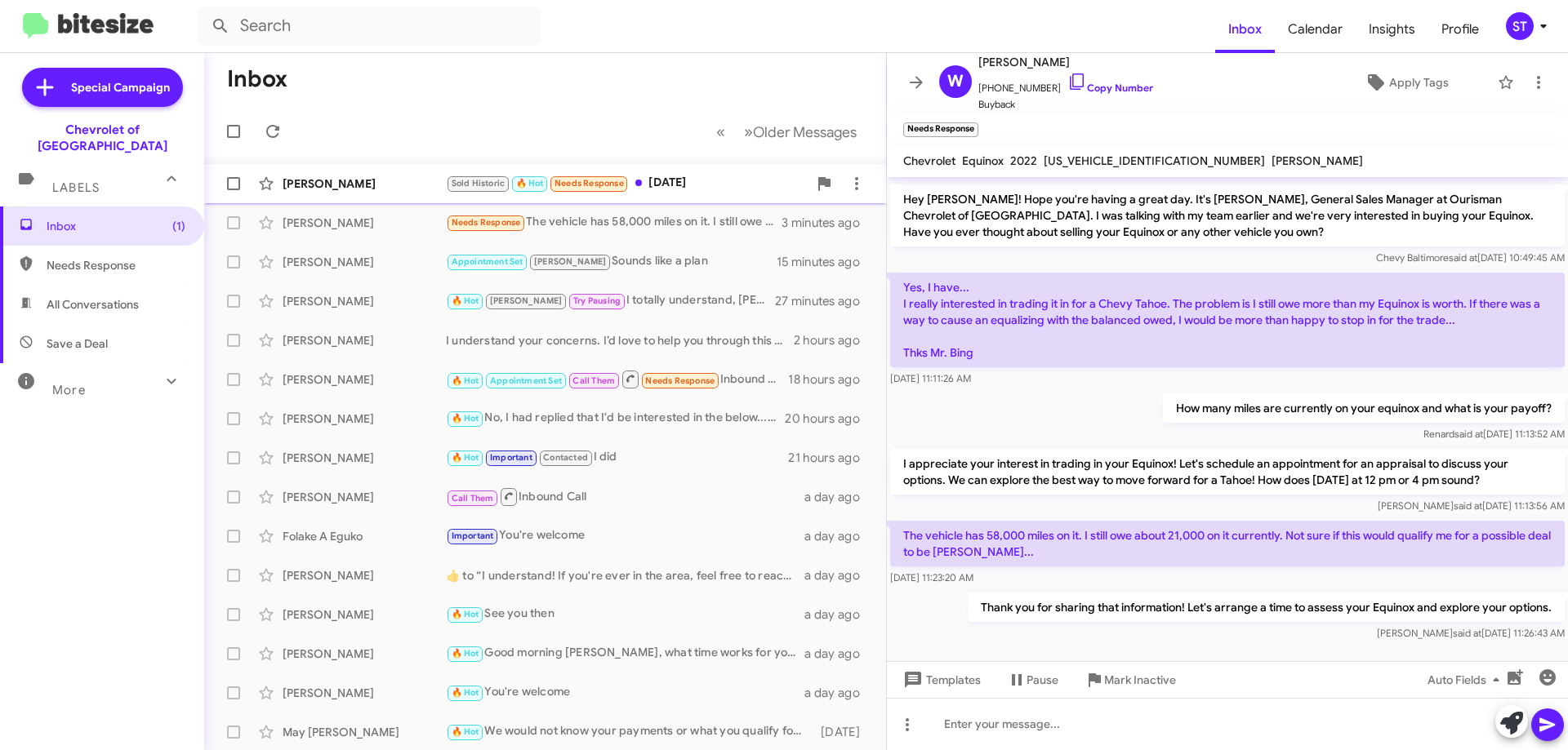
click at [710, 182] on div "Sold Historic 🔥 Hot Needs Response Sunday" at bounding box center [627, 183] width 362 height 19
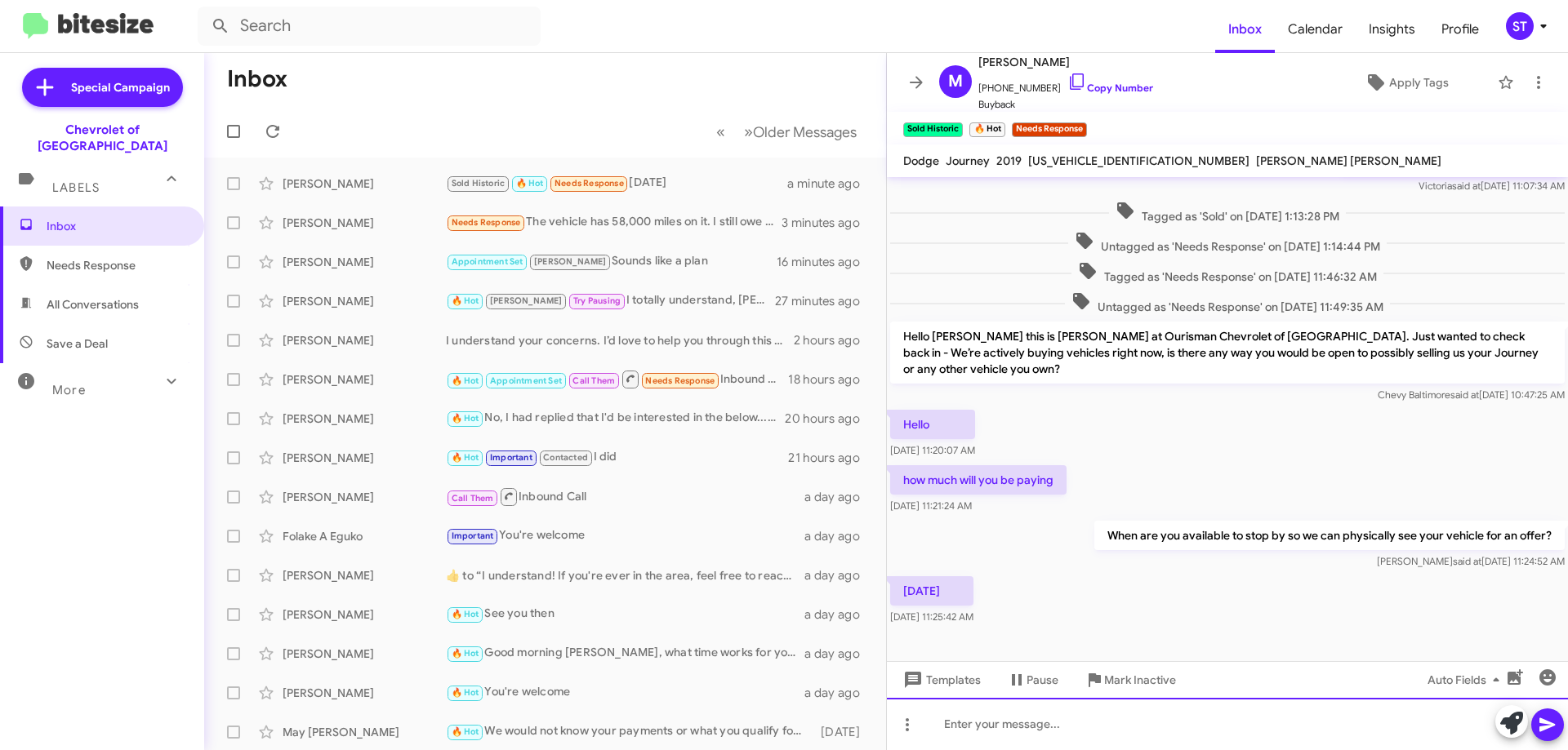
click at [978, 723] on div at bounding box center [1228, 724] width 681 height 52
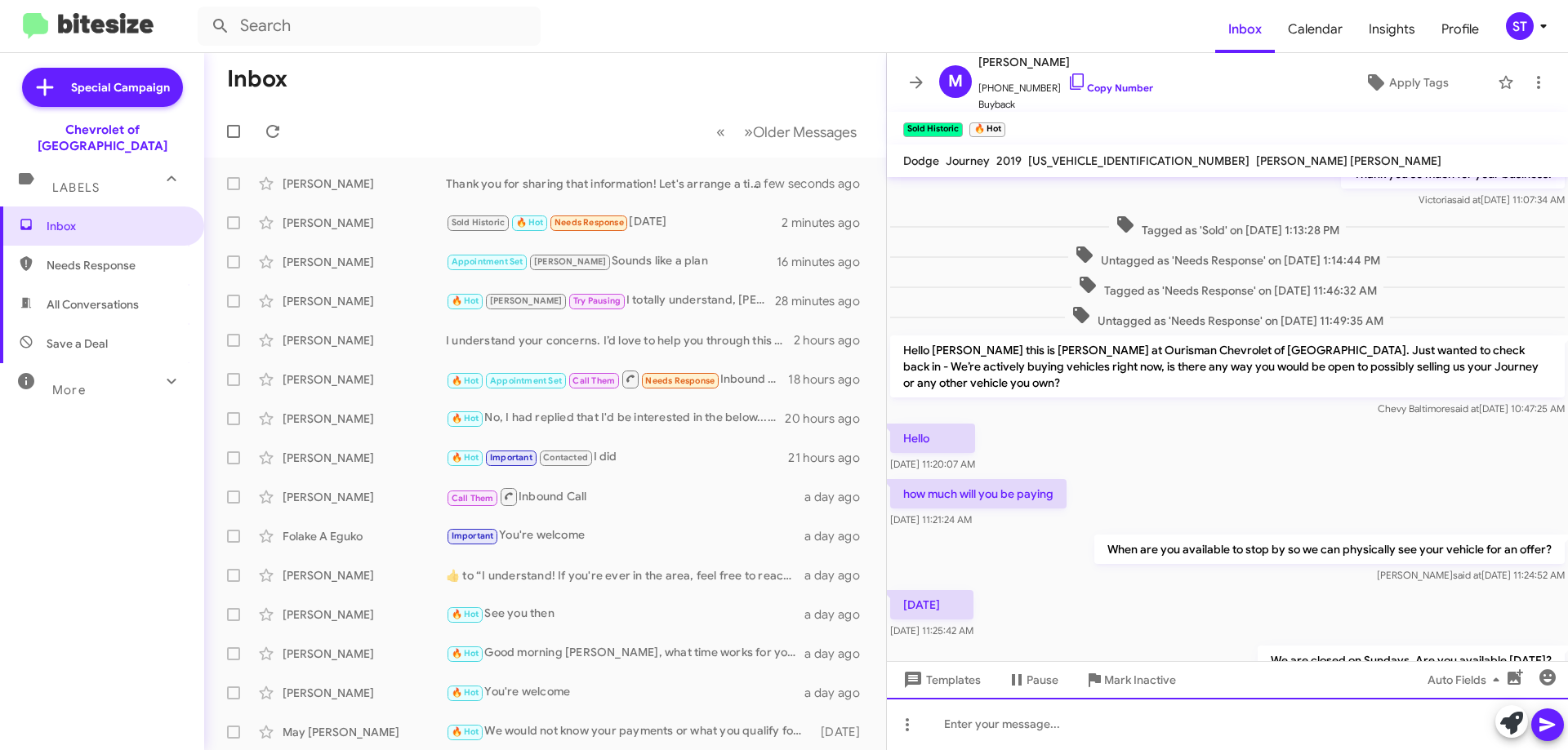
scroll to position [222, 0]
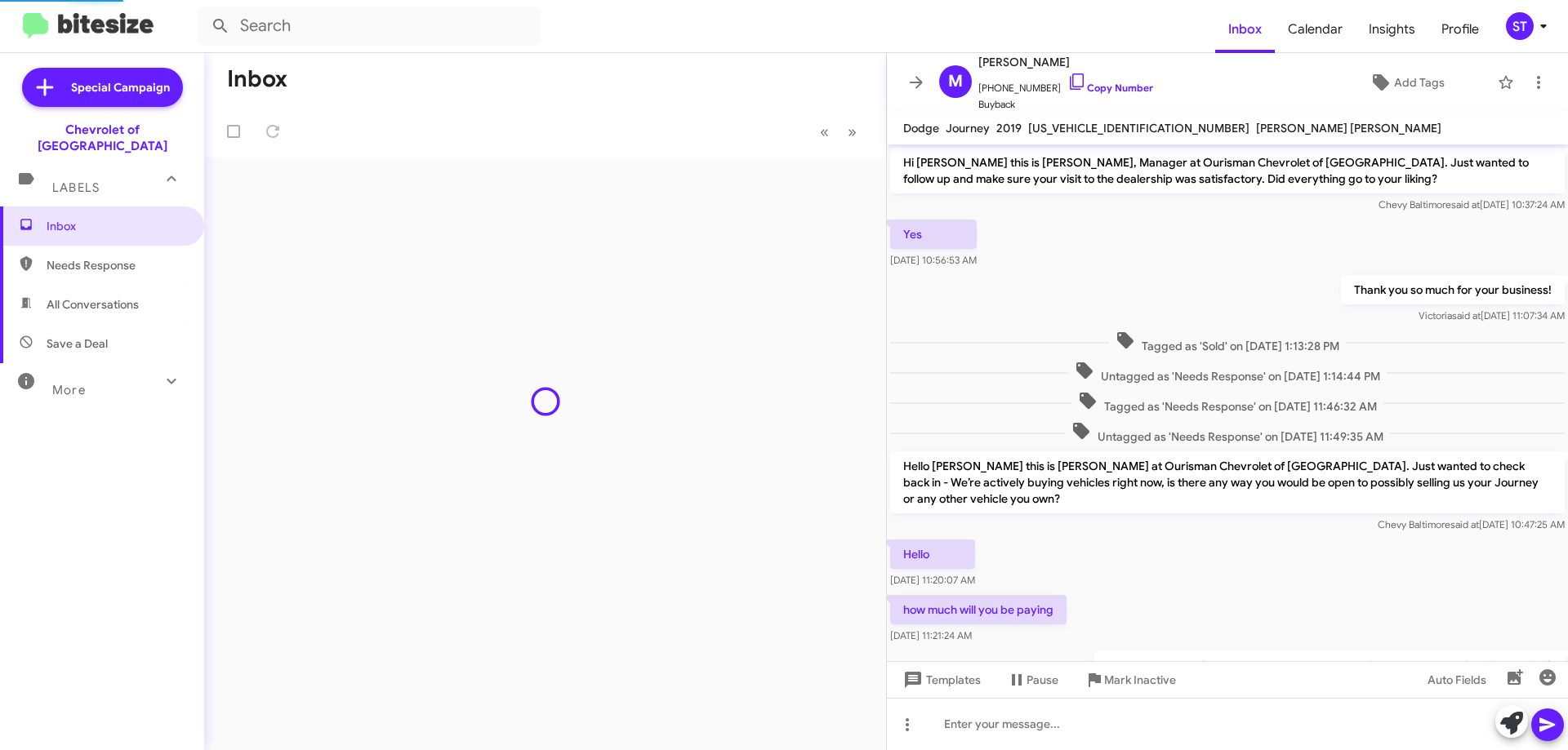
scroll to position [189, 0]
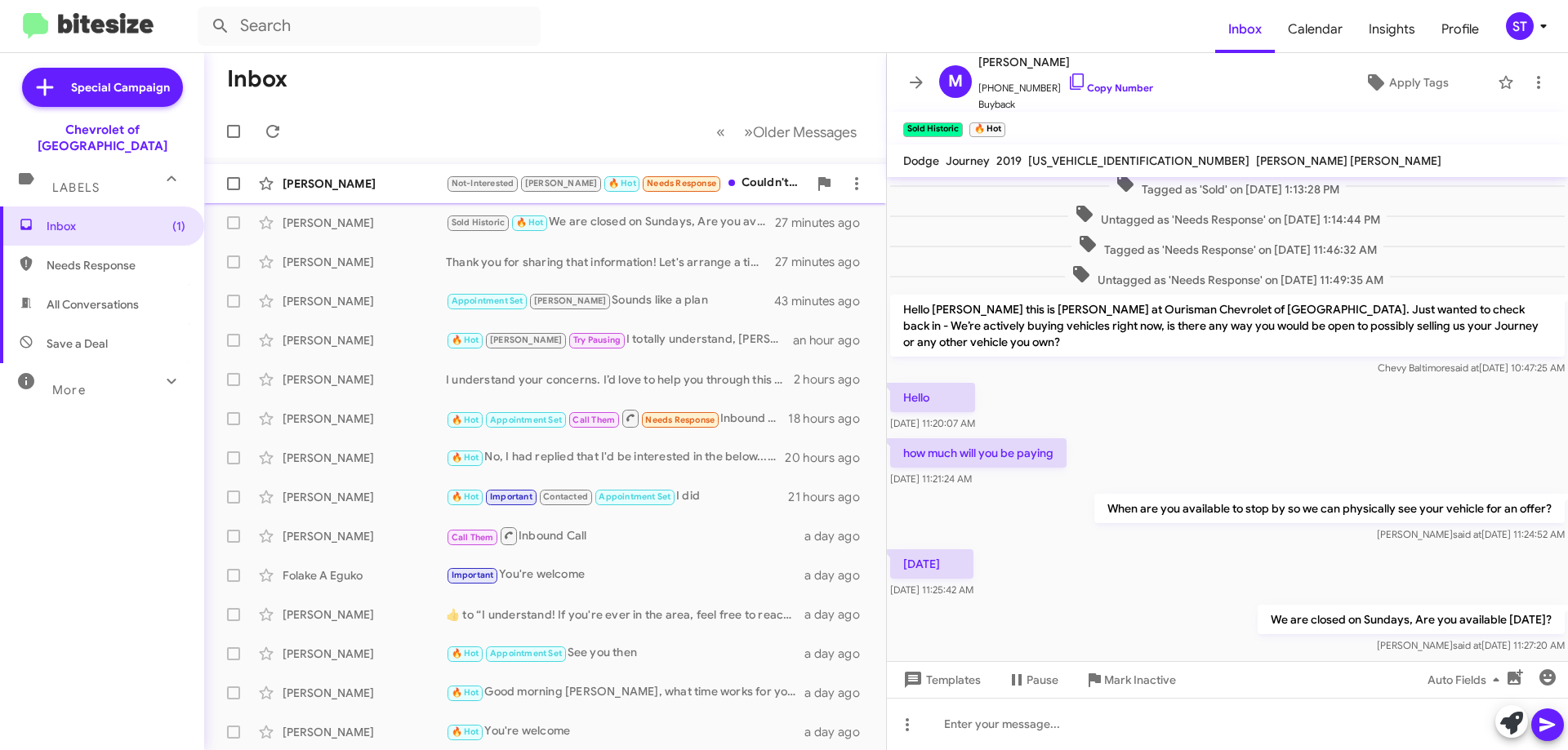
click at [403, 181] on div "[PERSON_NAME]" at bounding box center [364, 184] width 164 height 16
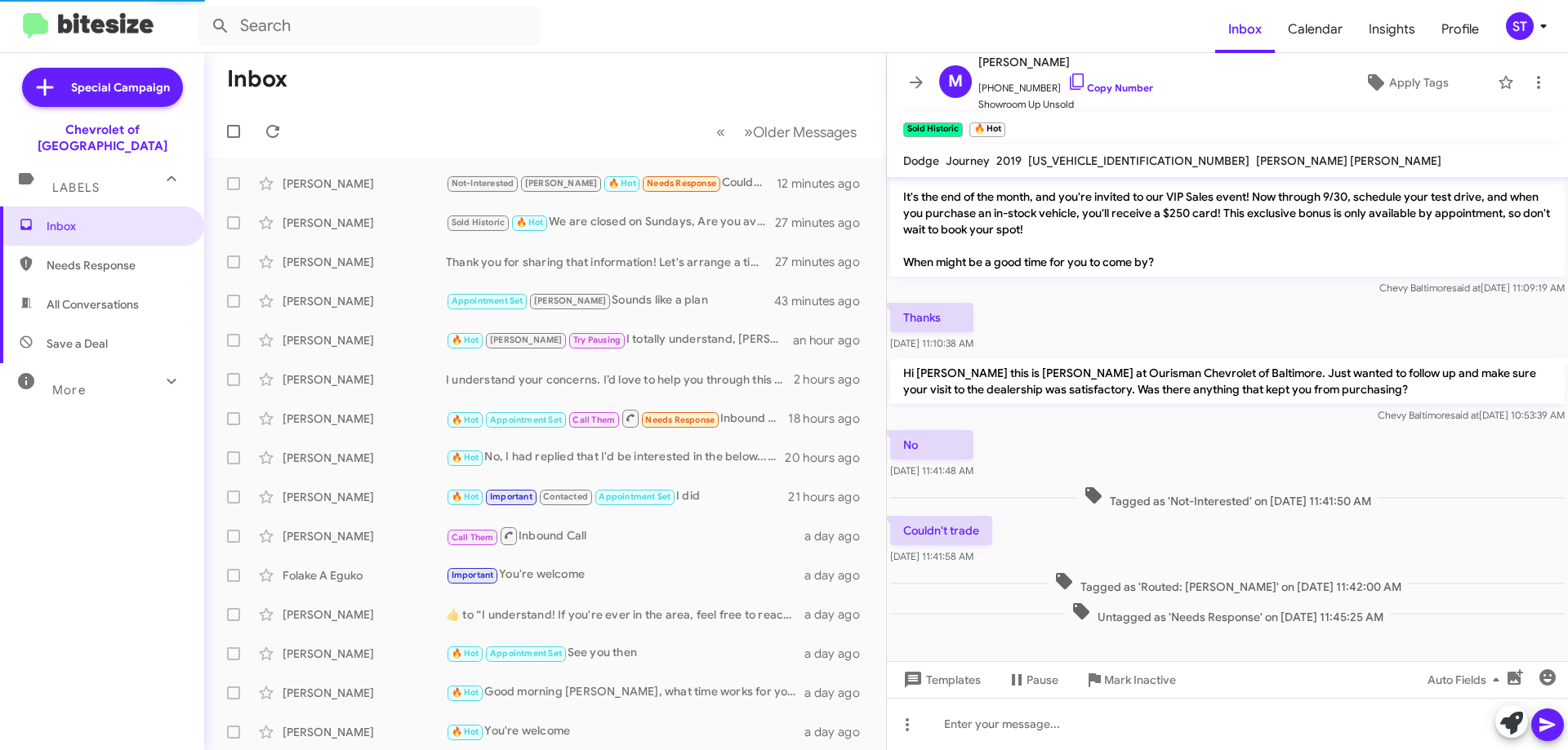
scroll to position [80, 0]
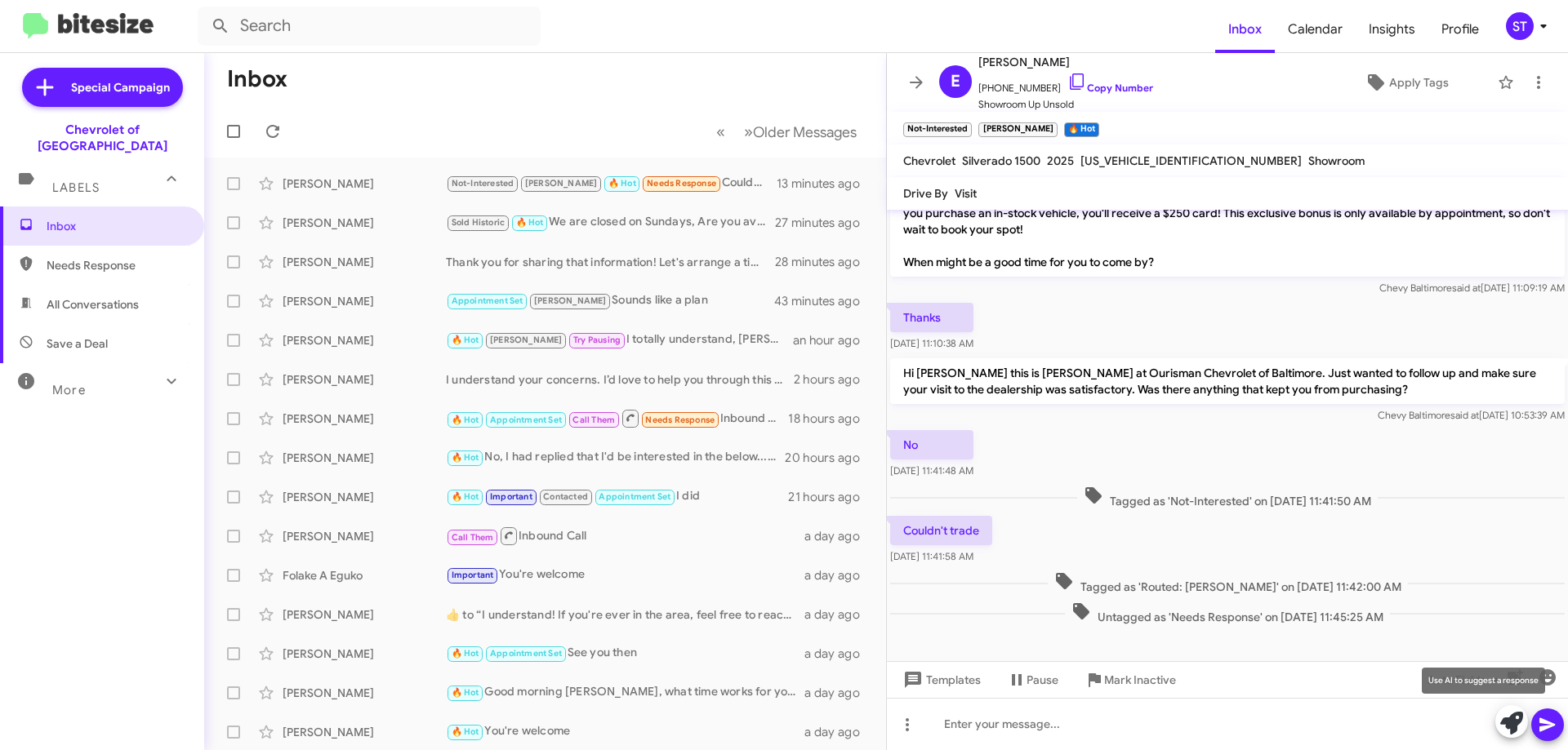
click at [1514, 729] on icon at bounding box center [1512, 723] width 23 height 23
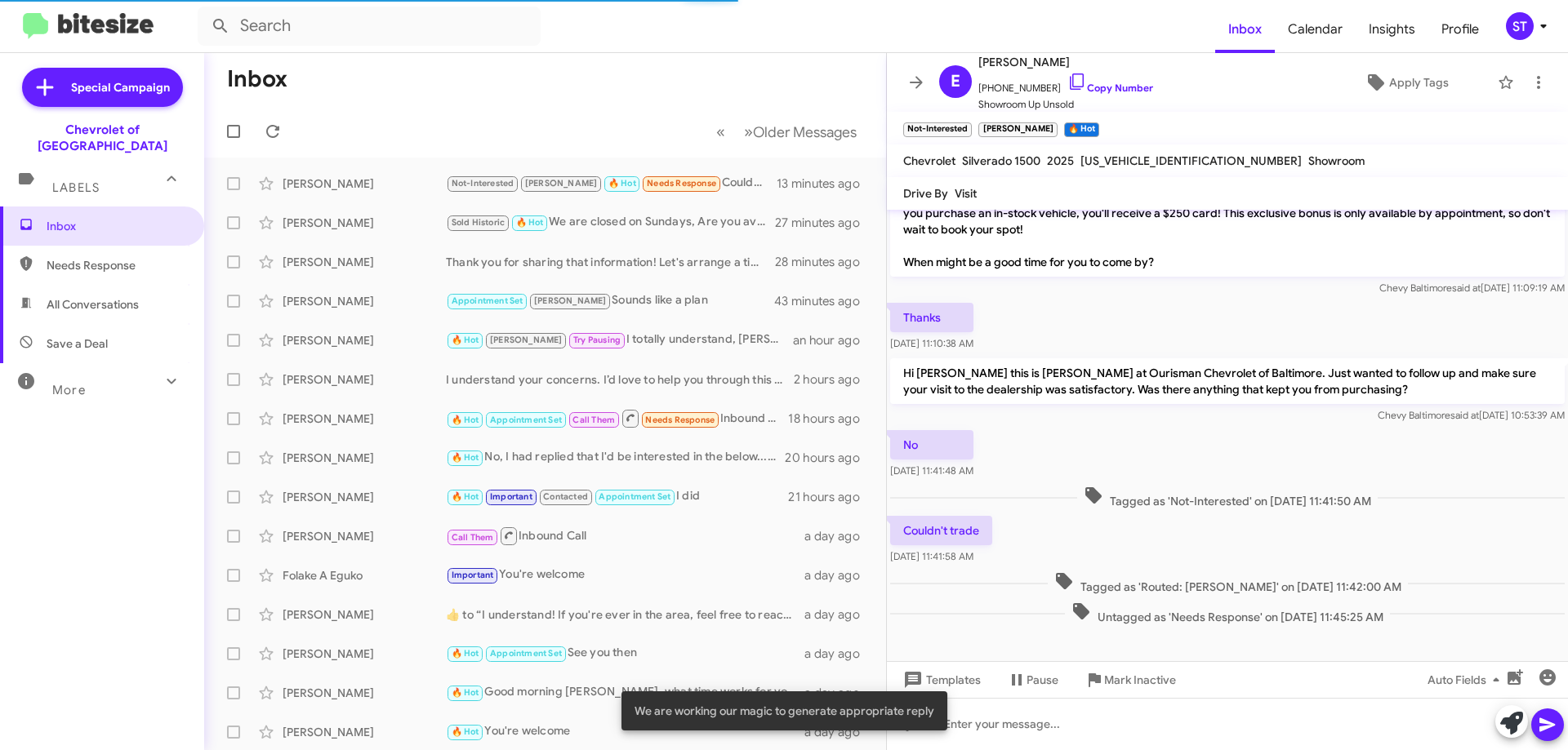
scroll to position [189, 0]
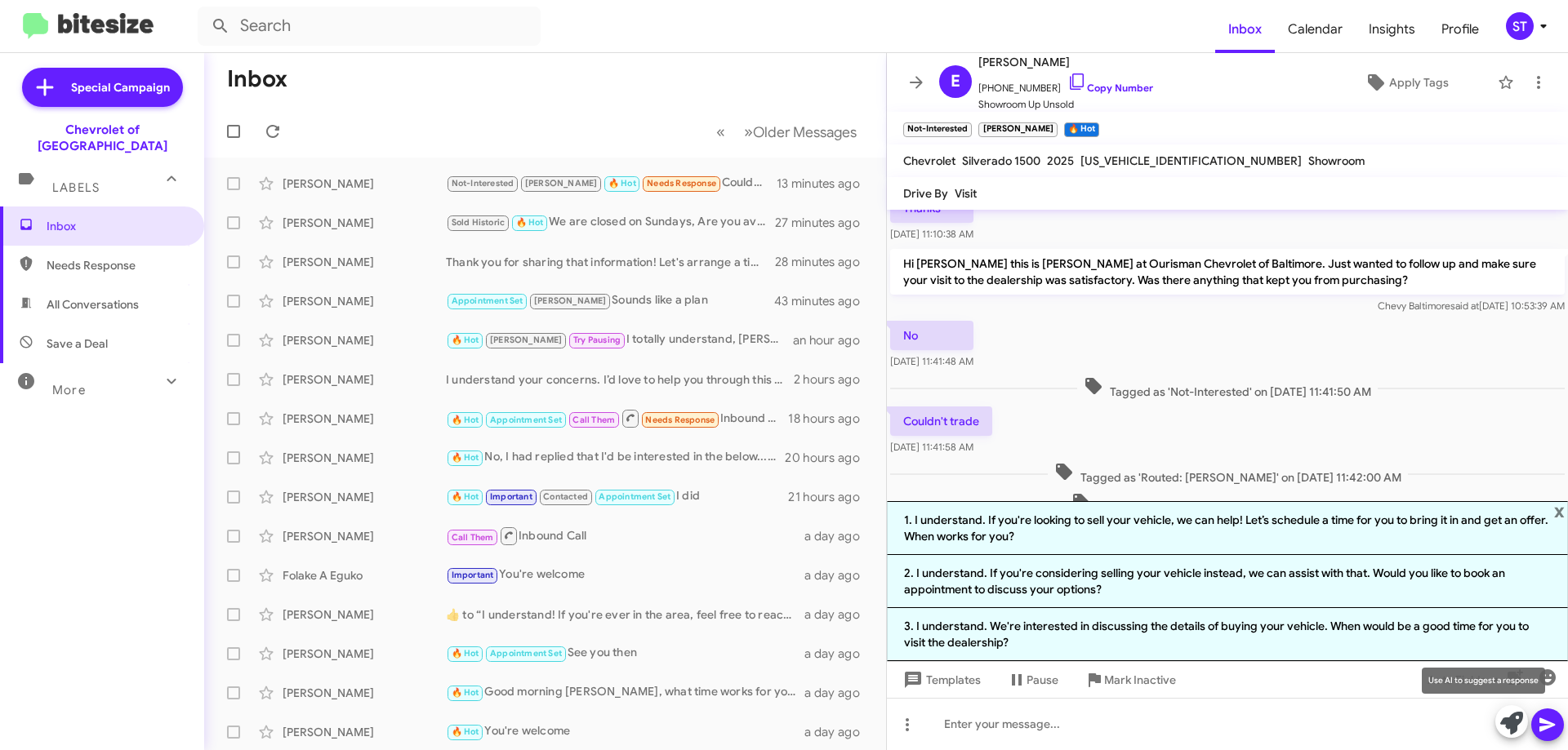
click at [1511, 721] on icon at bounding box center [1512, 723] width 23 height 23
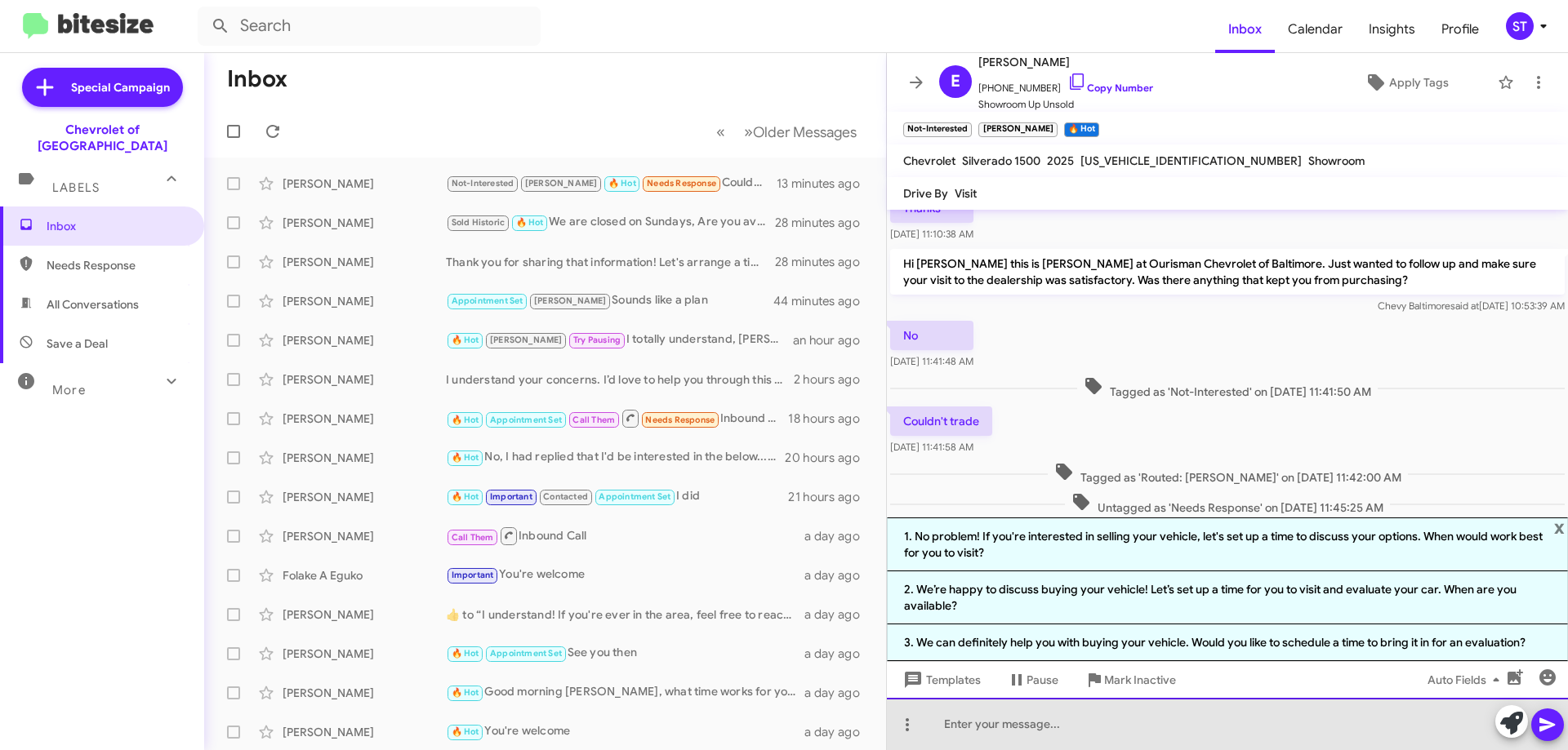
click at [992, 736] on div at bounding box center [1228, 724] width 681 height 52
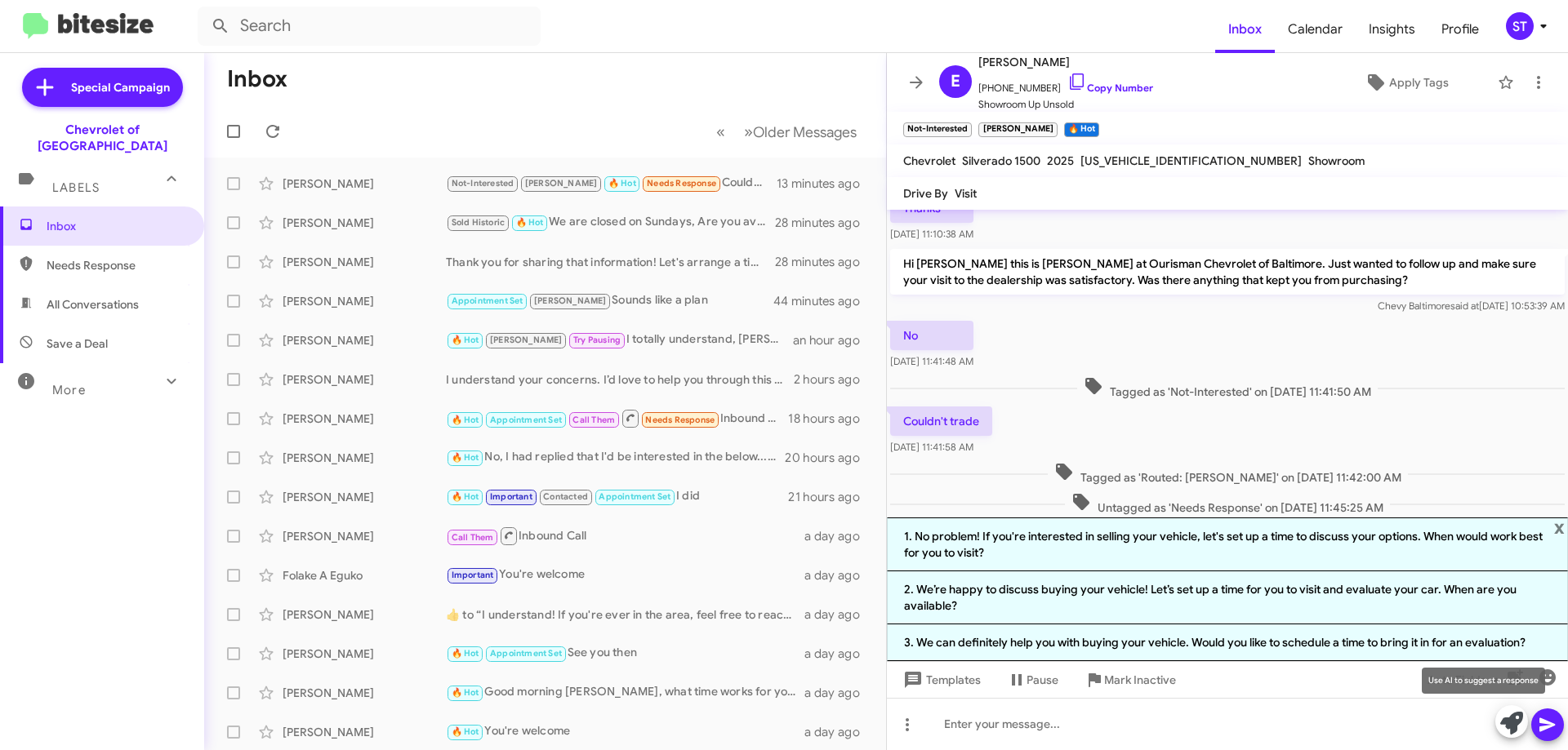
click at [1517, 725] on icon at bounding box center [1512, 723] width 23 height 23
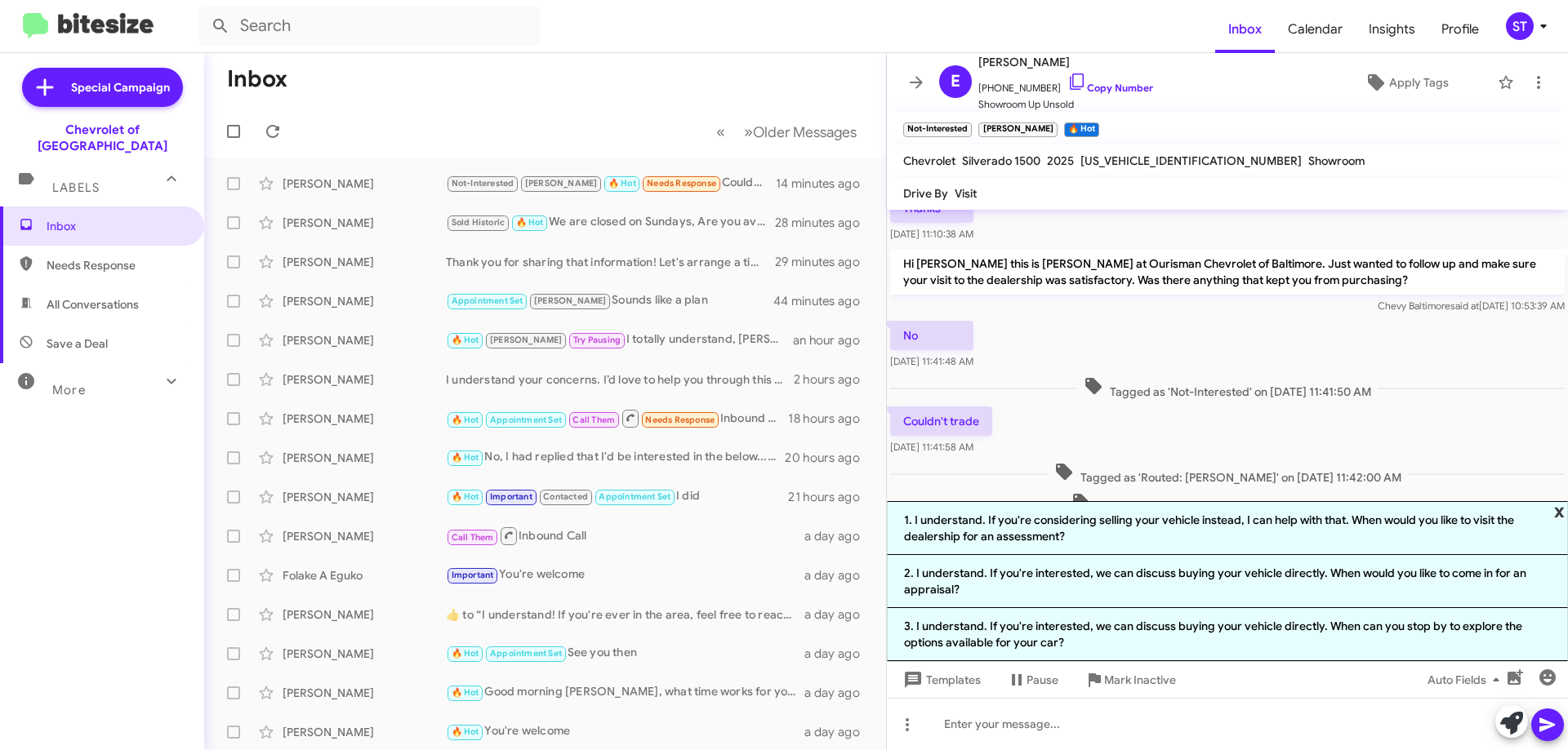
click at [1558, 506] on span "x" at bounding box center [1560, 511] width 11 height 20
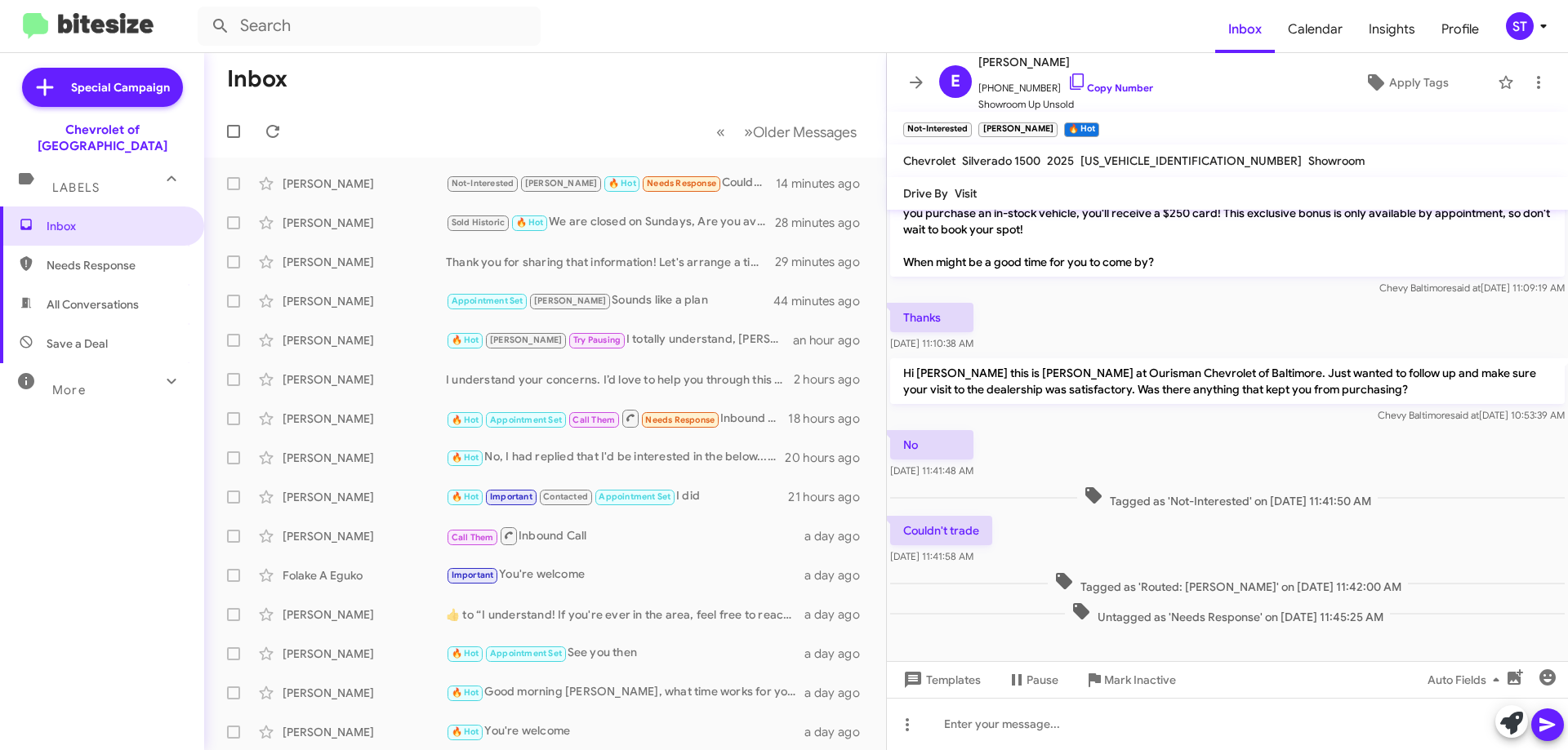
scroll to position [80, 0]
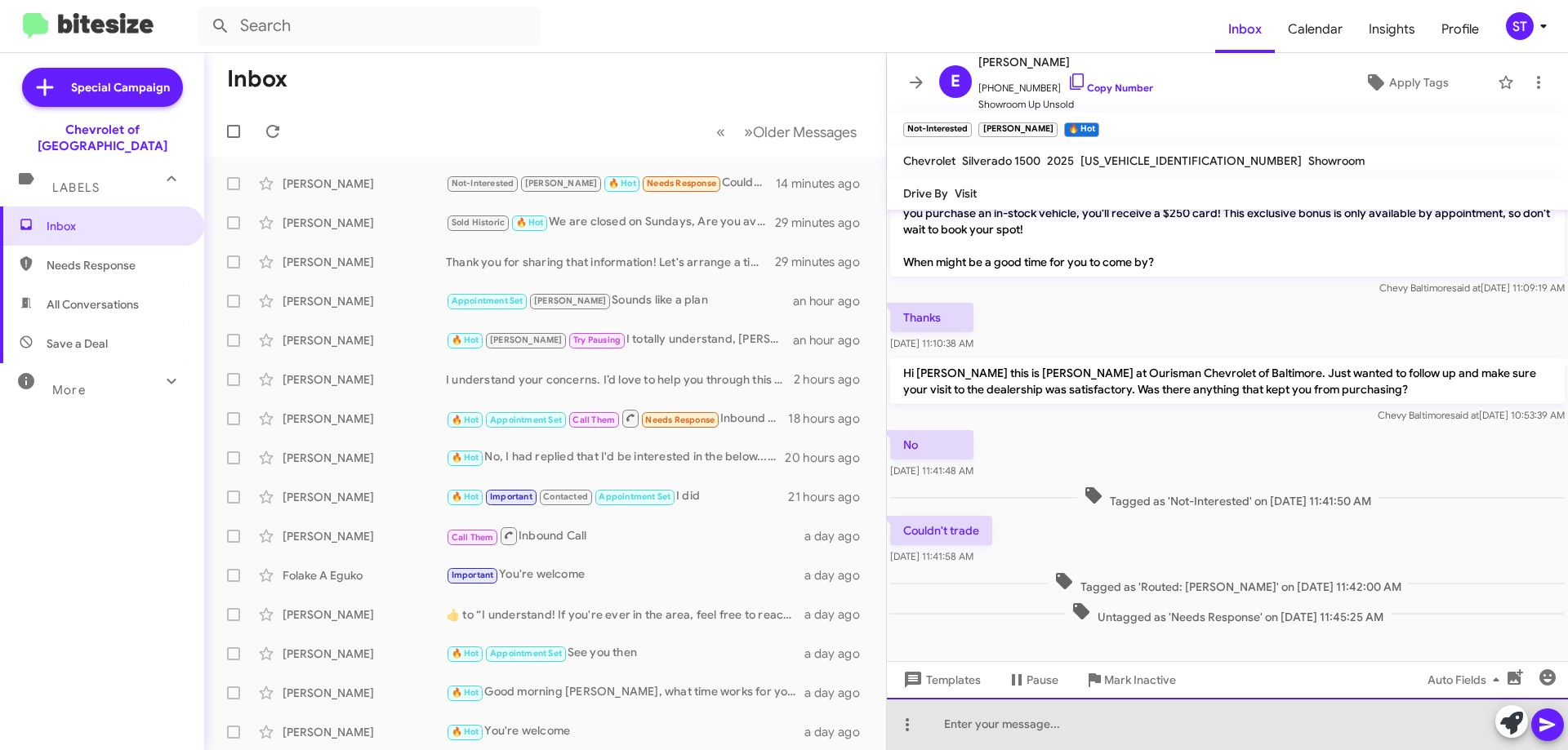
click at [1002, 740] on div at bounding box center [1228, 724] width 681 height 52
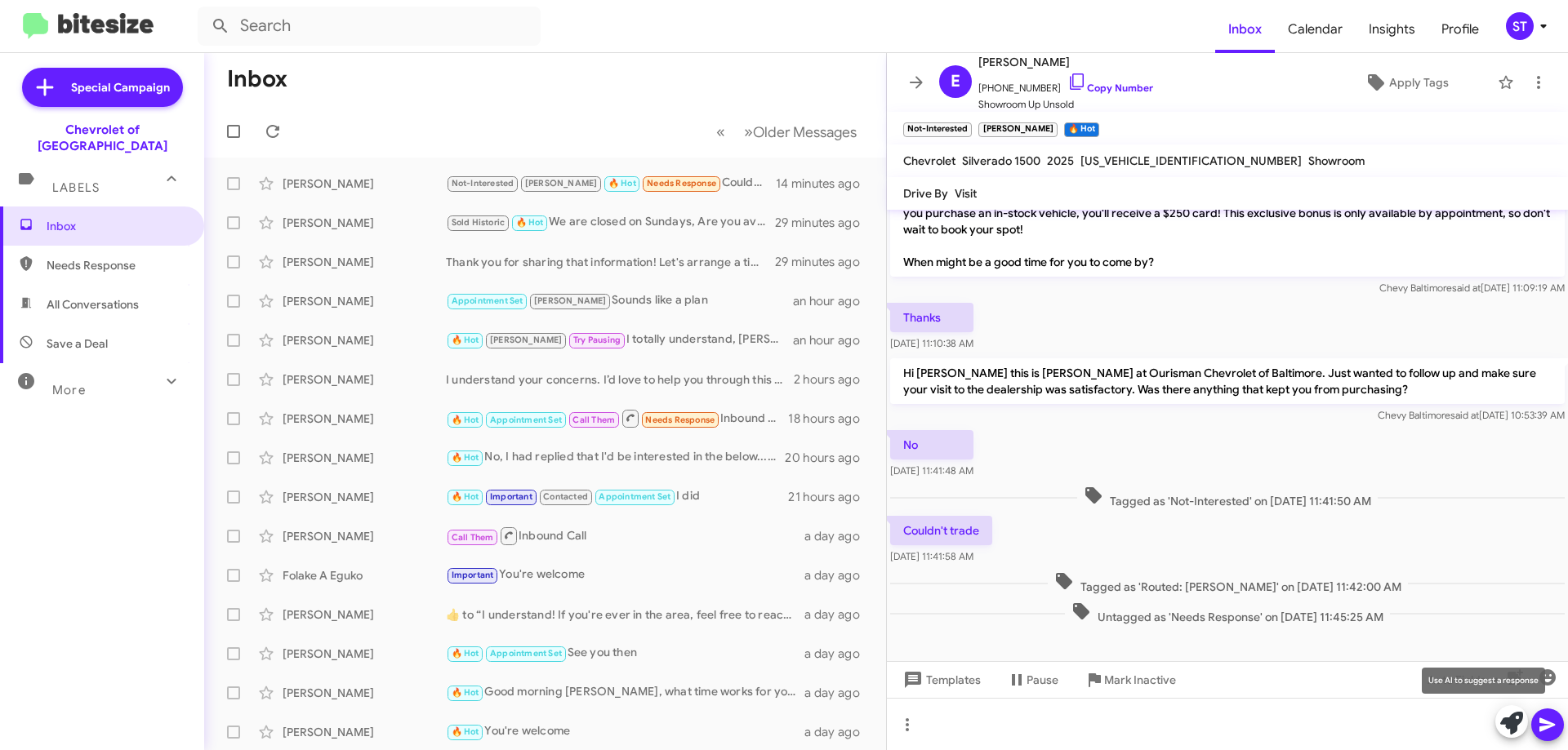
click at [1514, 722] on icon at bounding box center [1512, 723] width 23 height 23
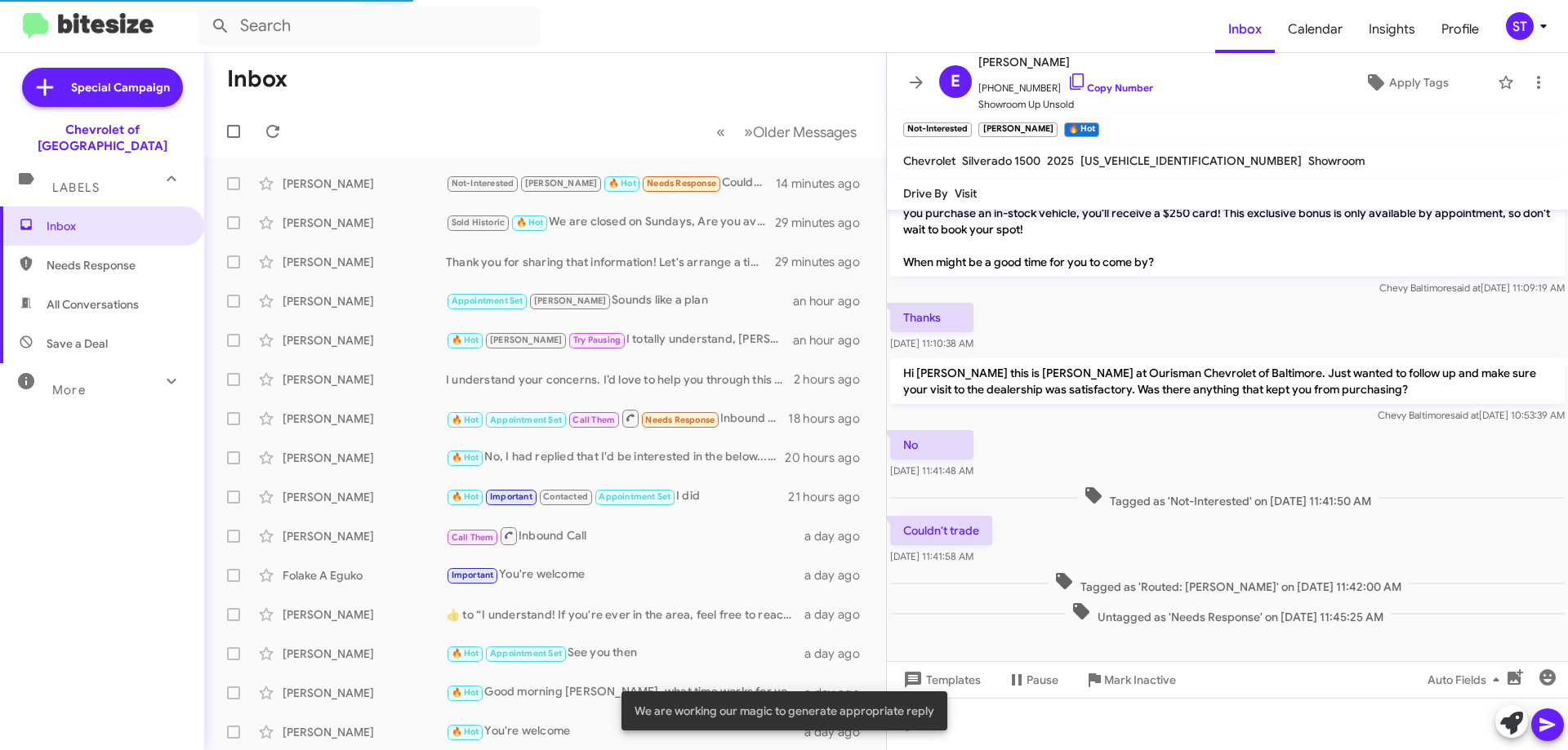
scroll to position [189, 0]
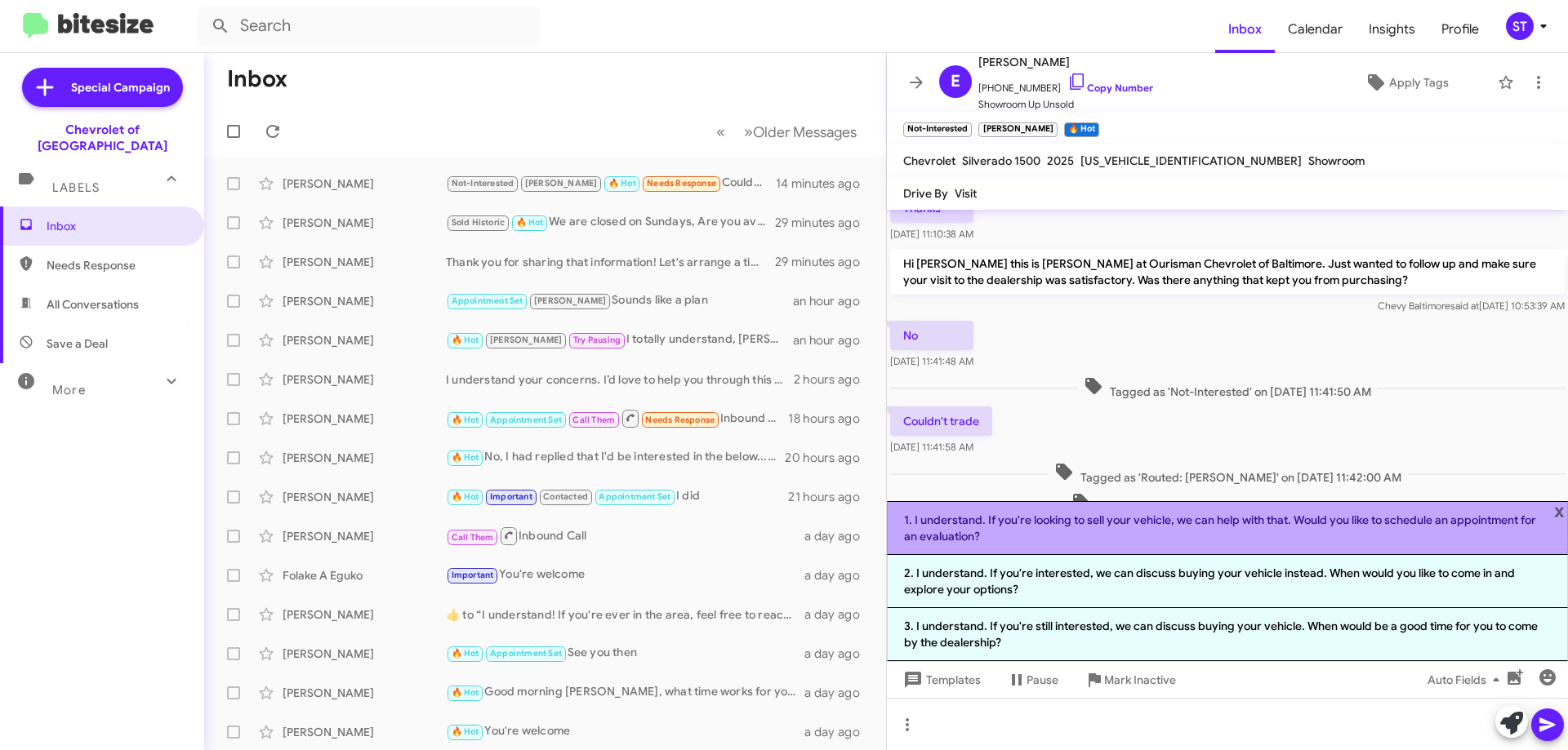
click at [979, 531] on li "1. I understand. If you're looking to sell your vehicle, we can help with that.…" at bounding box center [1228, 528] width 681 height 54
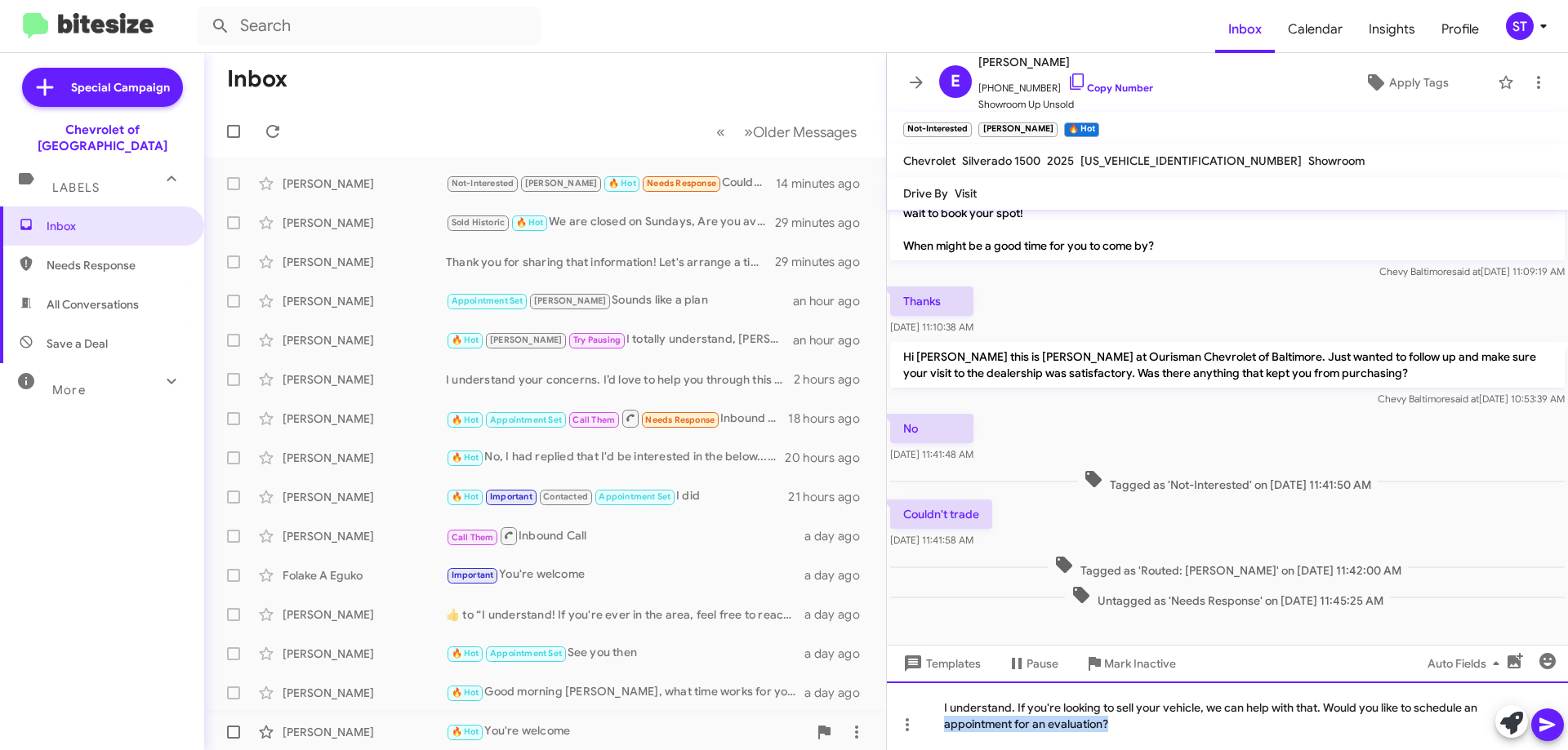
drag, startPoint x: 1155, startPoint y: 737, endPoint x: 690, endPoint y: 733, distance: 465.0
click at [736, 735] on div "Inbox « Previous » Next Older Messages Ernest Sturdivant Not-Interested Jay 🔥 H…" at bounding box center [886, 402] width 1364 height 698
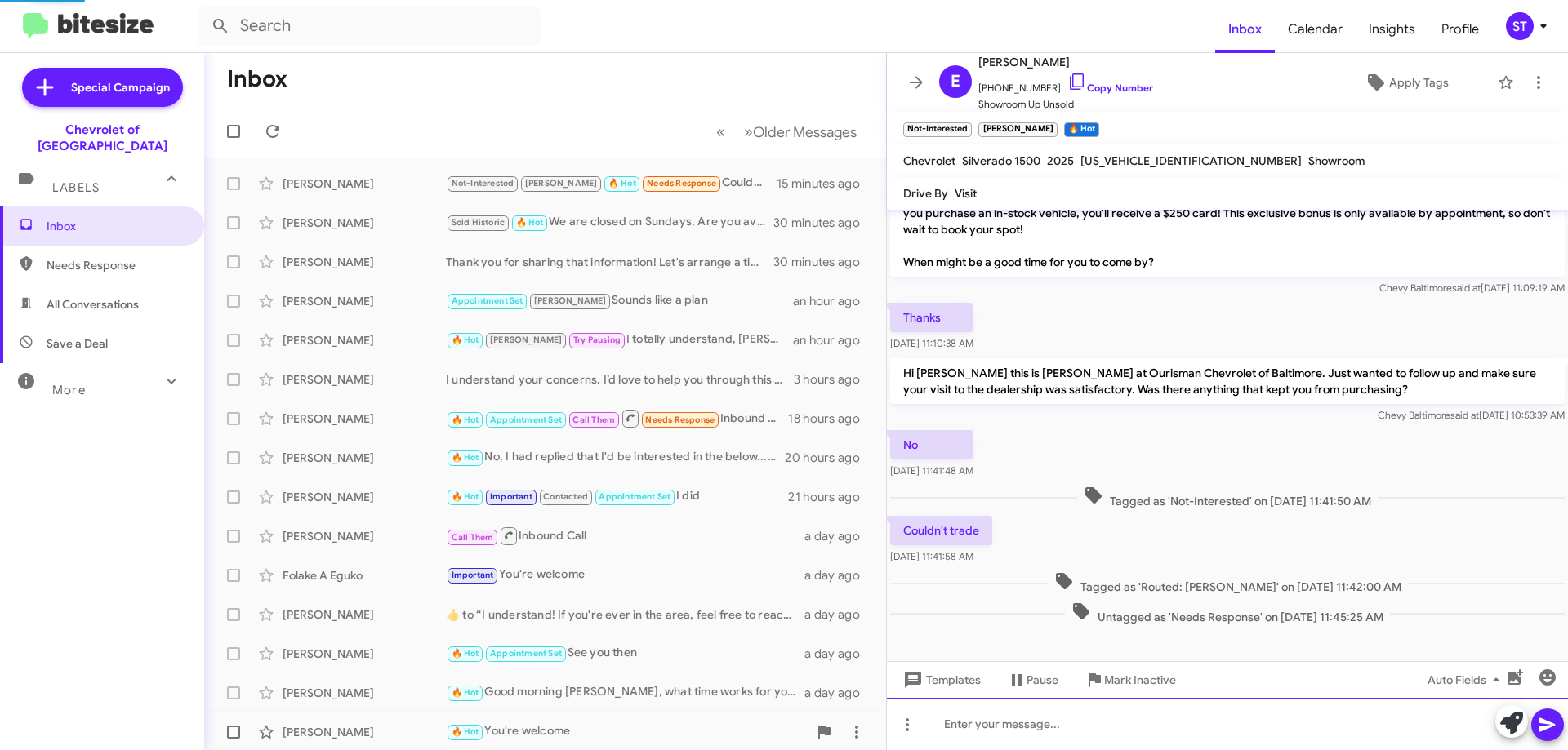
scroll to position [140, 0]
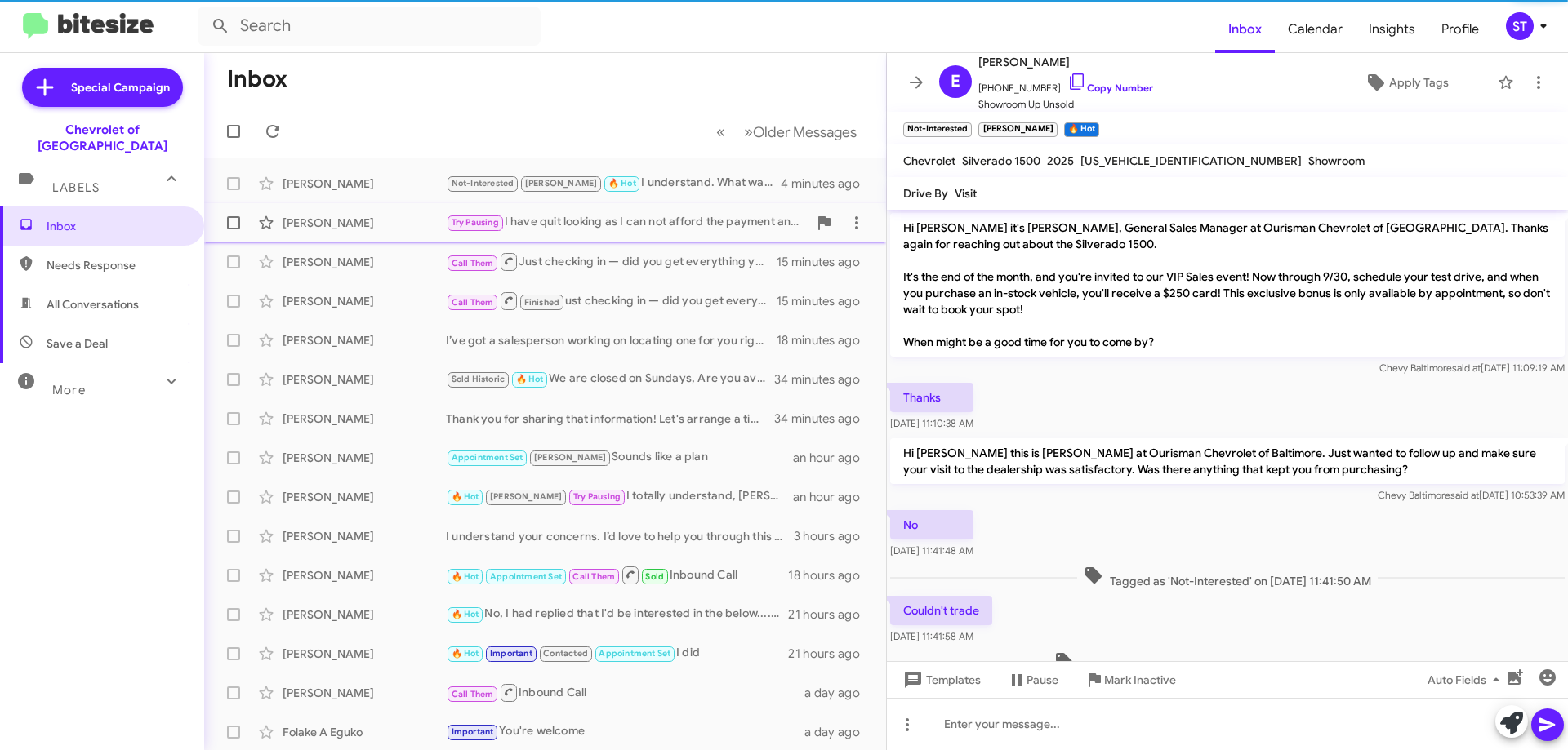
scroll to position [107, 0]
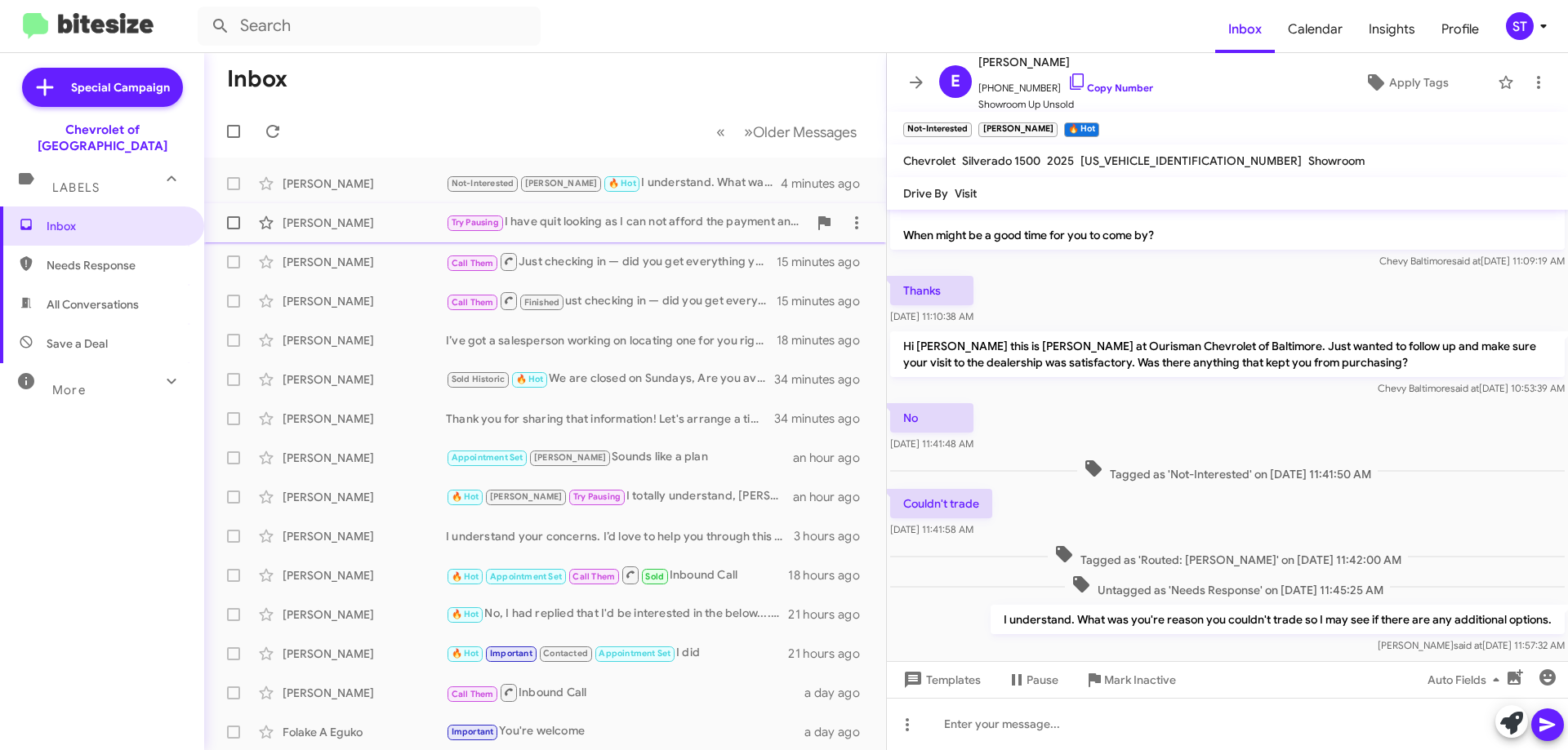
click at [392, 226] on div "[PERSON_NAME]" at bounding box center [364, 223] width 164 height 16
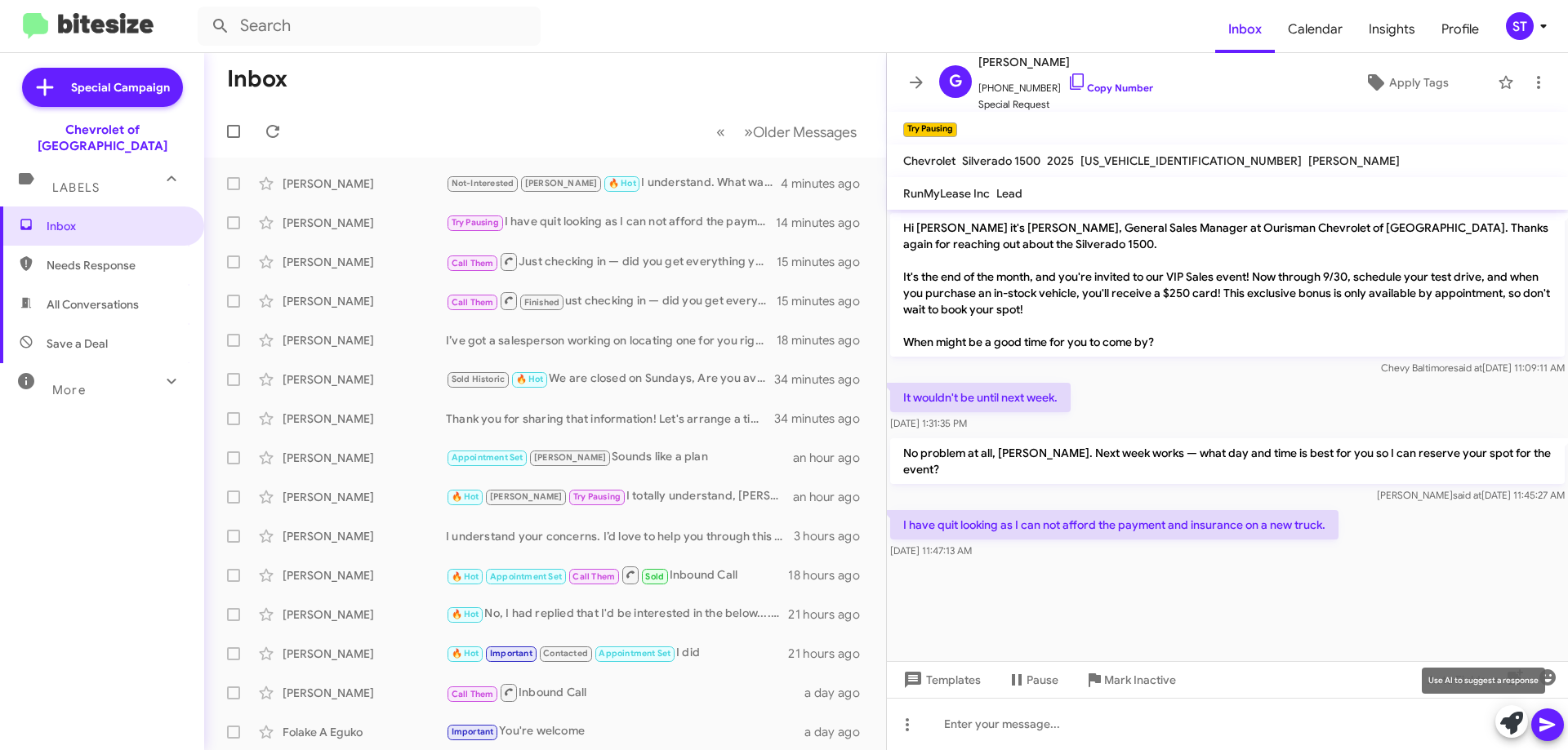
click at [1508, 732] on icon at bounding box center [1512, 723] width 23 height 23
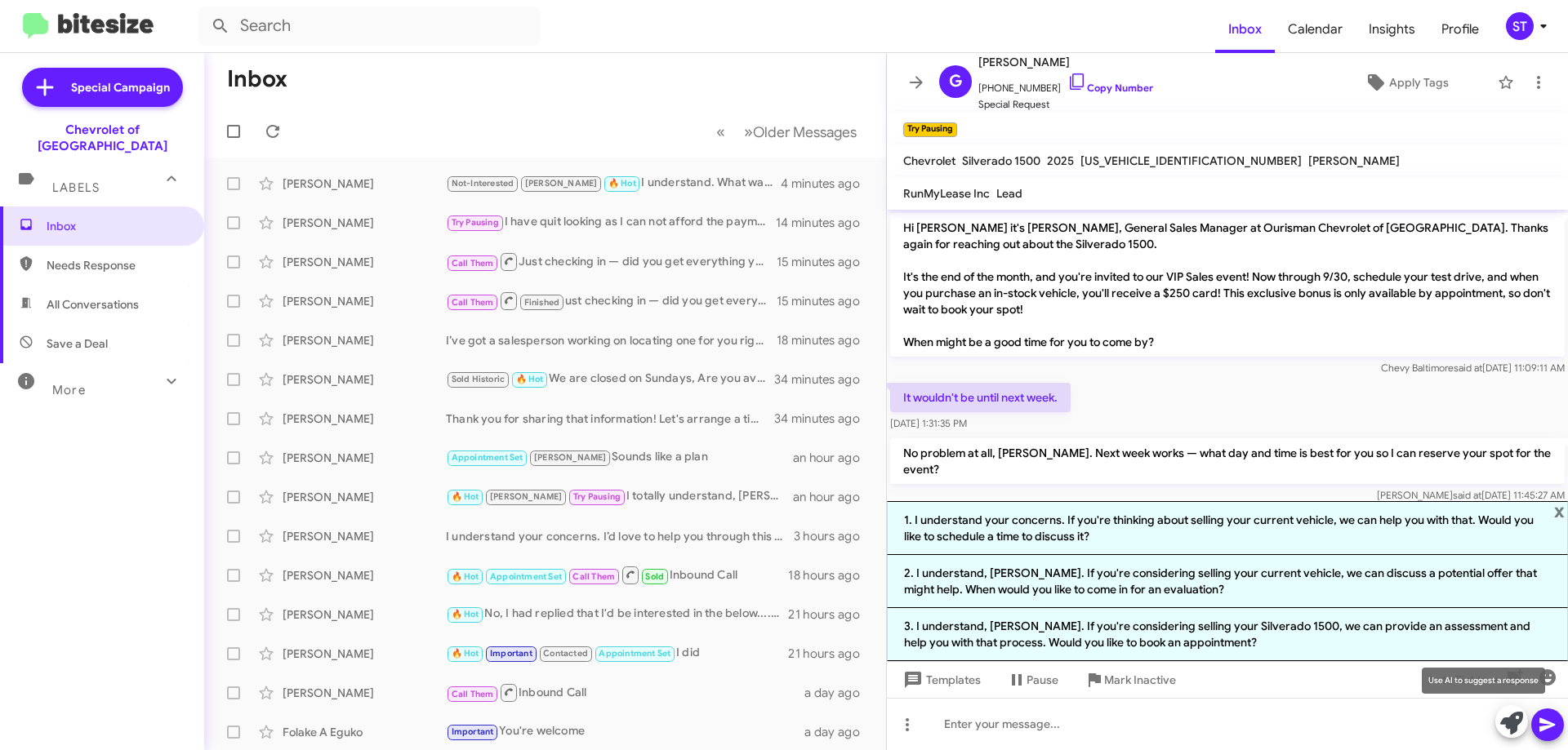
click at [1509, 724] on icon at bounding box center [1512, 723] width 23 height 23
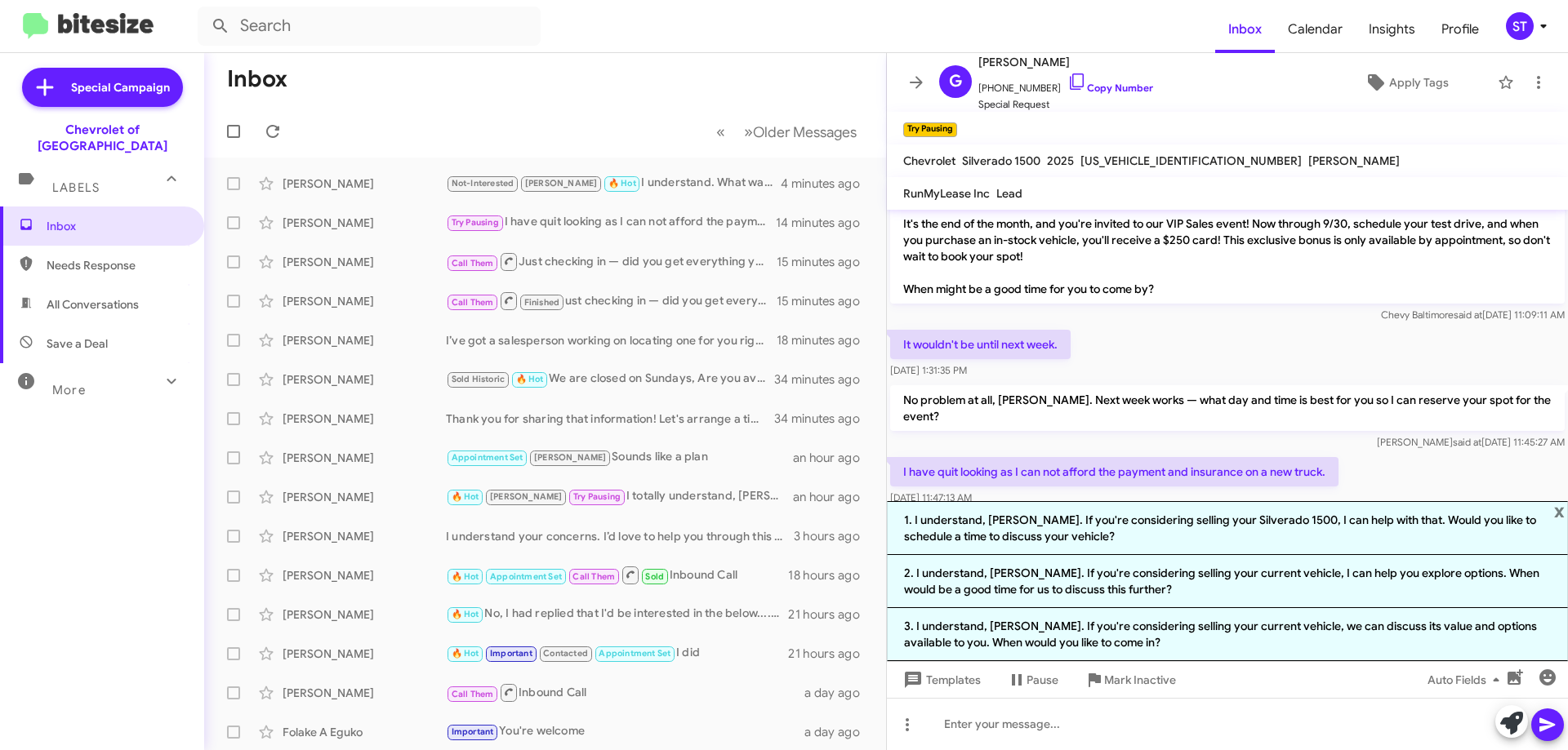
scroll to position [77, 0]
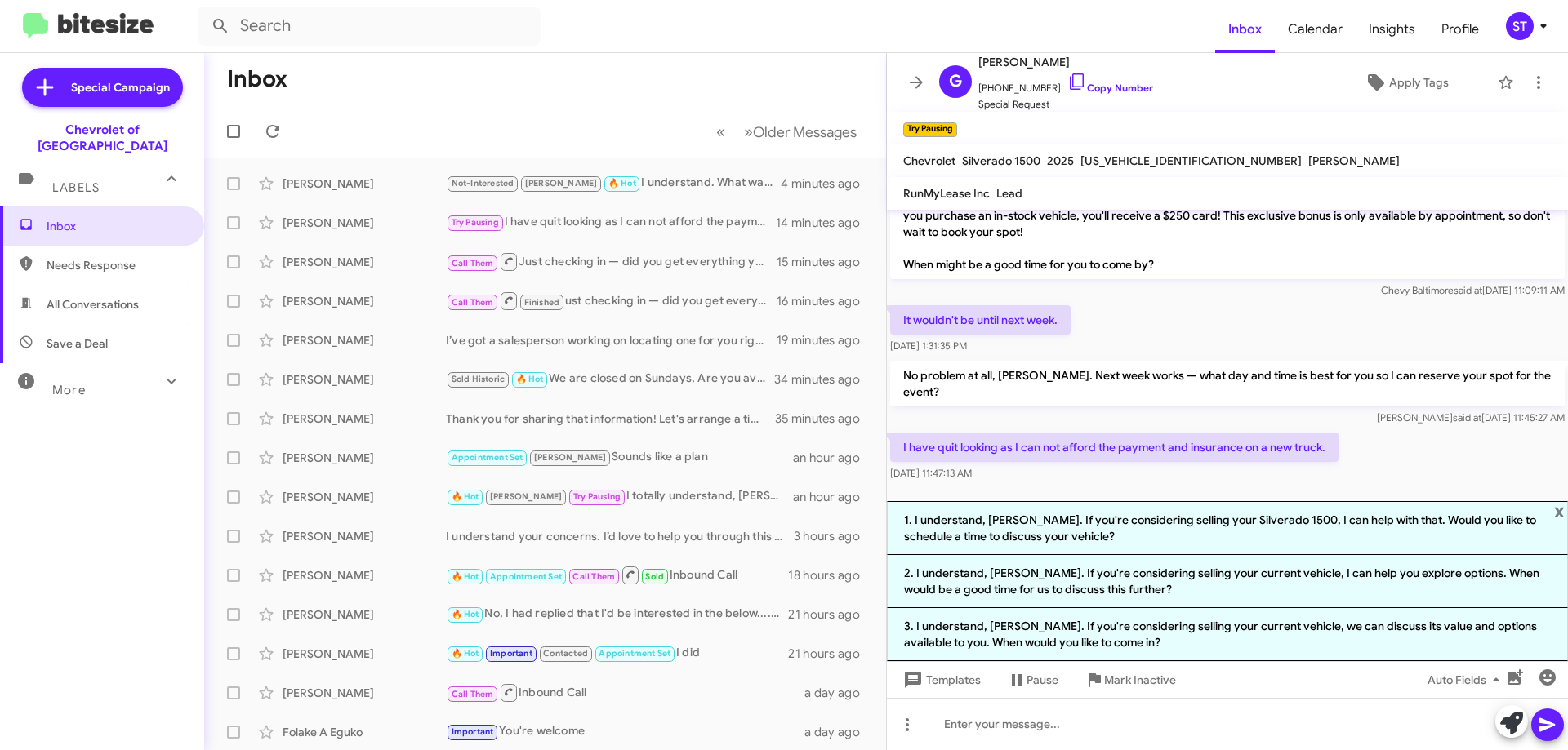
click at [524, 69] on mat-toolbar-row "Inbox" at bounding box center [545, 79] width 682 height 52
click at [494, 92] on mat-toolbar-row "Inbox" at bounding box center [545, 79] width 682 height 52
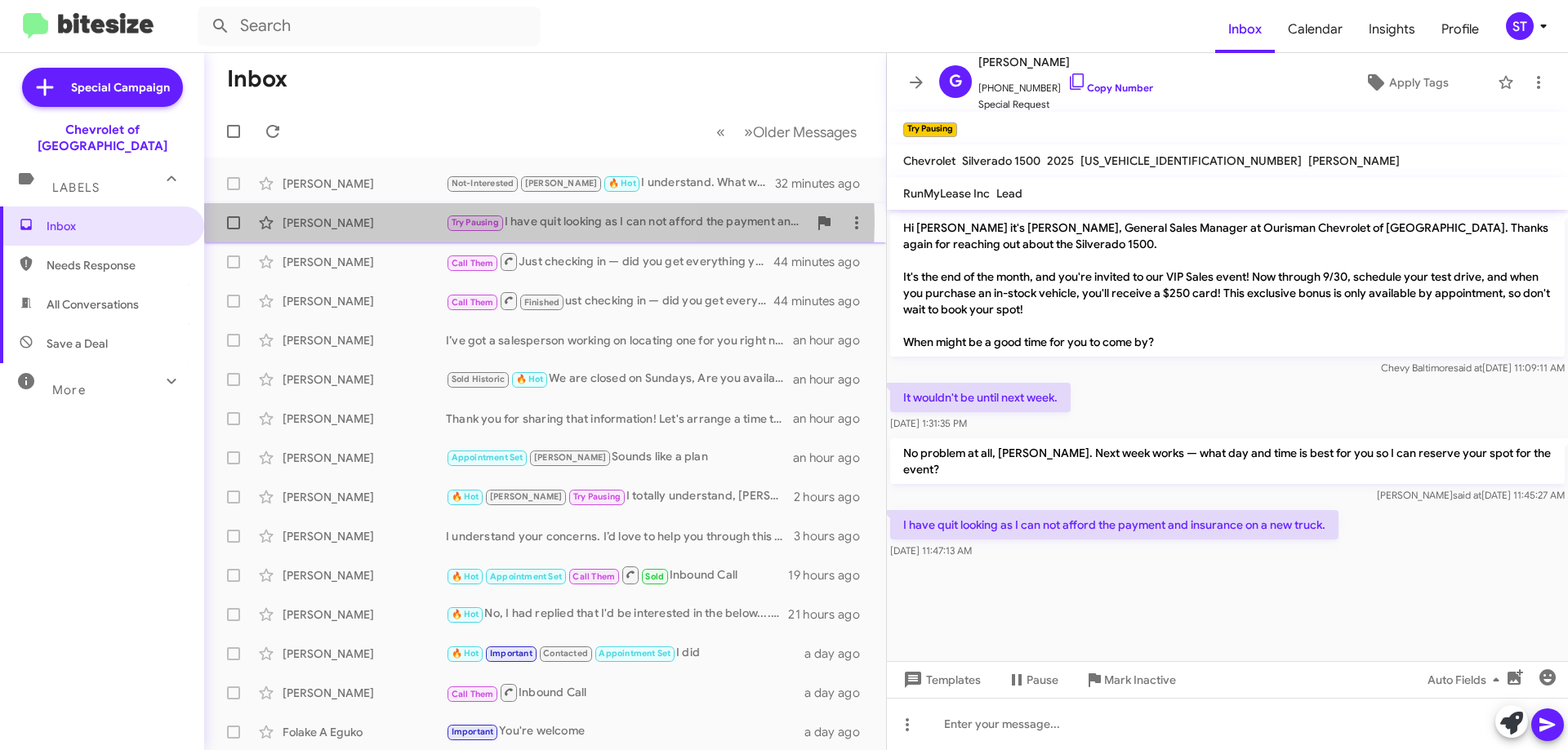
click at [371, 221] on div "[PERSON_NAME]" at bounding box center [364, 223] width 164 height 16
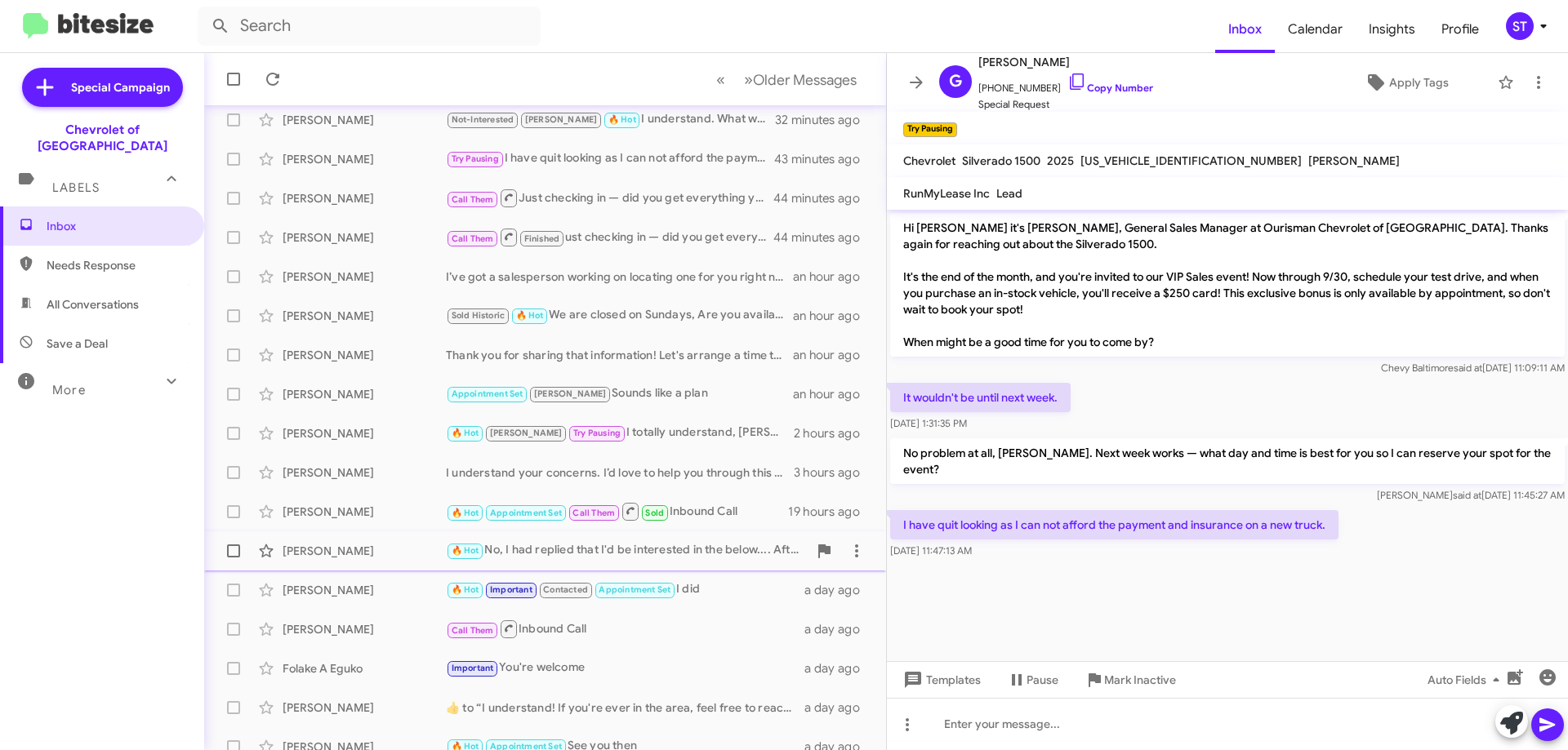
scroll to position [82, 0]
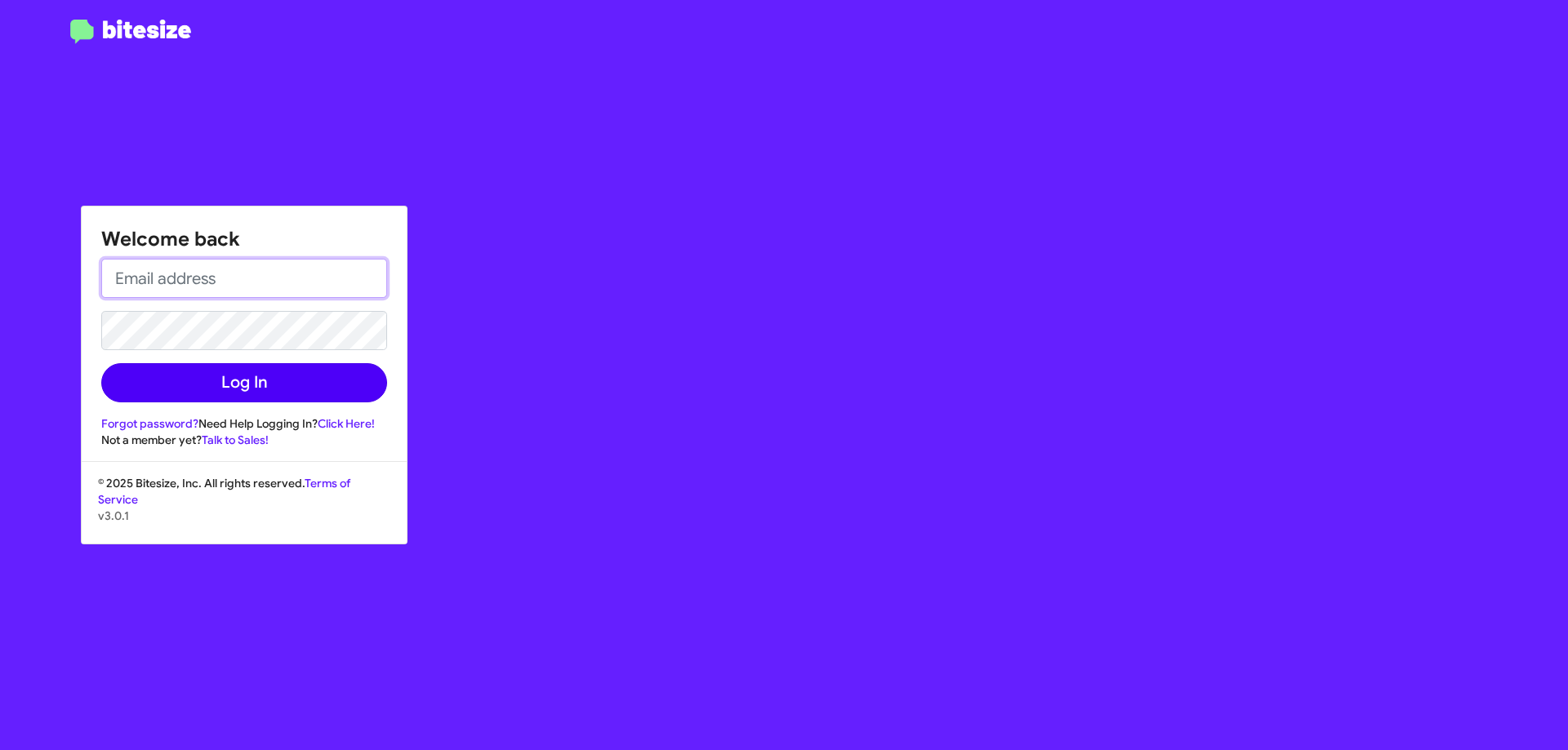
type input "[EMAIL_ADDRESS][DOMAIN_NAME]"
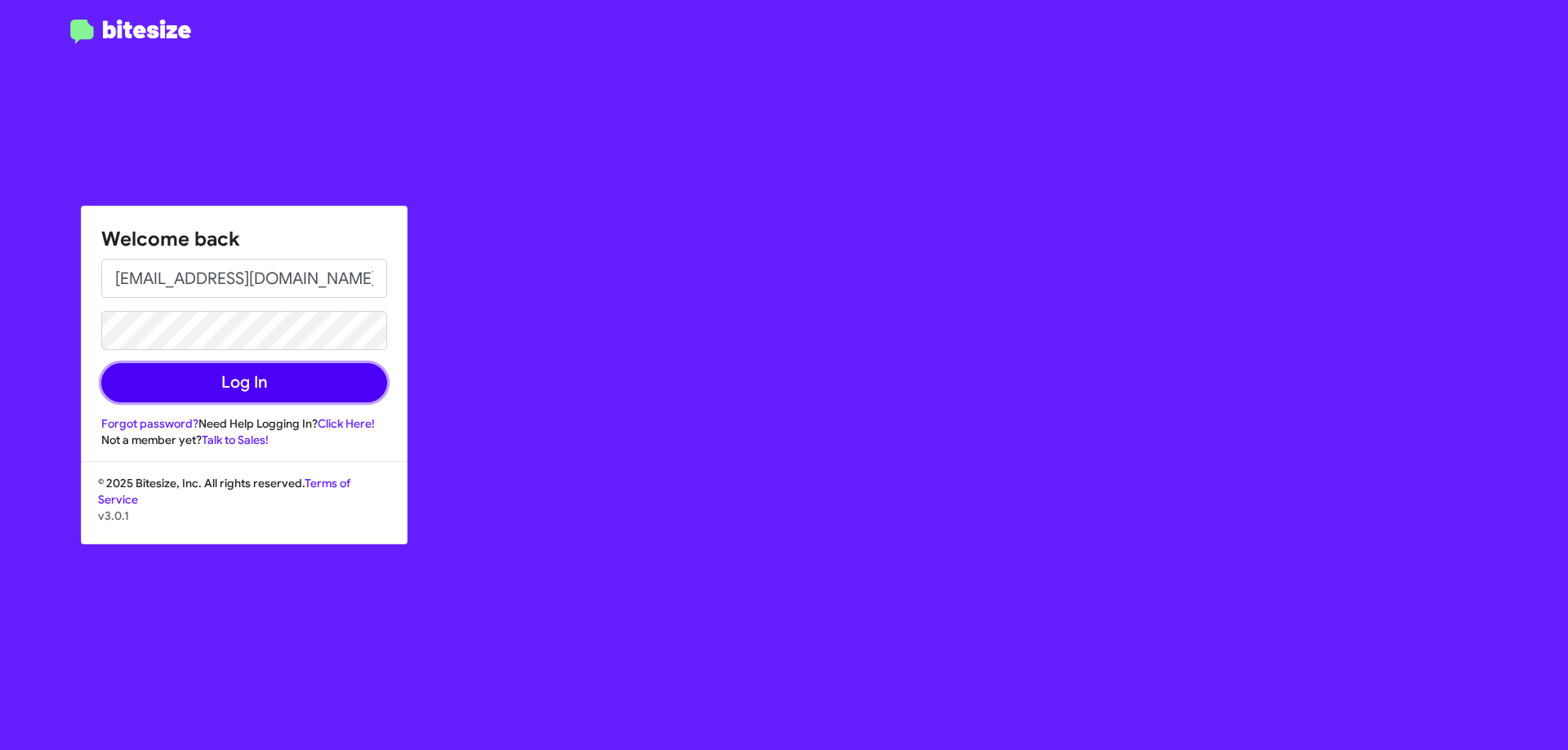
click at [232, 387] on button "Log In" at bounding box center [244, 383] width 286 height 39
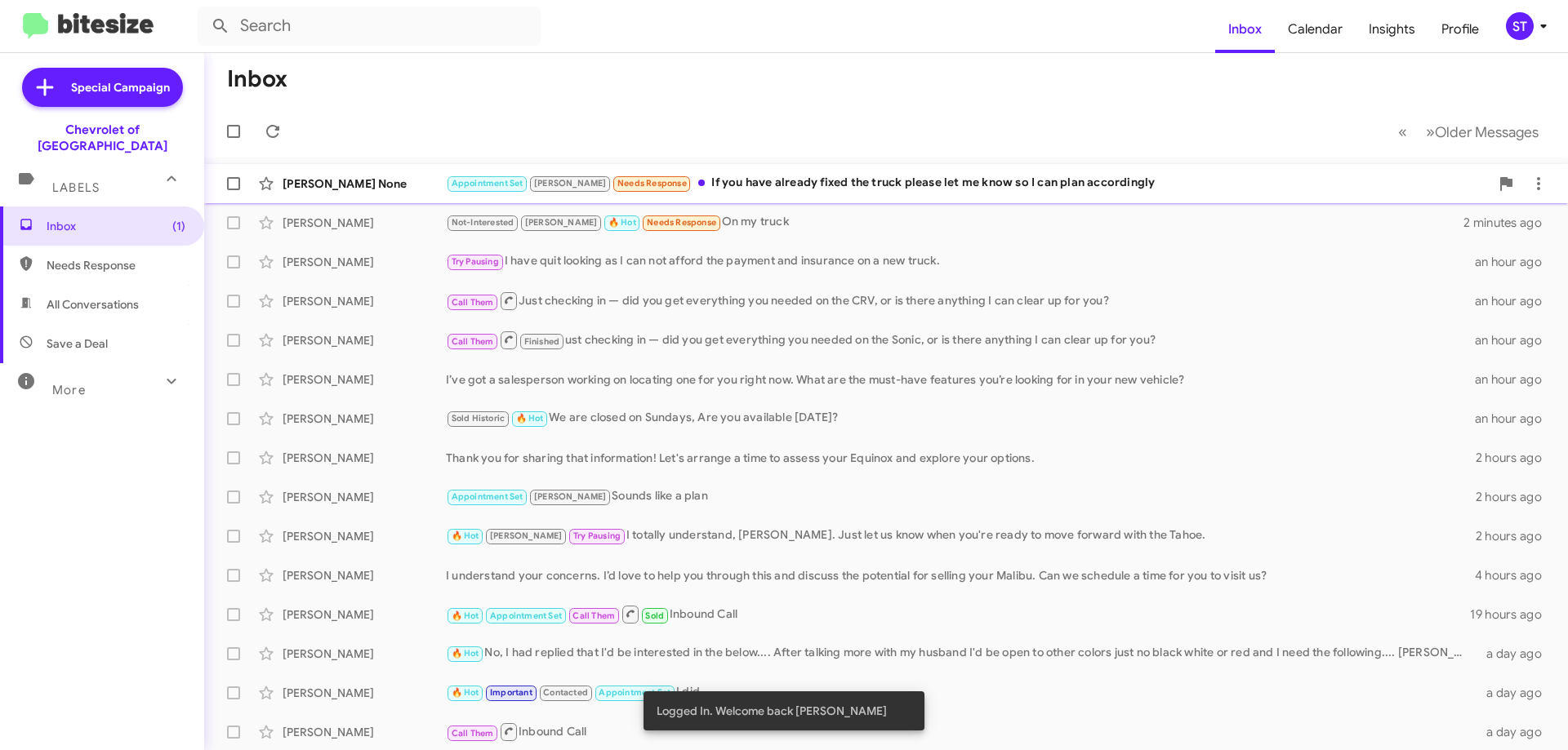
click at [736, 175] on div "Appointment Set [PERSON_NAME] Needs Response If you have already fixed the truc…" at bounding box center [968, 183] width 1044 height 19
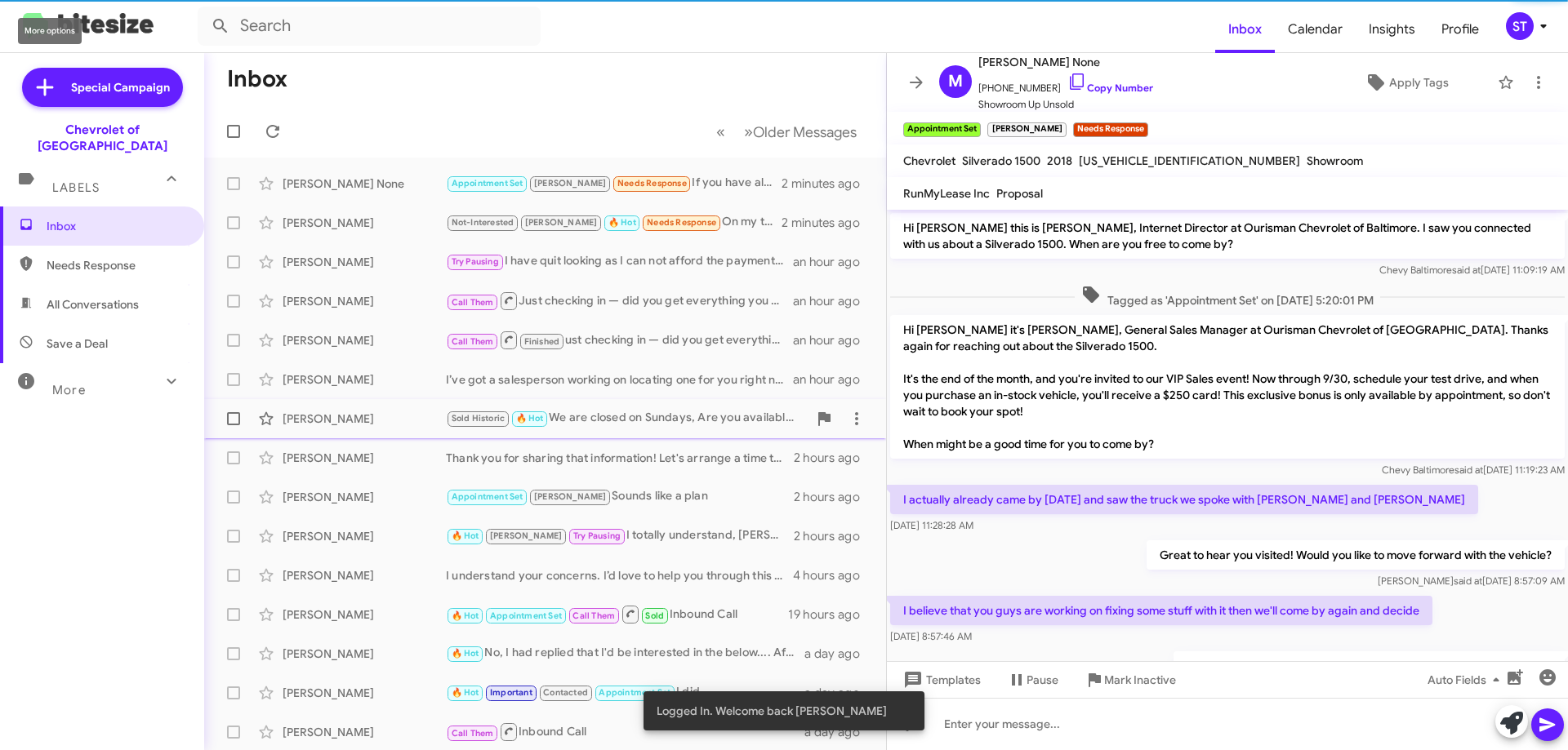
scroll to position [403, 0]
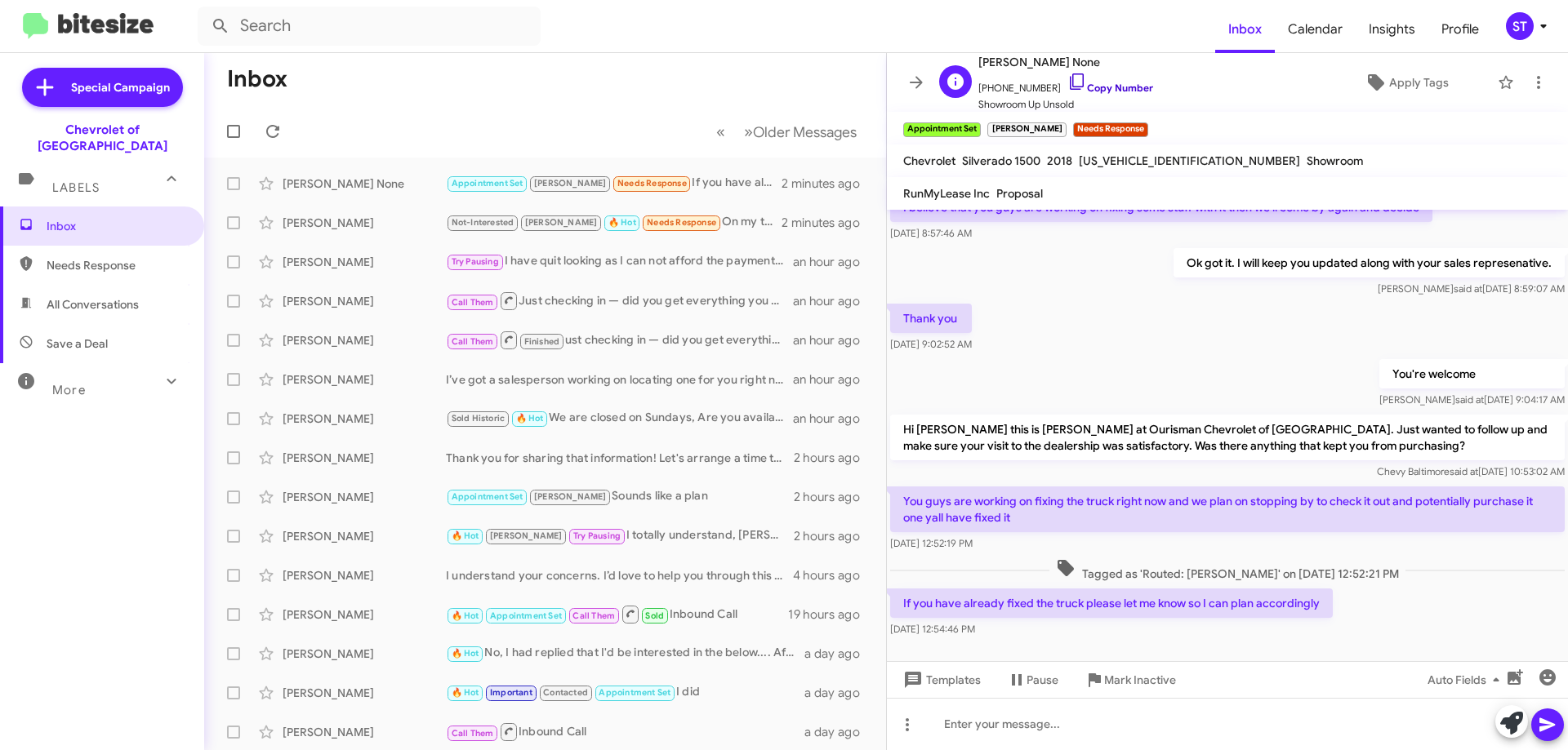
click at [1070, 79] on icon at bounding box center [1077, 82] width 14 height 16
drag, startPoint x: 1318, startPoint y: 600, endPoint x: 901, endPoint y: 610, distance: 417.1
click at [901, 610] on p "If you have already fixed the truck please let me know so I can plan accordingly" at bounding box center [1112, 603] width 443 height 29
copy p "If you have already fixed the truck please let me know so I can plan accordingly"
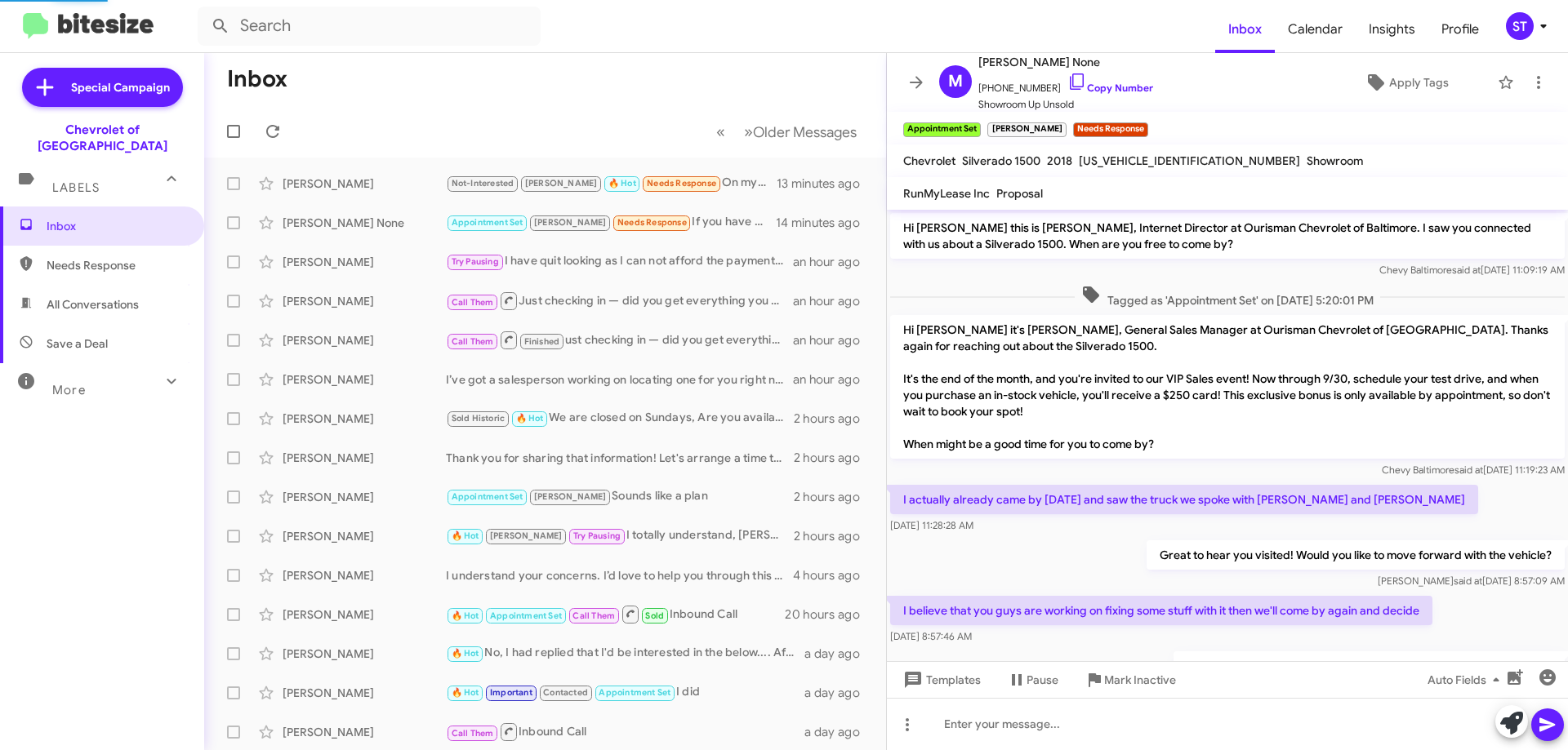
scroll to position [403, 0]
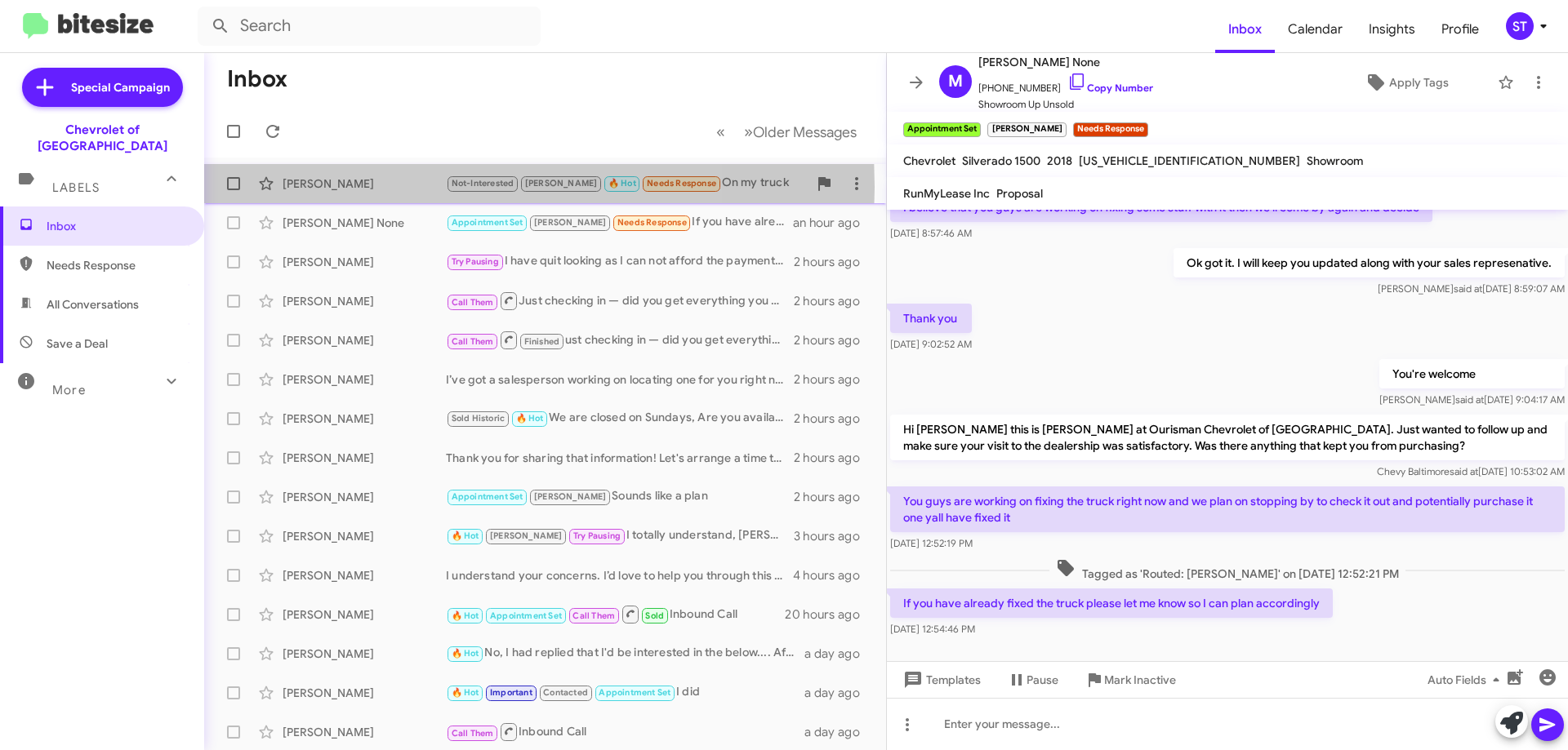
click at [383, 187] on div "[PERSON_NAME]" at bounding box center [364, 184] width 164 height 16
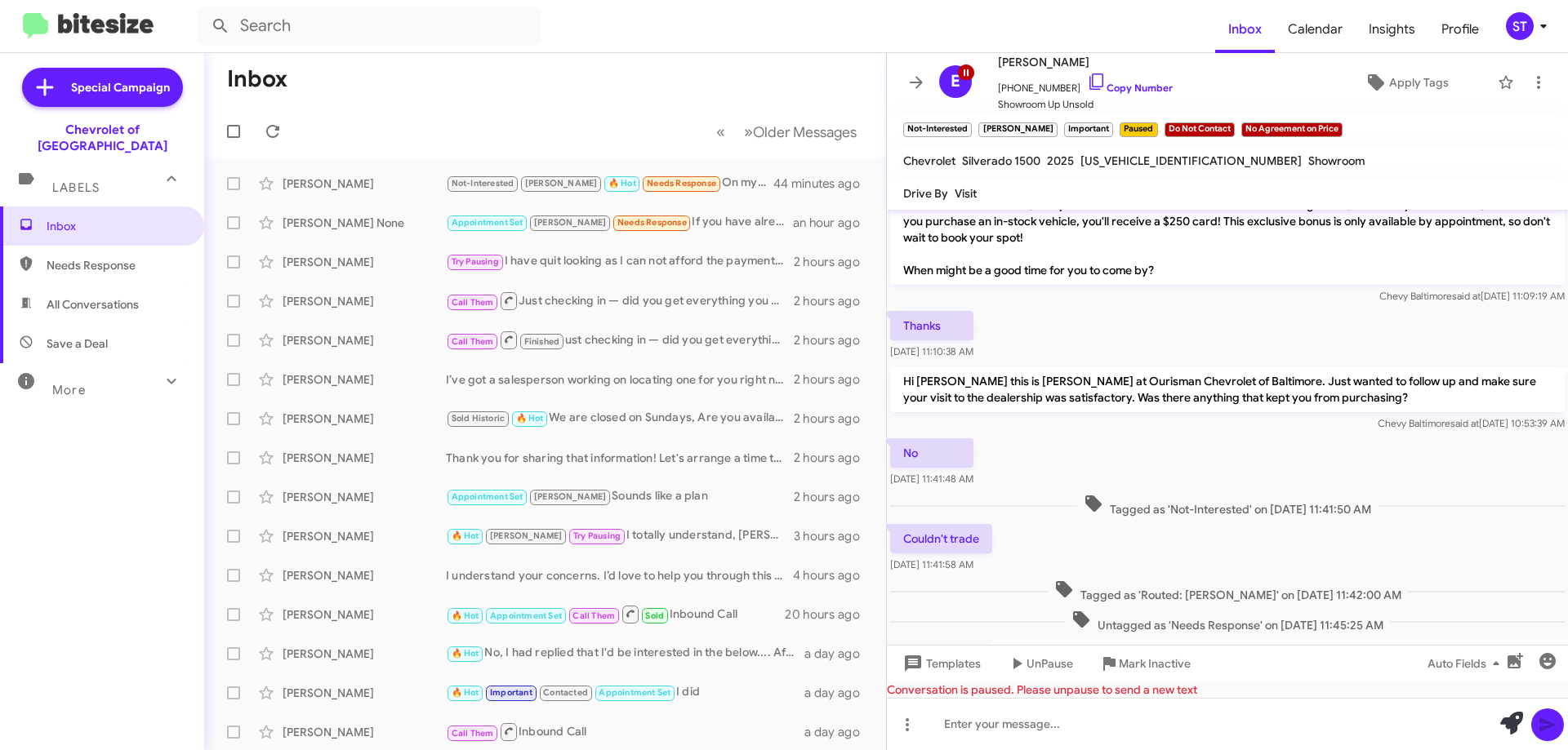
scroll to position [507, 0]
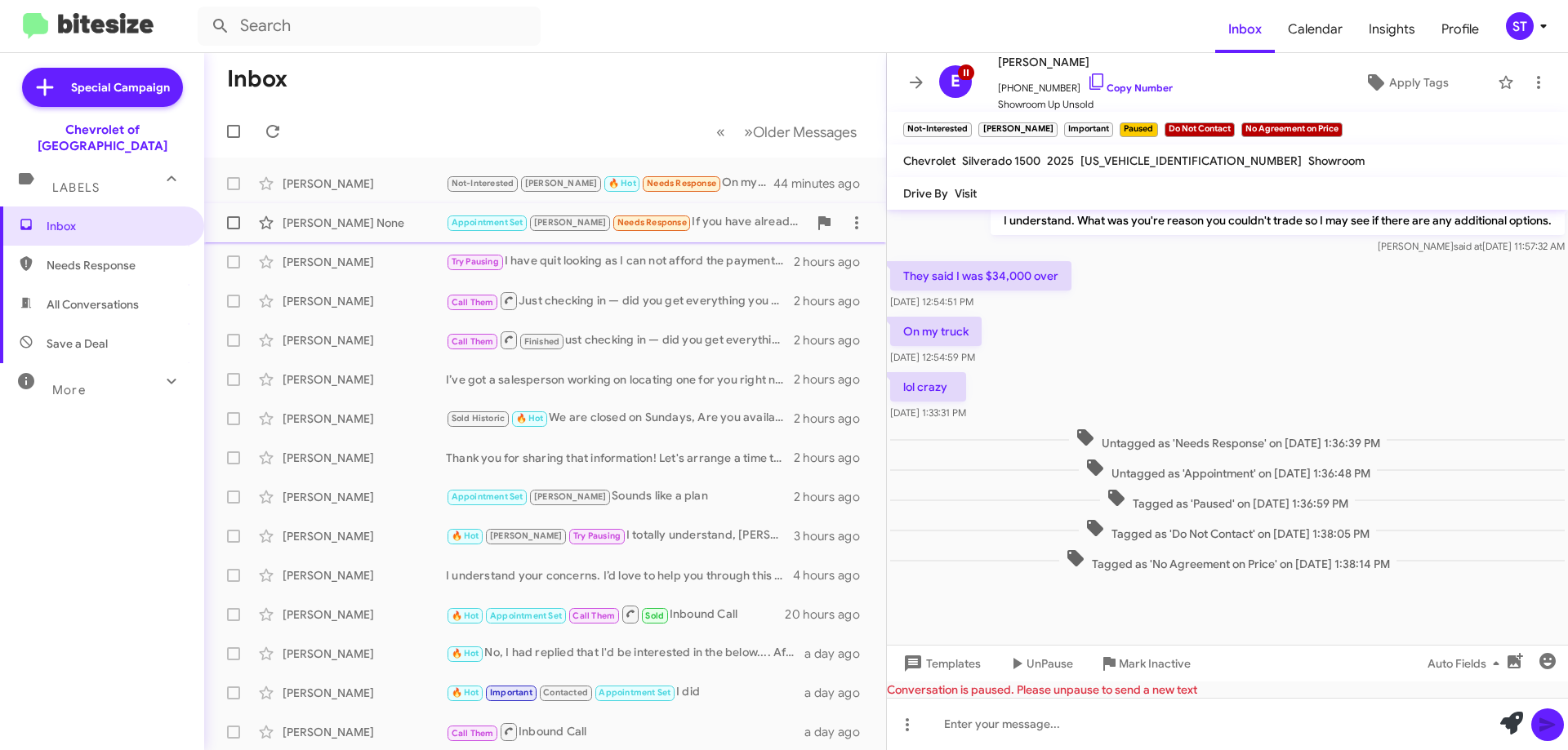
click at [372, 212] on div "Mason None Appointment Set Jay Needs Response If you have already fixed the tru…" at bounding box center [545, 222] width 656 height 33
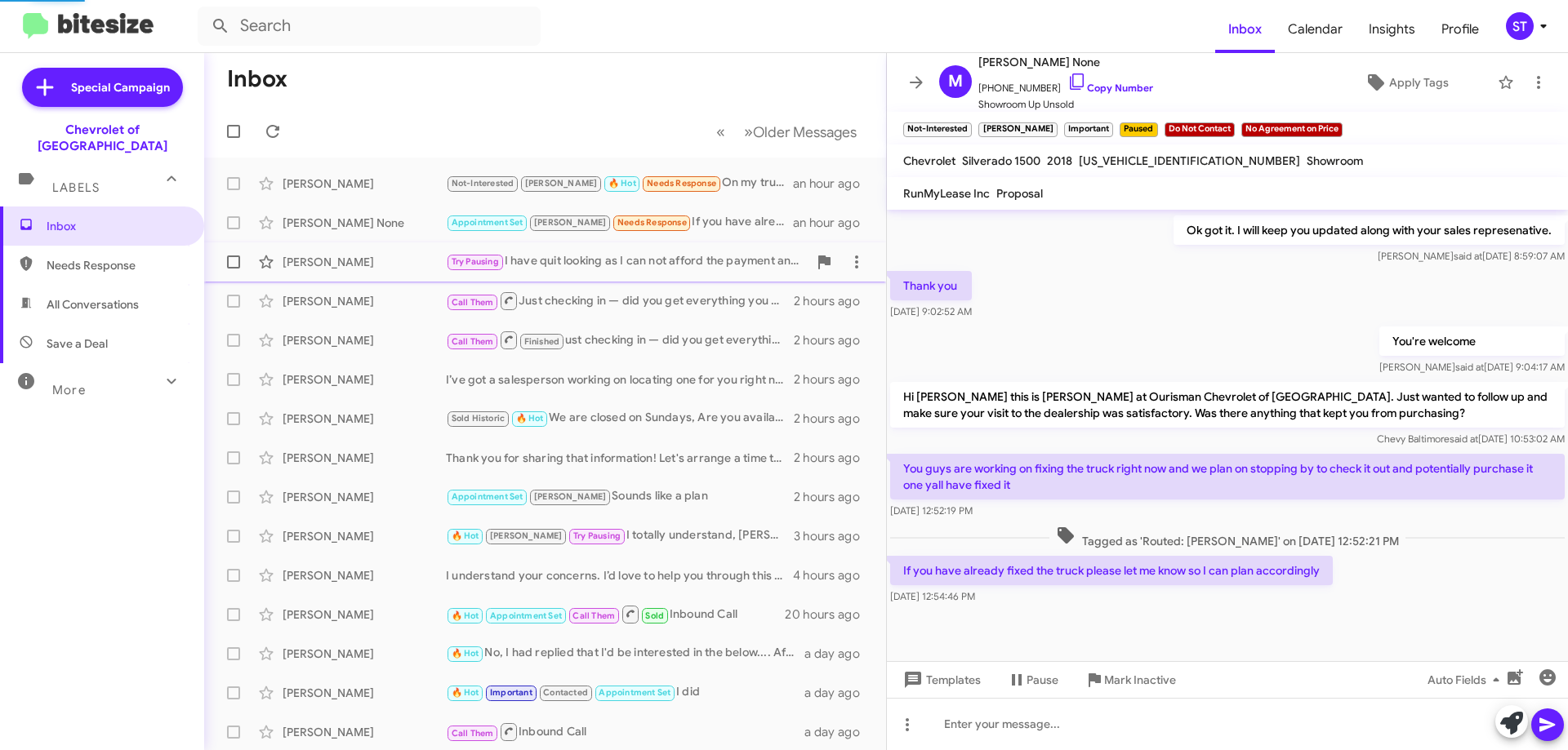
scroll to position [436, 0]
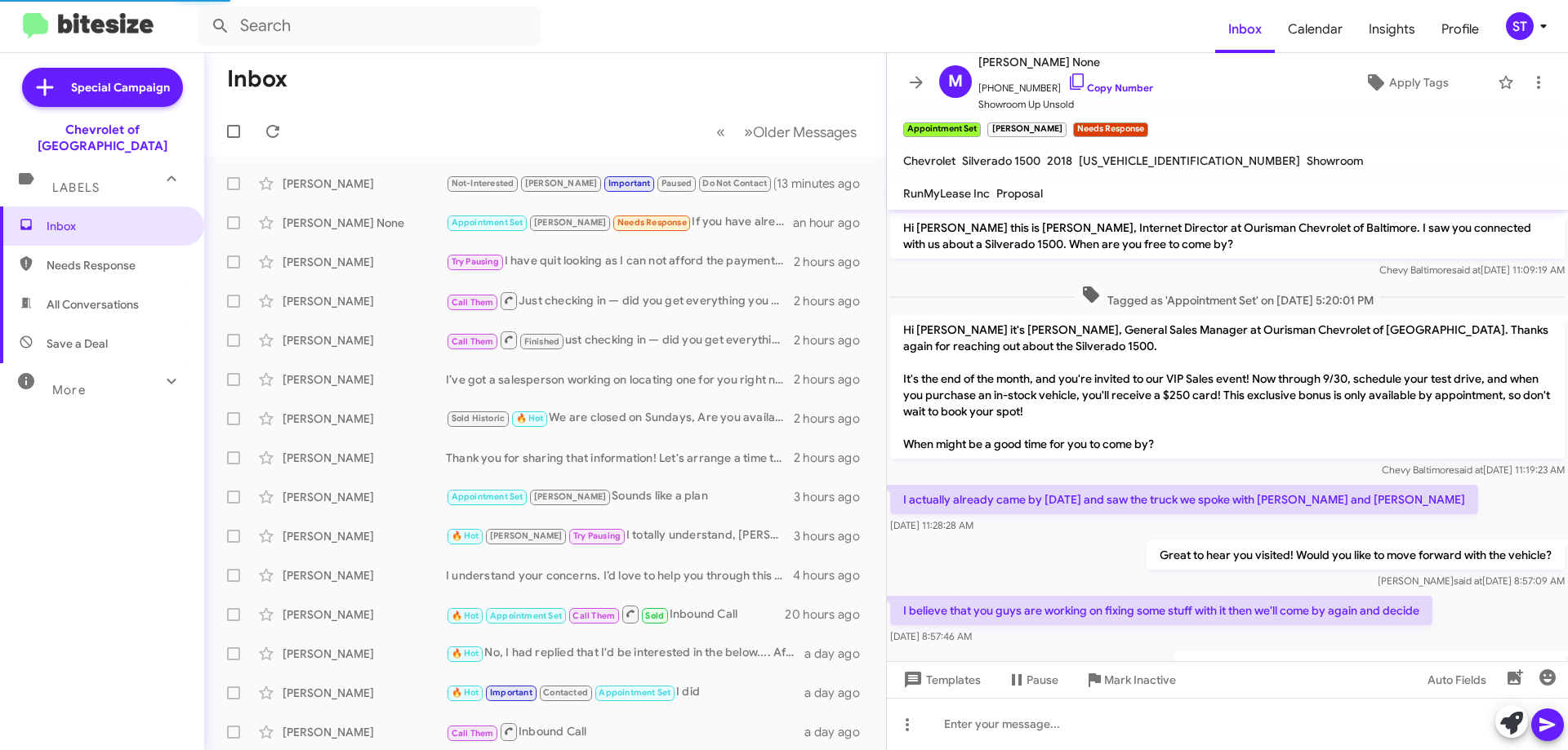
scroll to position [436, 0]
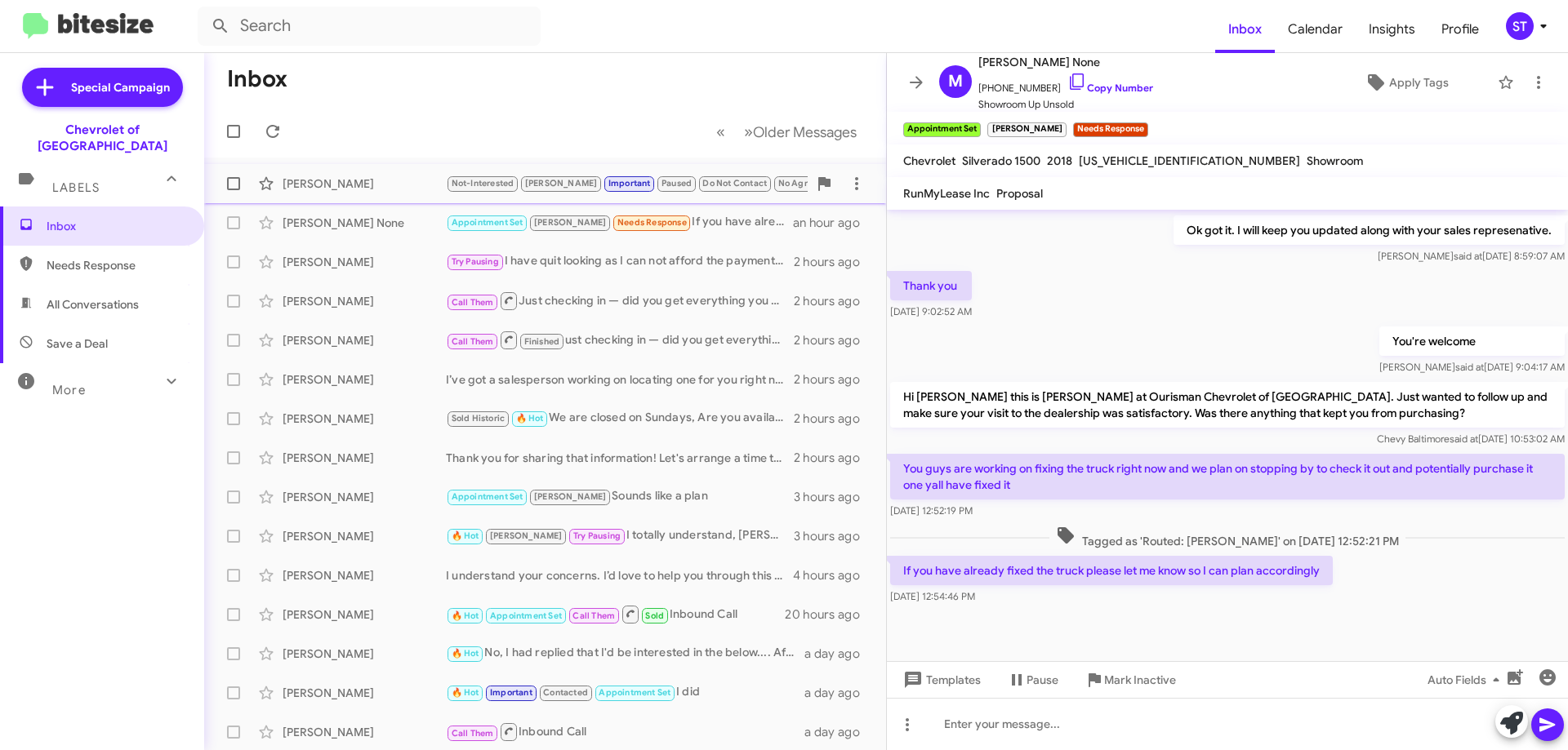
click at [327, 177] on div "[PERSON_NAME]" at bounding box center [364, 184] width 164 height 16
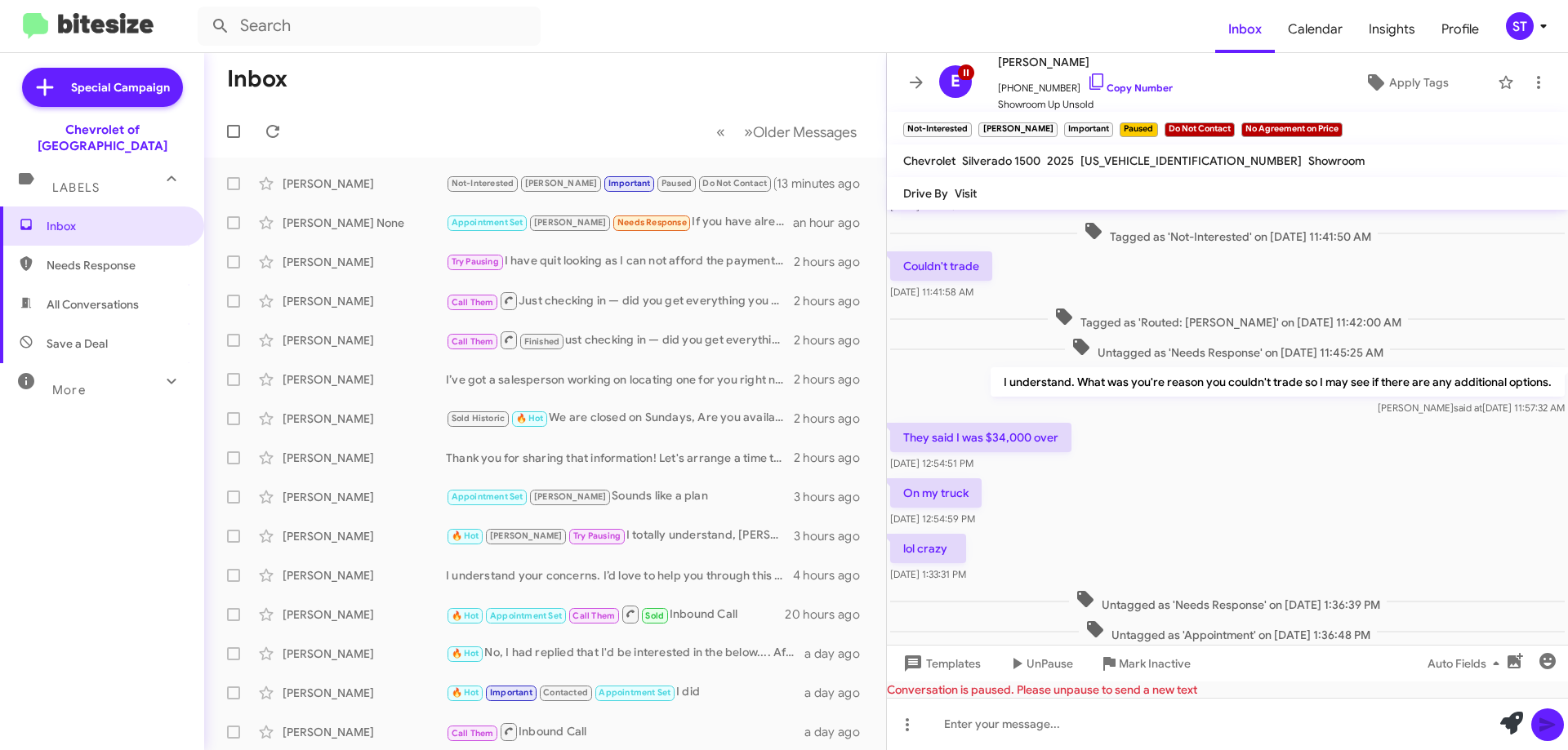
scroll to position [343, 0]
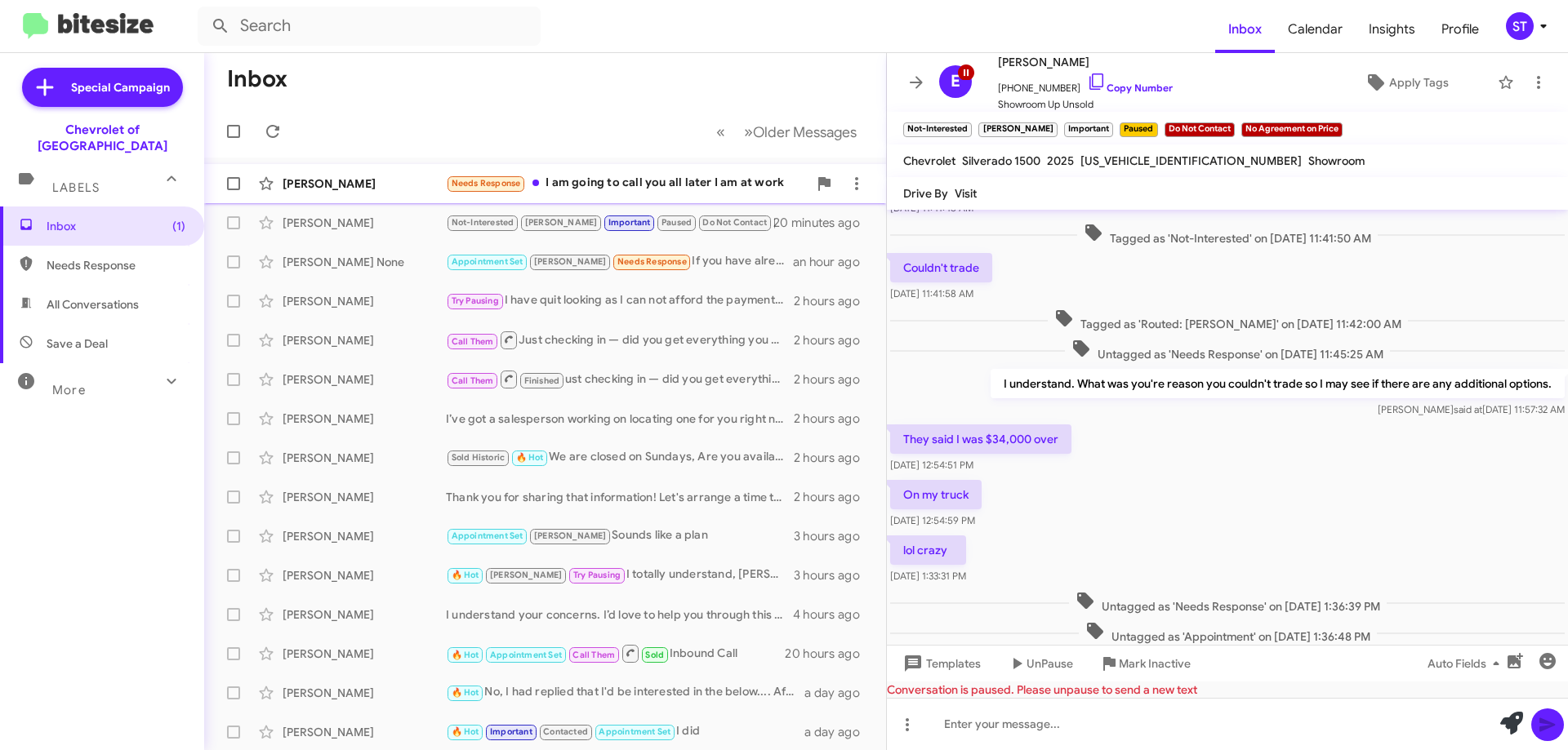
click at [589, 173] on div "[PERSON_NAME] Needs Response I am going to call you all later I am at work a fe…" at bounding box center [545, 183] width 656 height 33
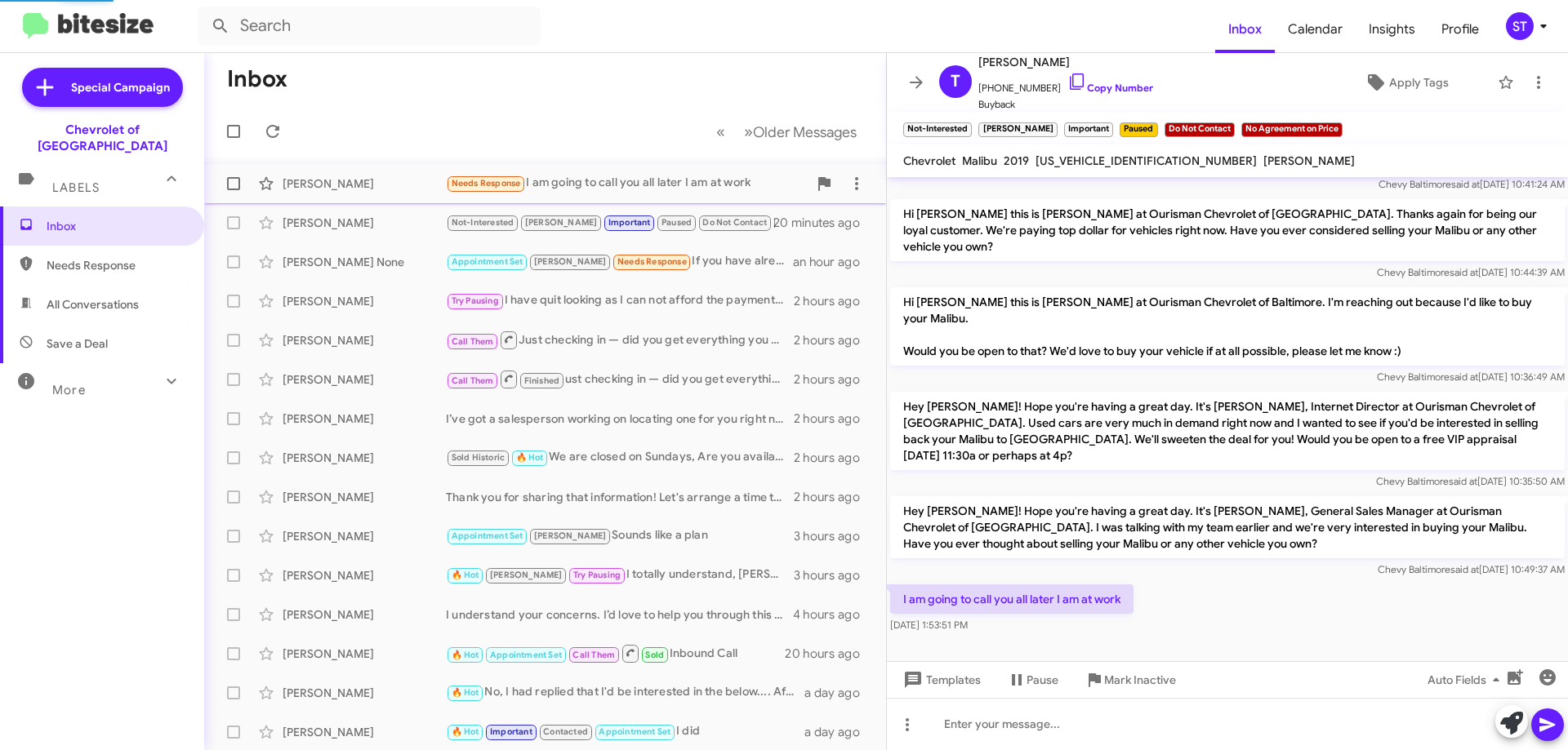
scroll to position [69, 0]
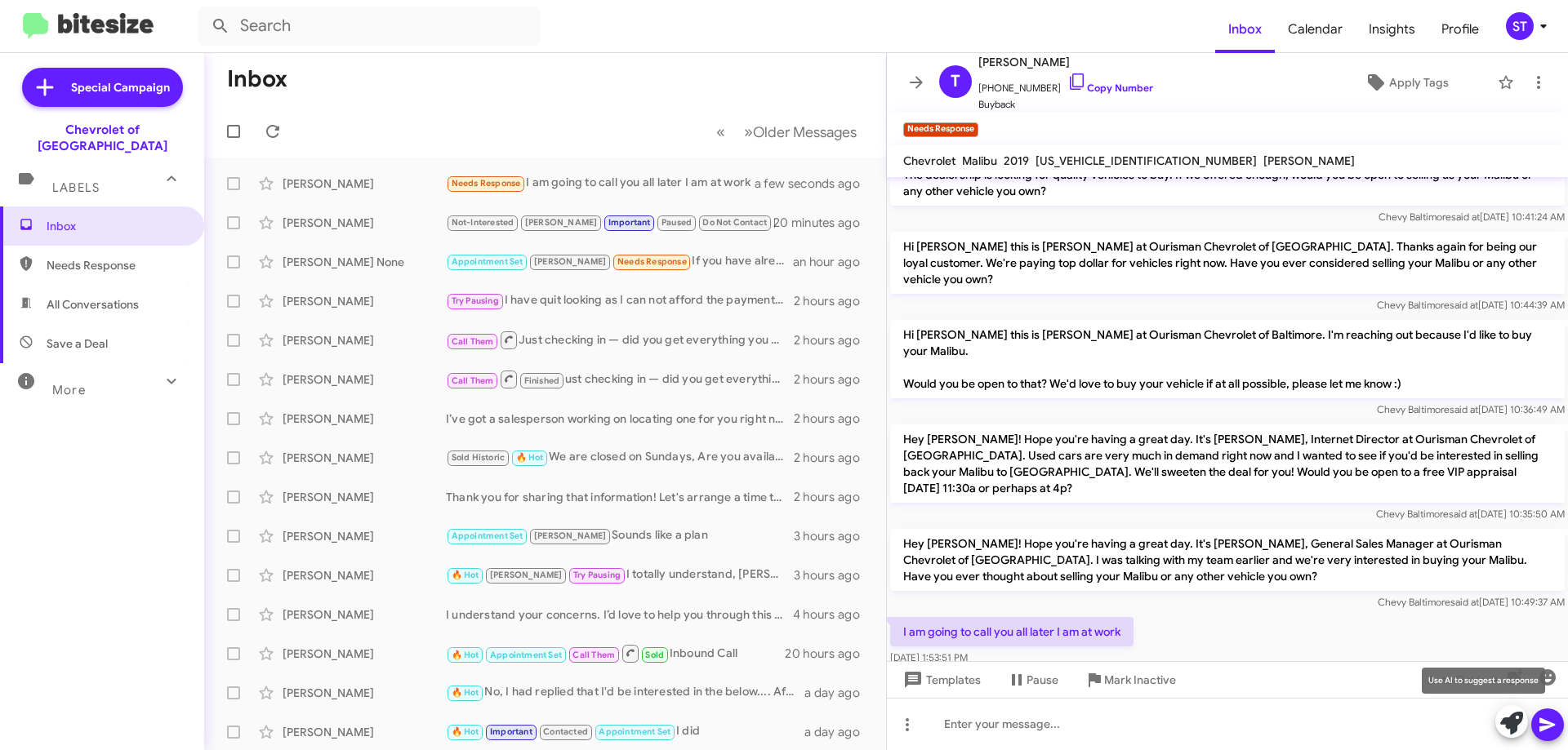
click at [1509, 735] on span at bounding box center [1512, 723] width 23 height 36
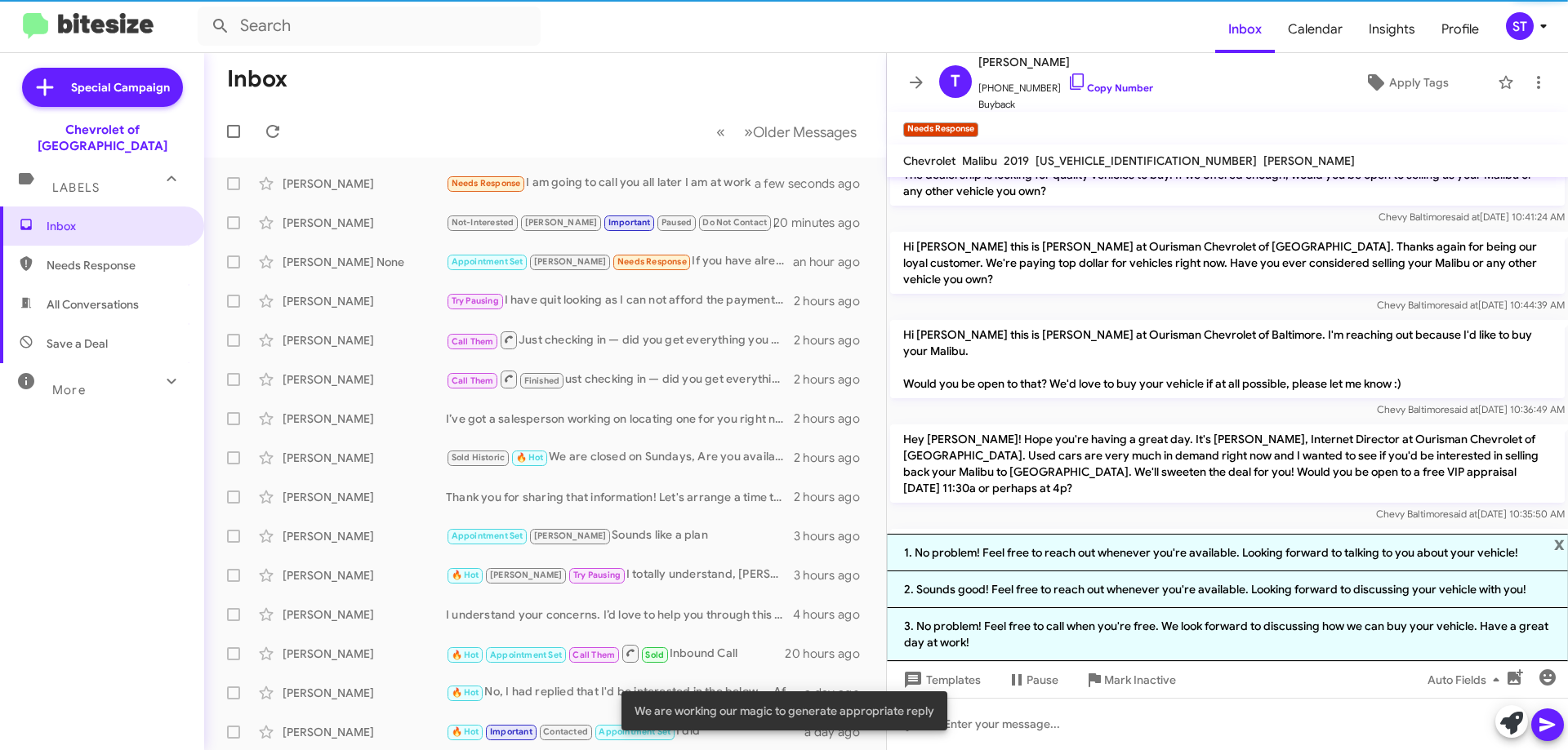
scroll to position [196, 0]
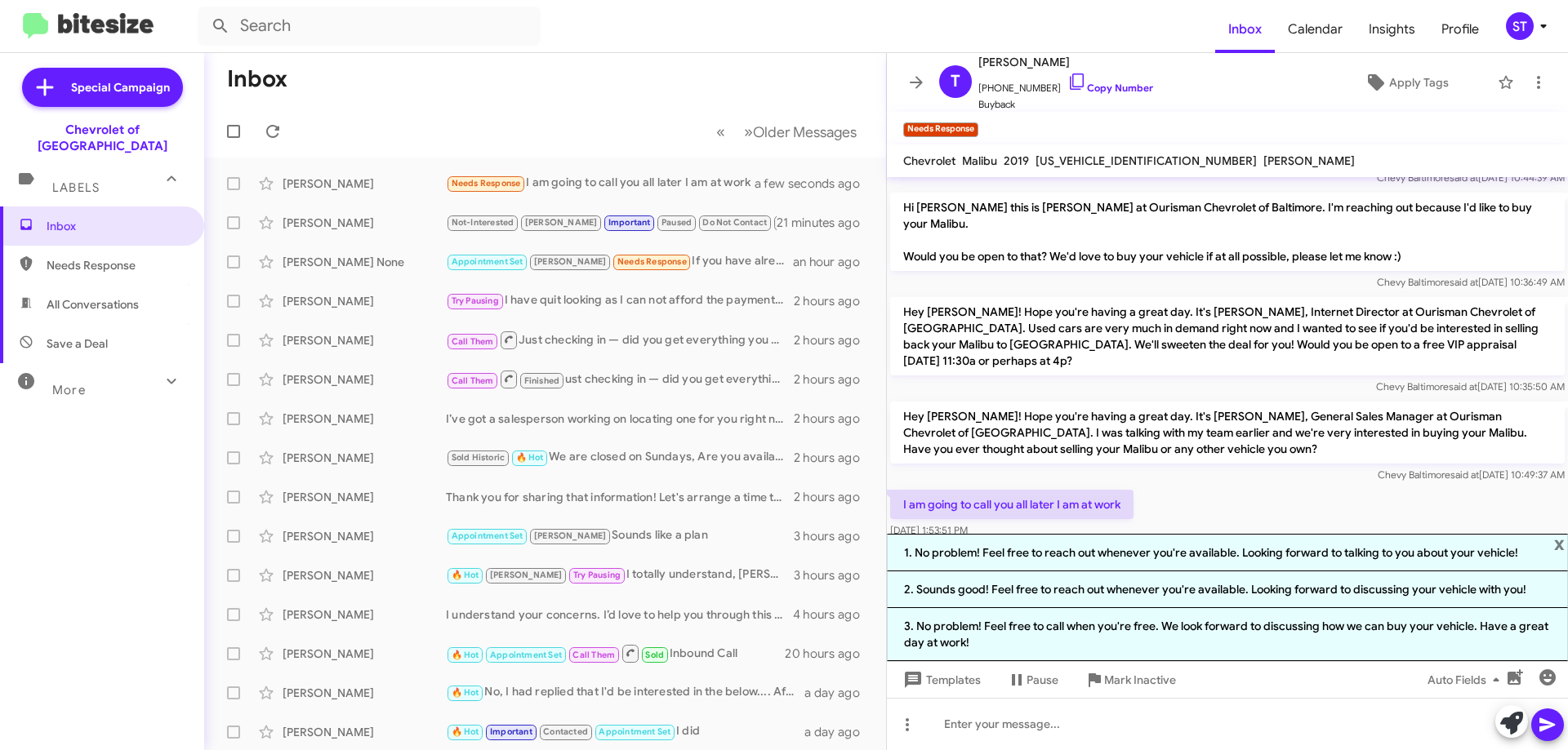
click at [999, 642] on mat-tooltip-component "Pause Conversation" at bounding box center [1032, 641] width 111 height 49
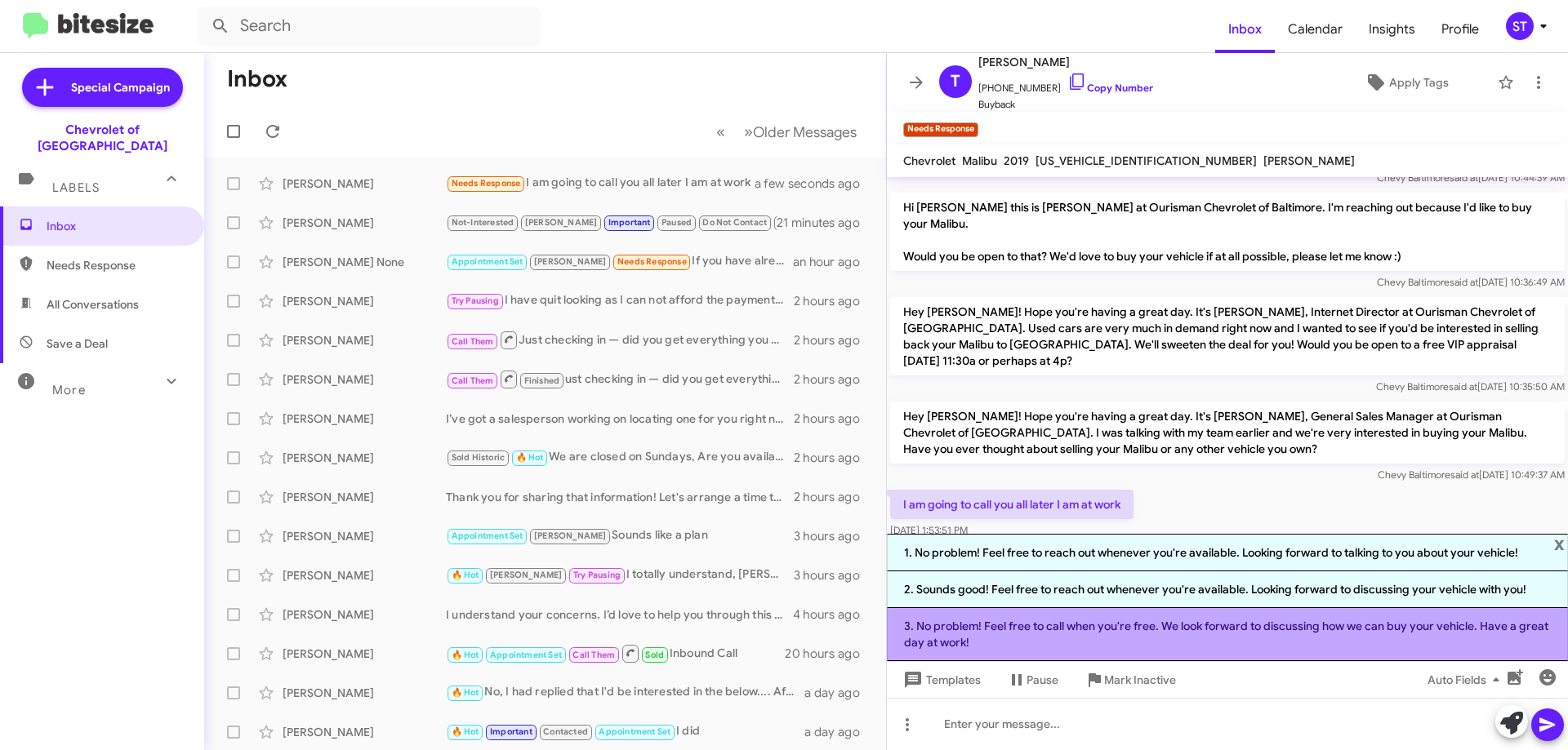
click at [942, 632] on li "3. No problem! Feel free to call when you're free. We look forward to discussin…" at bounding box center [1228, 635] width 681 height 53
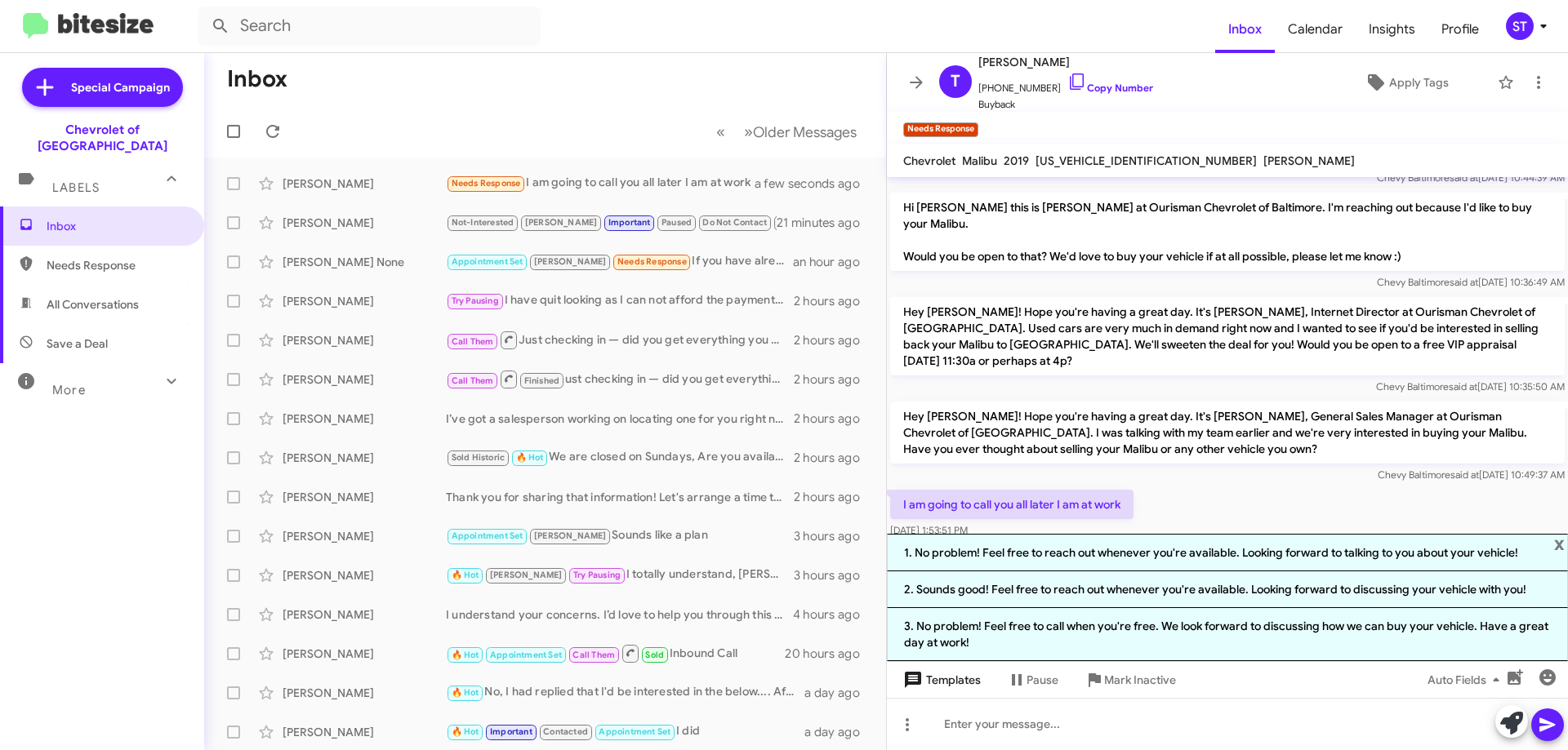
scroll to position [85, 0]
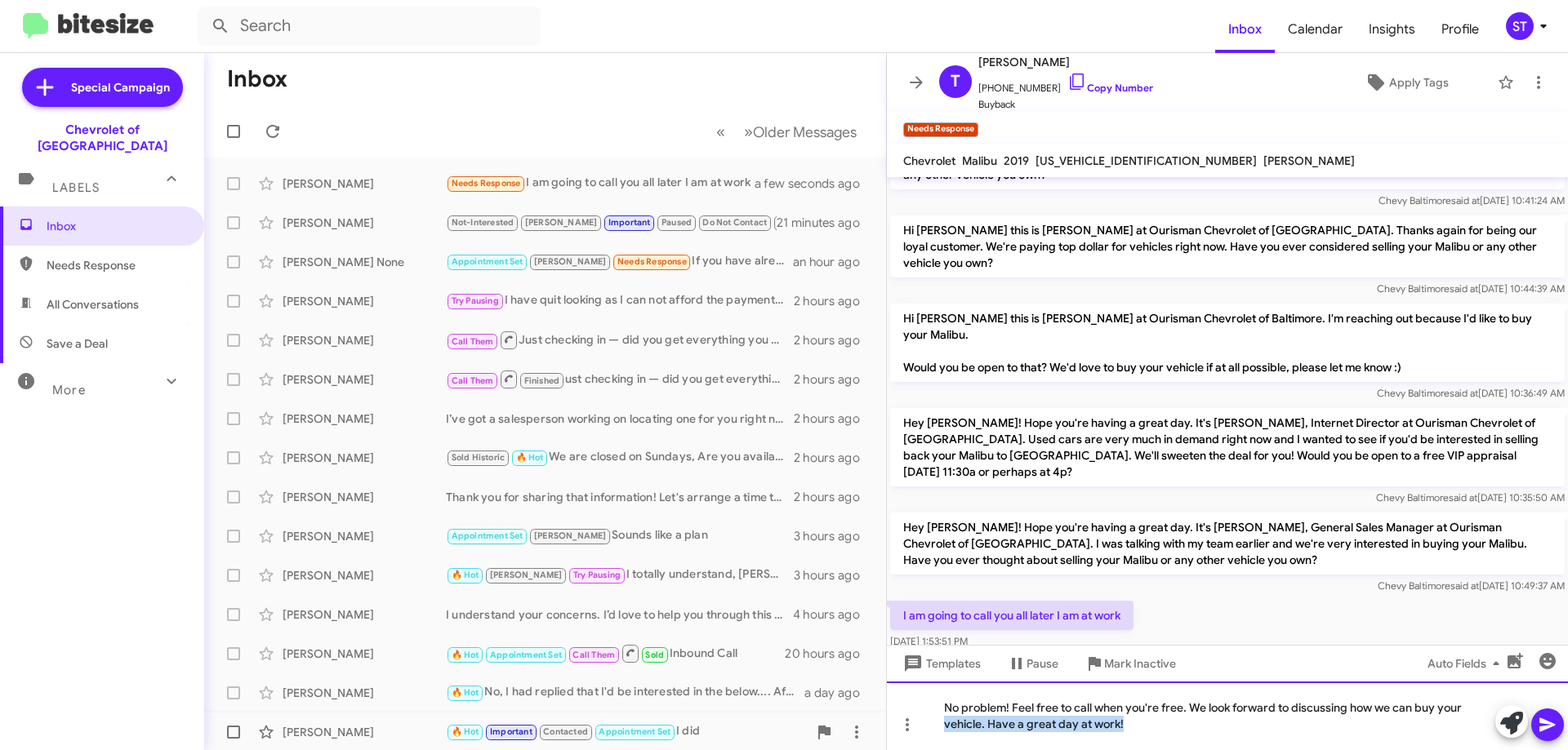
drag, startPoint x: 1148, startPoint y: 730, endPoint x: 692, endPoint y: 732, distance: 456.0
click at [692, 732] on div "Inbox « Previous » Next Older Messages [PERSON_NAME] Needs Response I am going …" at bounding box center [886, 402] width 1364 height 698
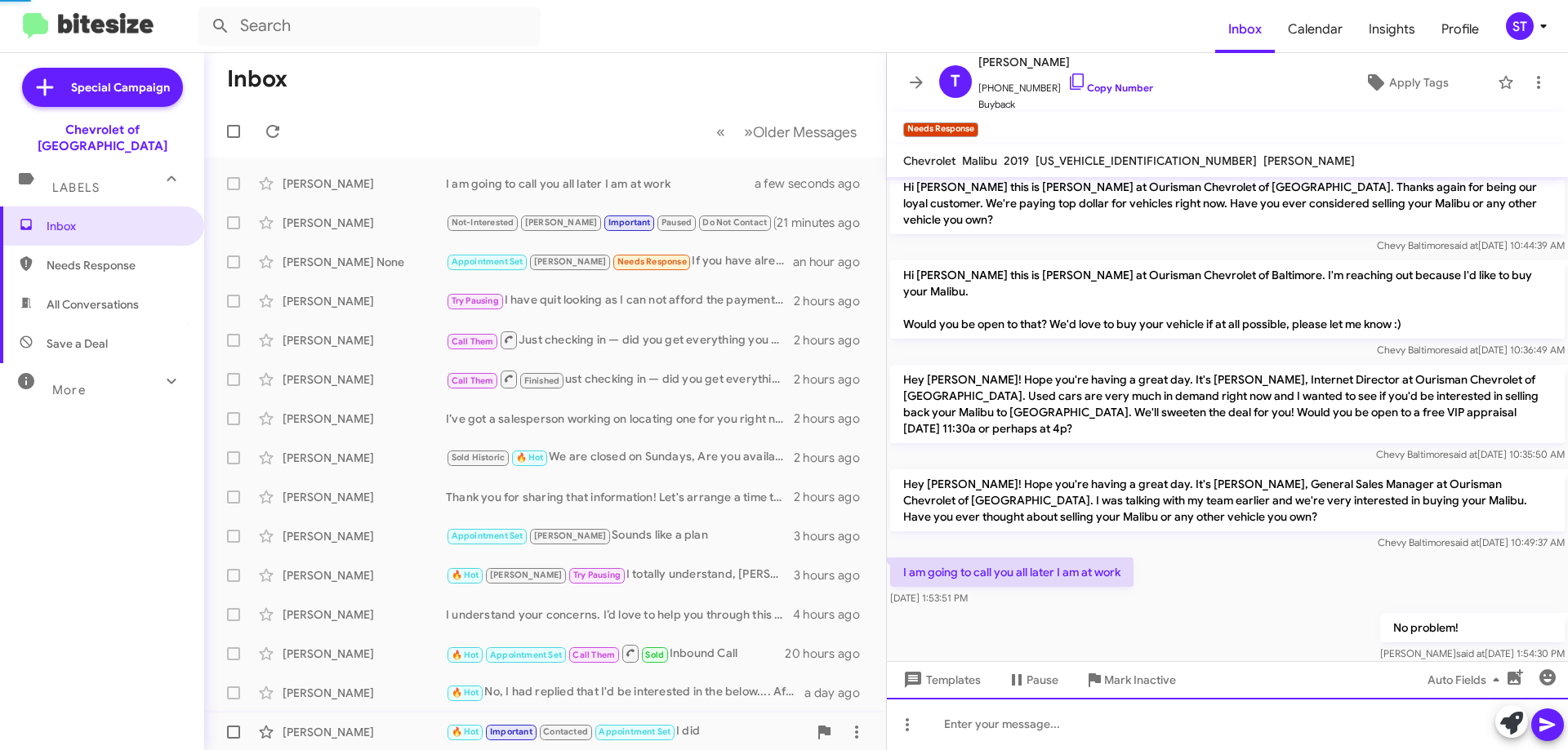
scroll to position [96, 0]
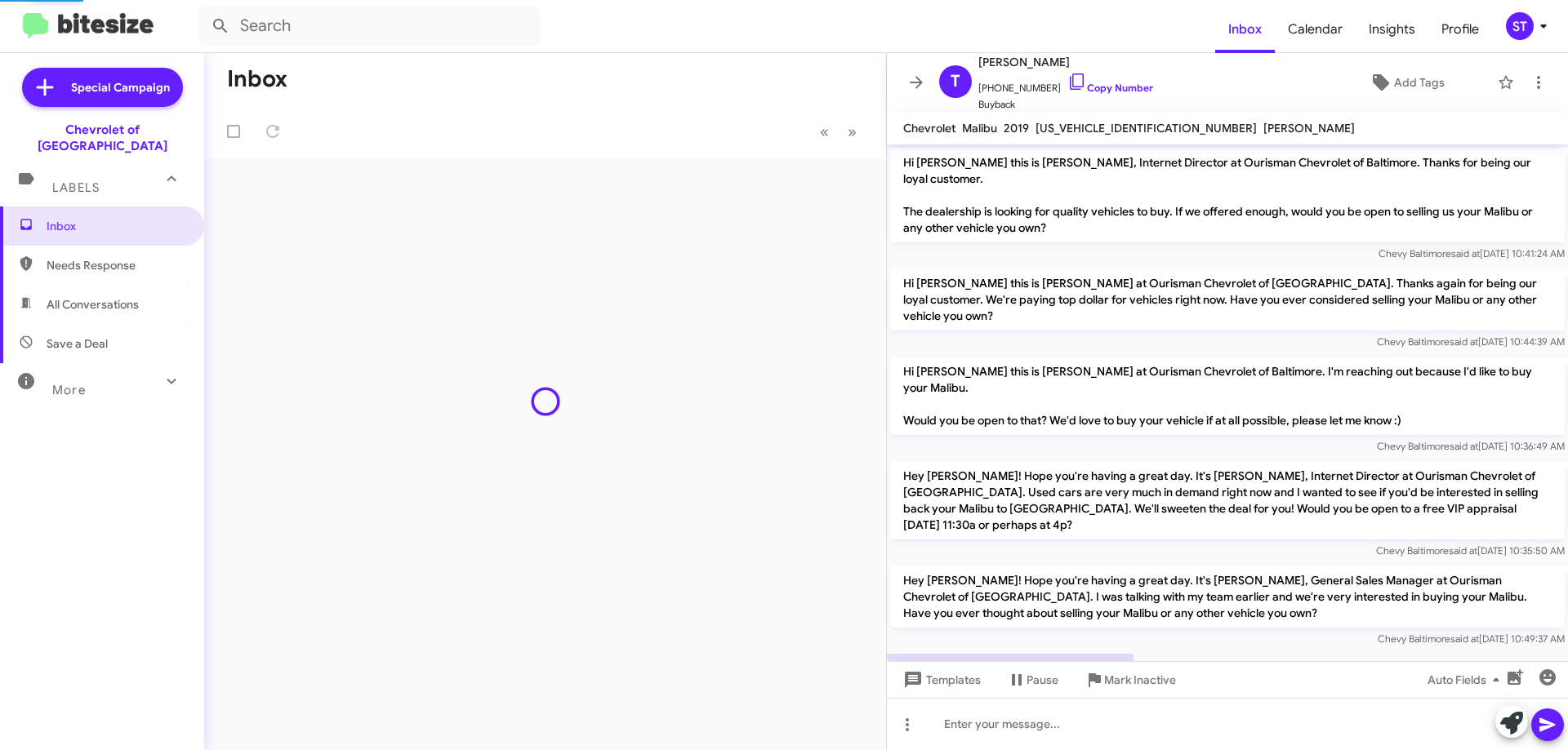
scroll to position [96, 0]
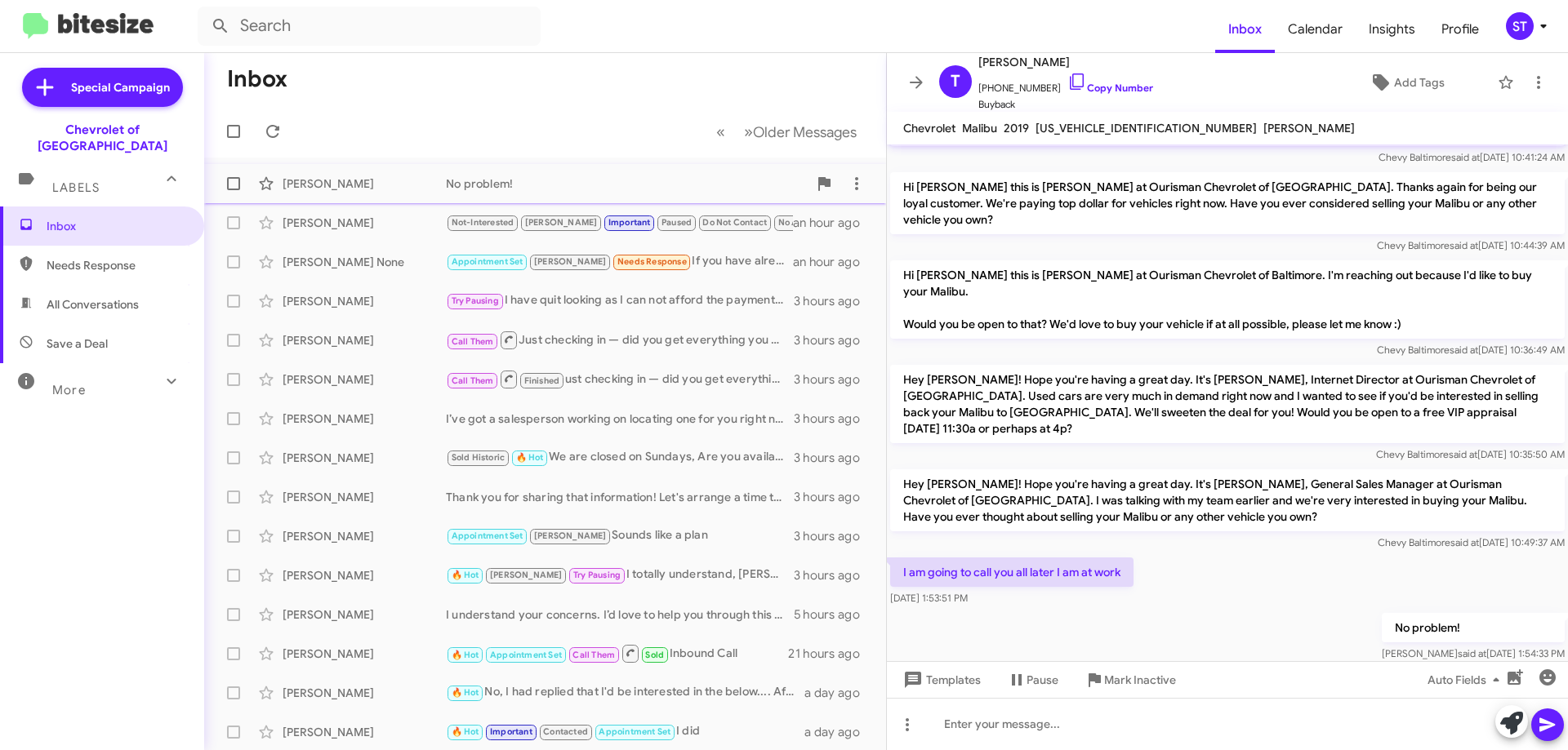
click at [352, 187] on div "[PERSON_NAME]" at bounding box center [364, 184] width 164 height 16
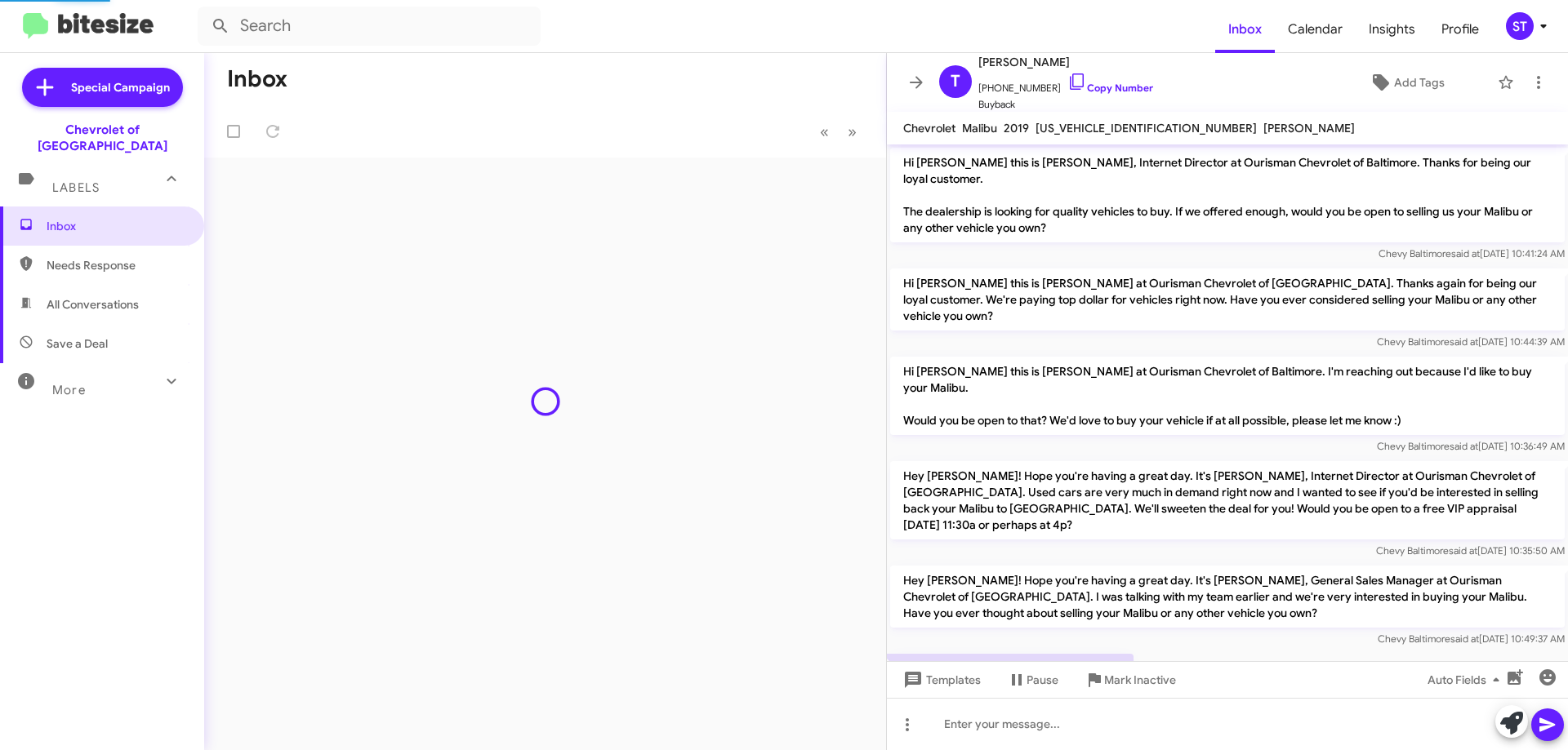
scroll to position [96, 0]
